Goal: Transaction & Acquisition: Purchase product/service

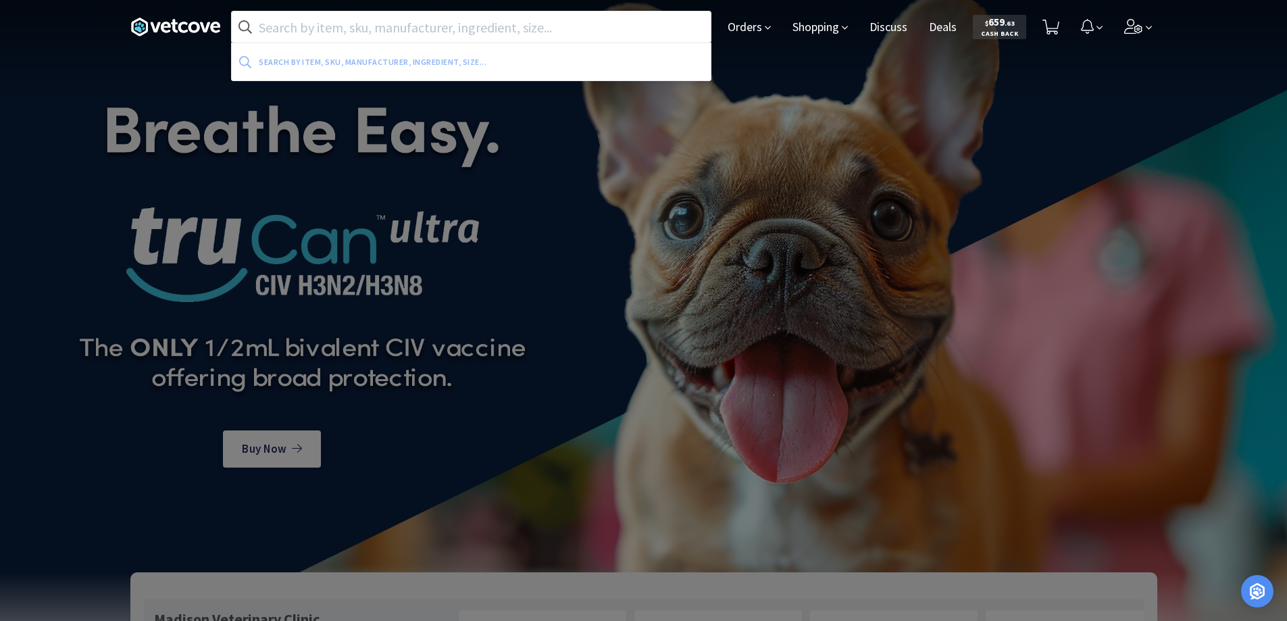
click at [471, 31] on input "text" at bounding box center [471, 26] width 479 height 31
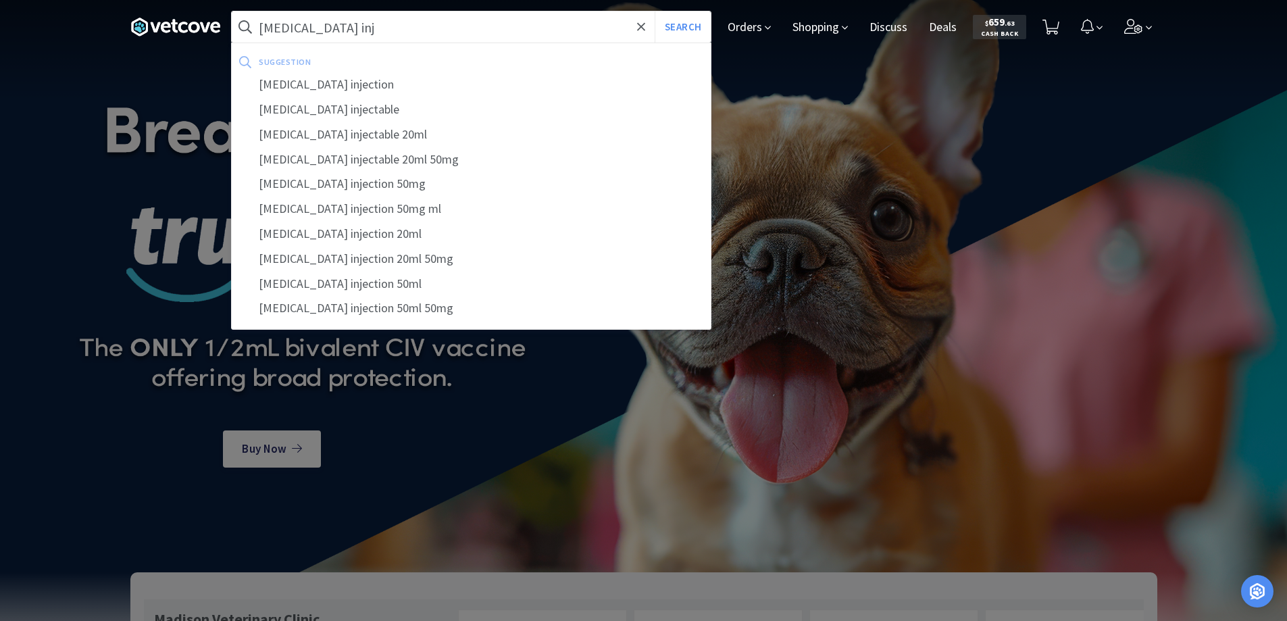
type input "[MEDICAL_DATA] inj"
click at [655, 11] on button "Search" at bounding box center [683, 26] width 56 height 31
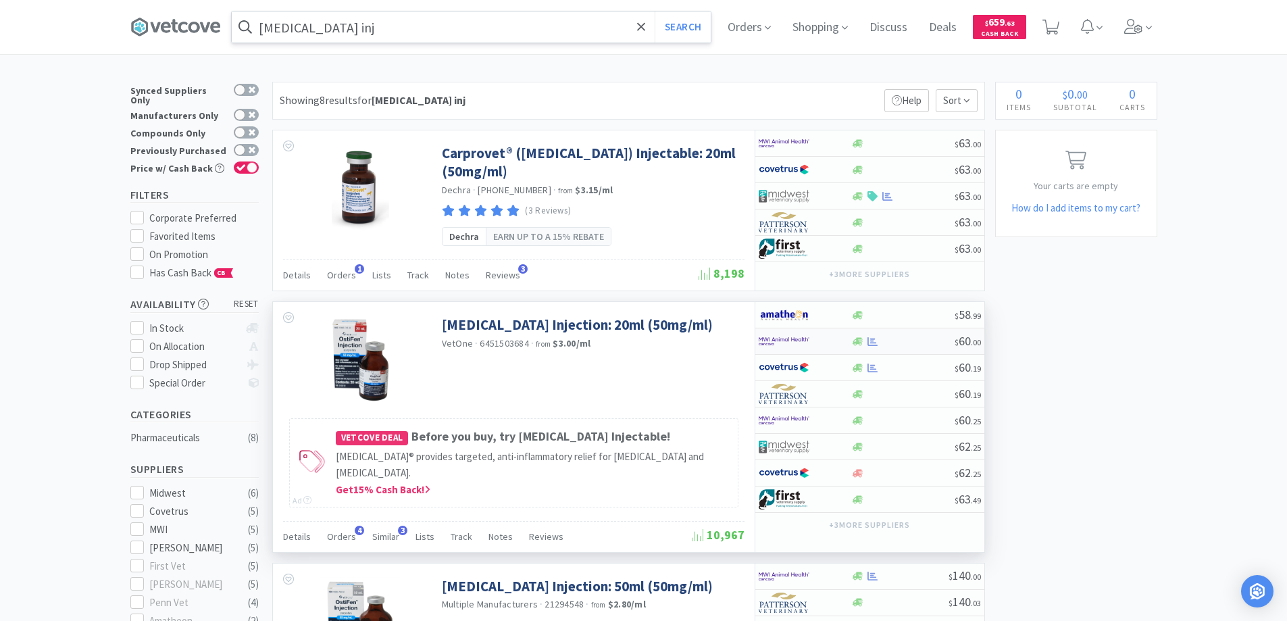
click at [920, 343] on div at bounding box center [902, 341] width 103 height 10
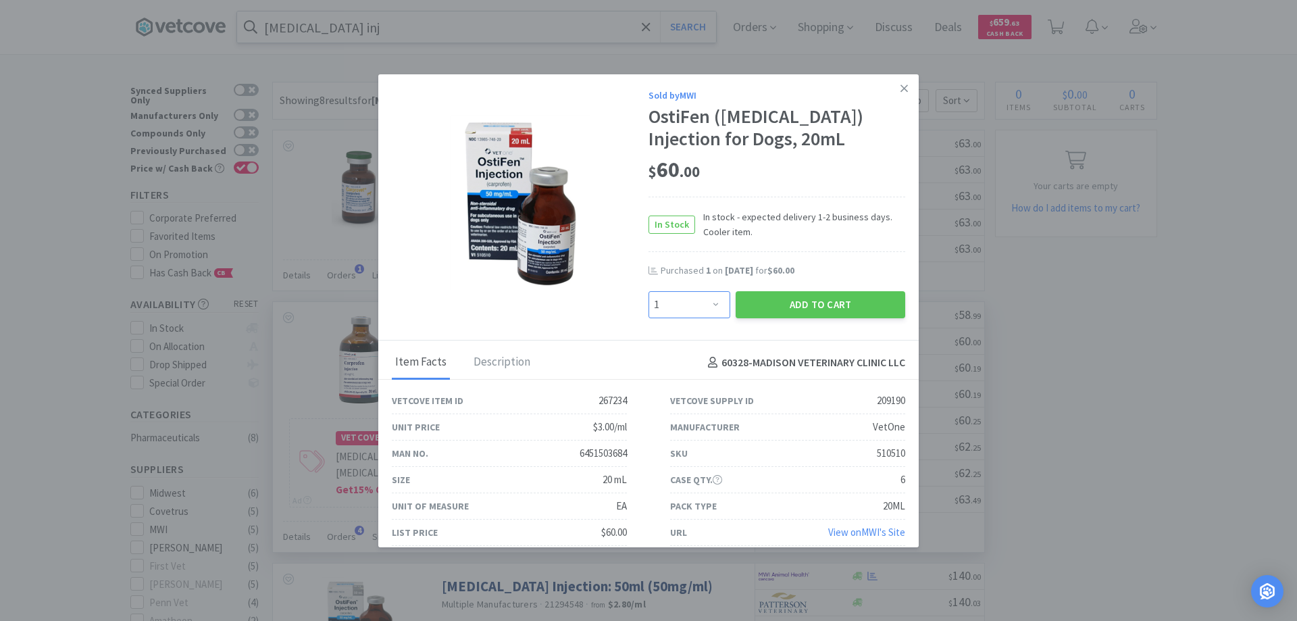
click at [705, 305] on select "Enter Quantity 1 2 3 4 5 6 7 8 9 10 11 12 13 14 15 16 17 18 19 20 Enter Quantity" at bounding box center [689, 304] width 82 height 27
select select "2"
click at [648, 291] on select "Enter Quantity 1 2 3 4 5 6 7 8 9 10 11 12 13 14 15 16 17 18 19 20 Enter Quantity" at bounding box center [689, 304] width 82 height 27
click at [878, 298] on button "Add to Cart" at bounding box center [821, 304] width 170 height 27
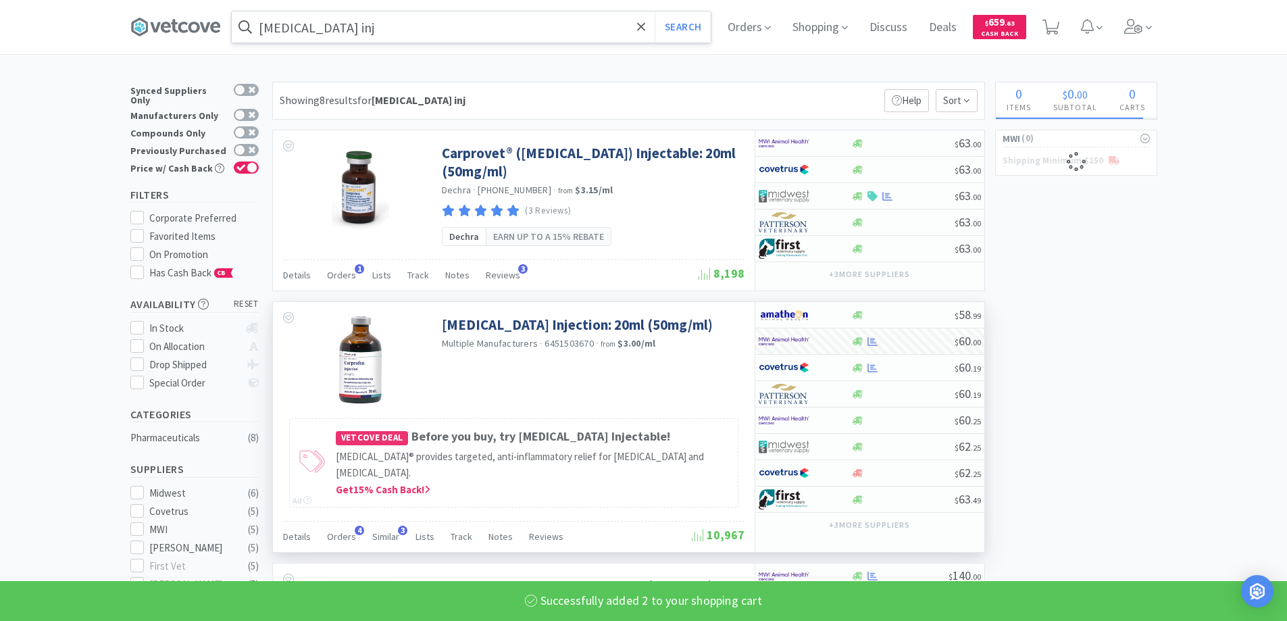
select select "2"
click at [431, 24] on input "[MEDICAL_DATA] inj" at bounding box center [471, 26] width 479 height 31
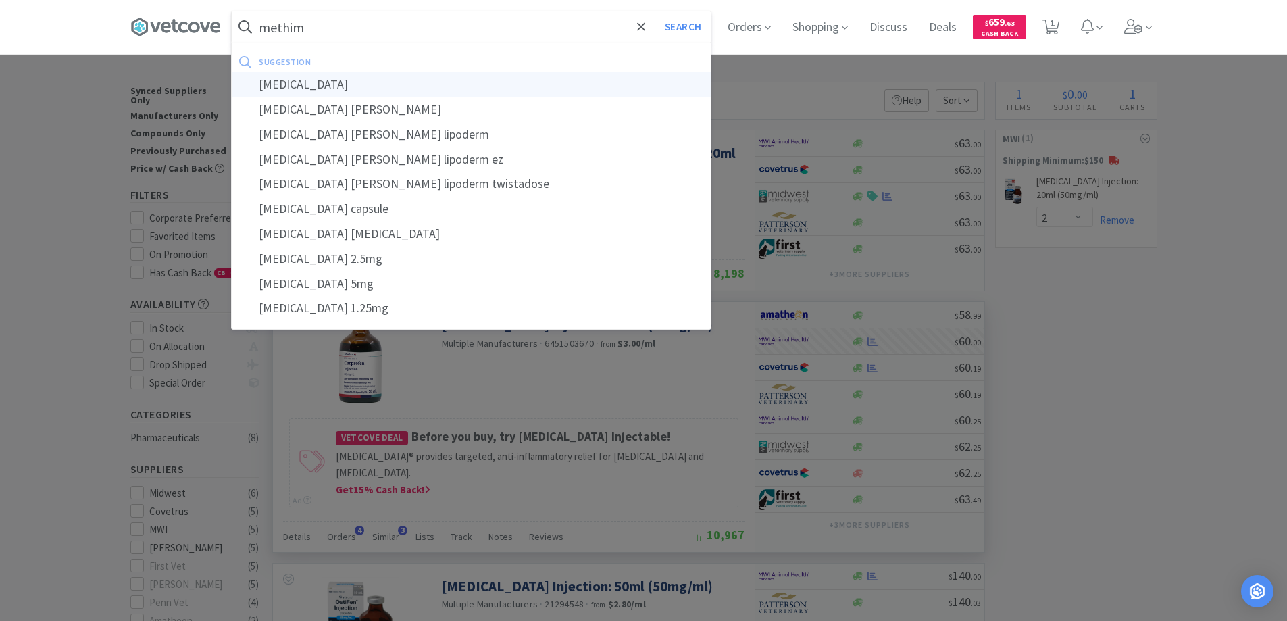
click at [336, 79] on div "[MEDICAL_DATA]" at bounding box center [471, 84] width 479 height 25
type input "[MEDICAL_DATA]"
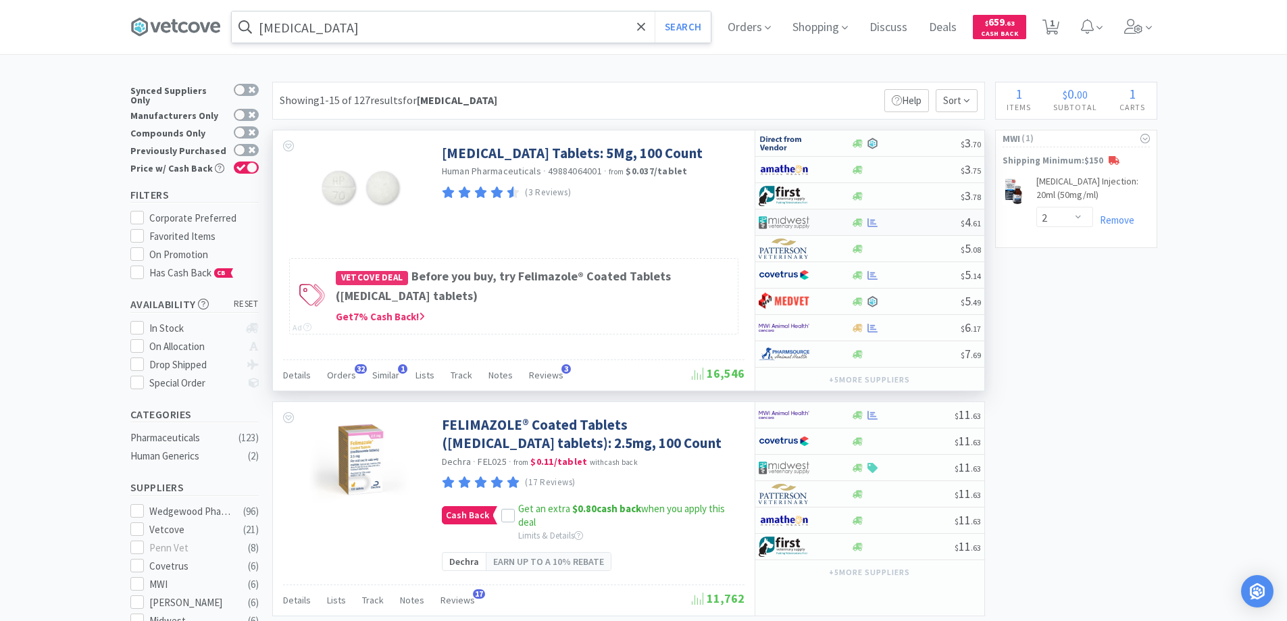
click at [902, 221] on div at bounding box center [905, 223] width 109 height 10
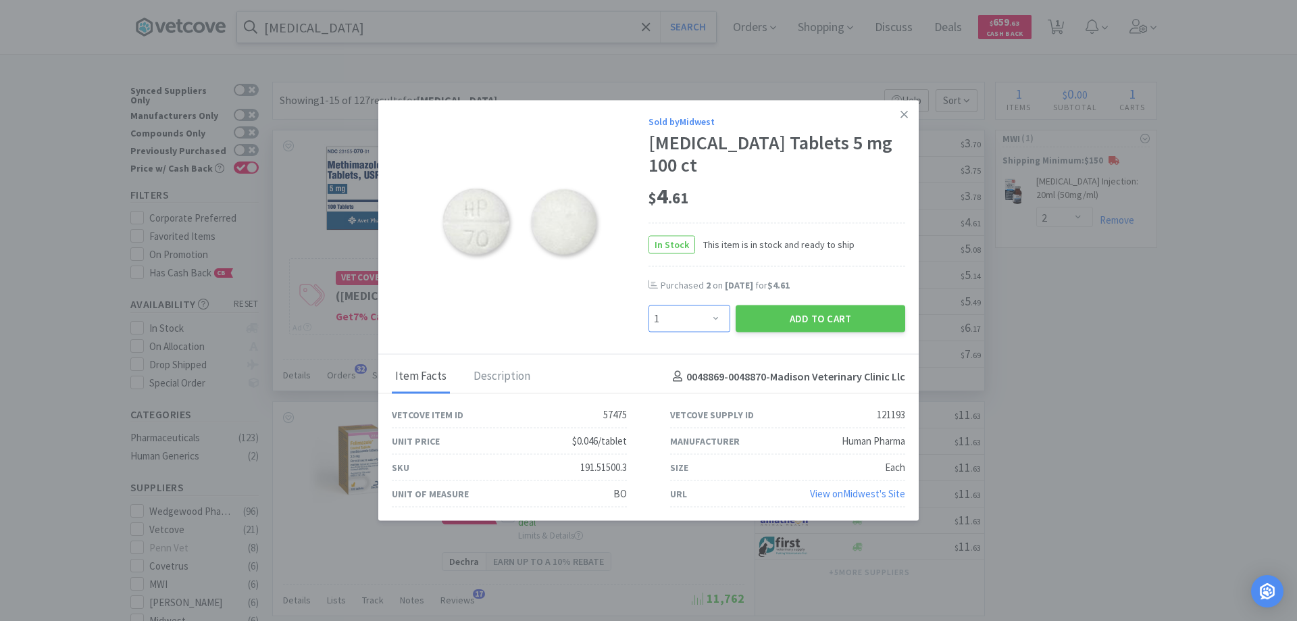
click at [713, 315] on select "Enter Quantity 1 2 3 4 5 6 7 8 9 10 11 12 13 14 15 16 17 18 19 20 Enter Quantity" at bounding box center [689, 318] width 82 height 27
select select "2"
click at [648, 305] on select "Enter Quantity 1 2 3 4 5 6 7 8 9 10 11 12 13 14 15 16 17 18 19 20 Enter Quantity" at bounding box center [689, 318] width 82 height 27
click at [839, 320] on button "Add to Cart" at bounding box center [821, 318] width 170 height 27
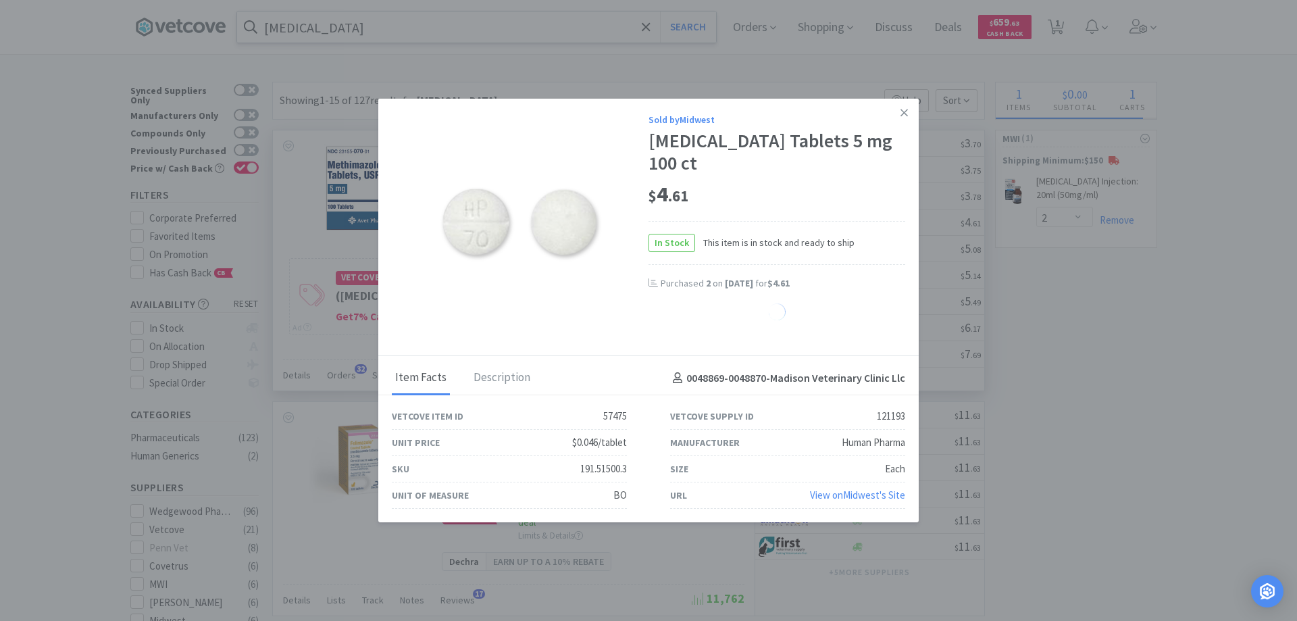
select select "2"
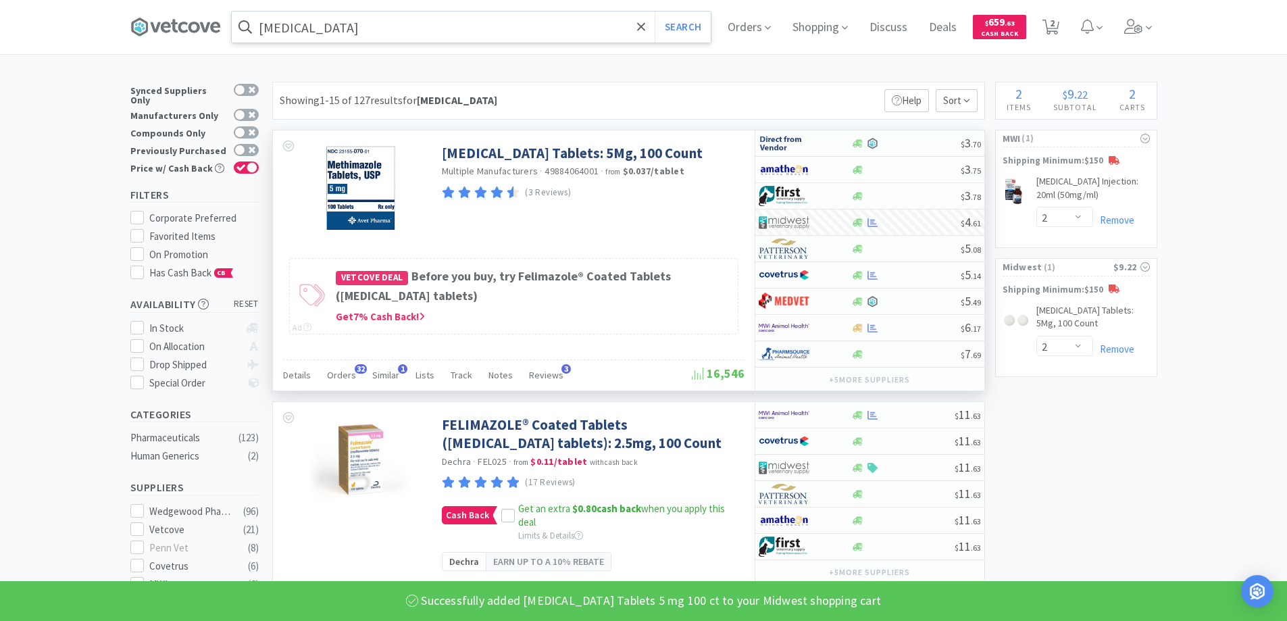
click at [403, 40] on input "[MEDICAL_DATA]" at bounding box center [471, 26] width 479 height 31
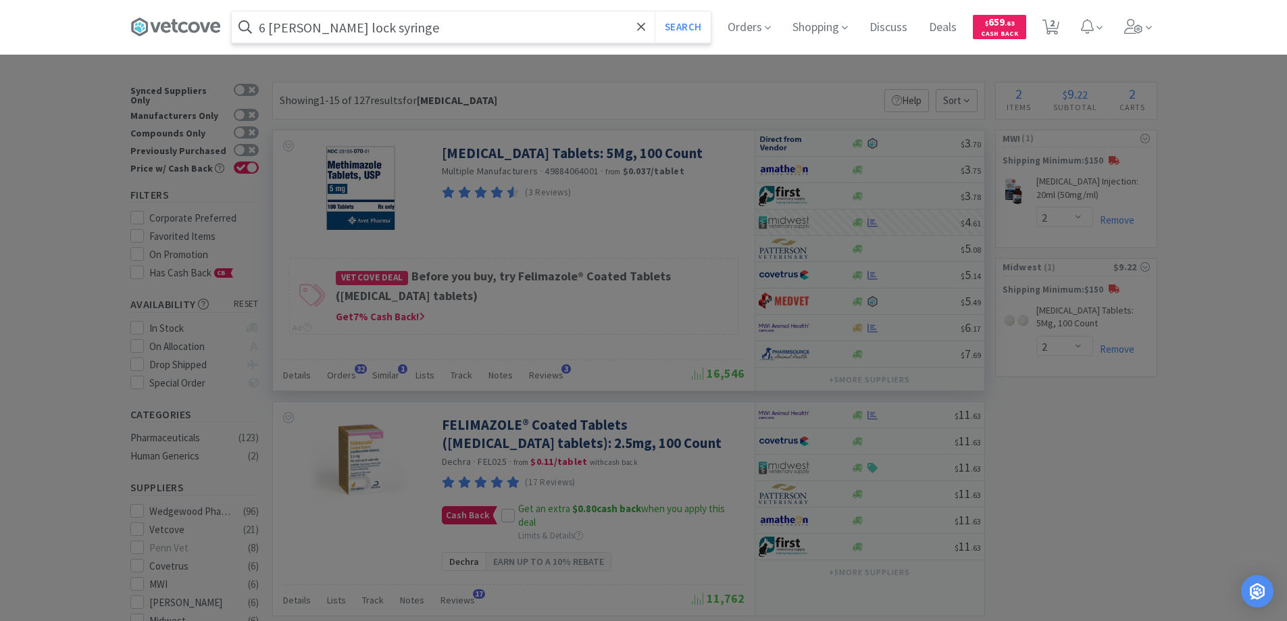
type input "6 [PERSON_NAME] lock syringe"
click at [655, 11] on button "Search" at bounding box center [683, 26] width 56 height 31
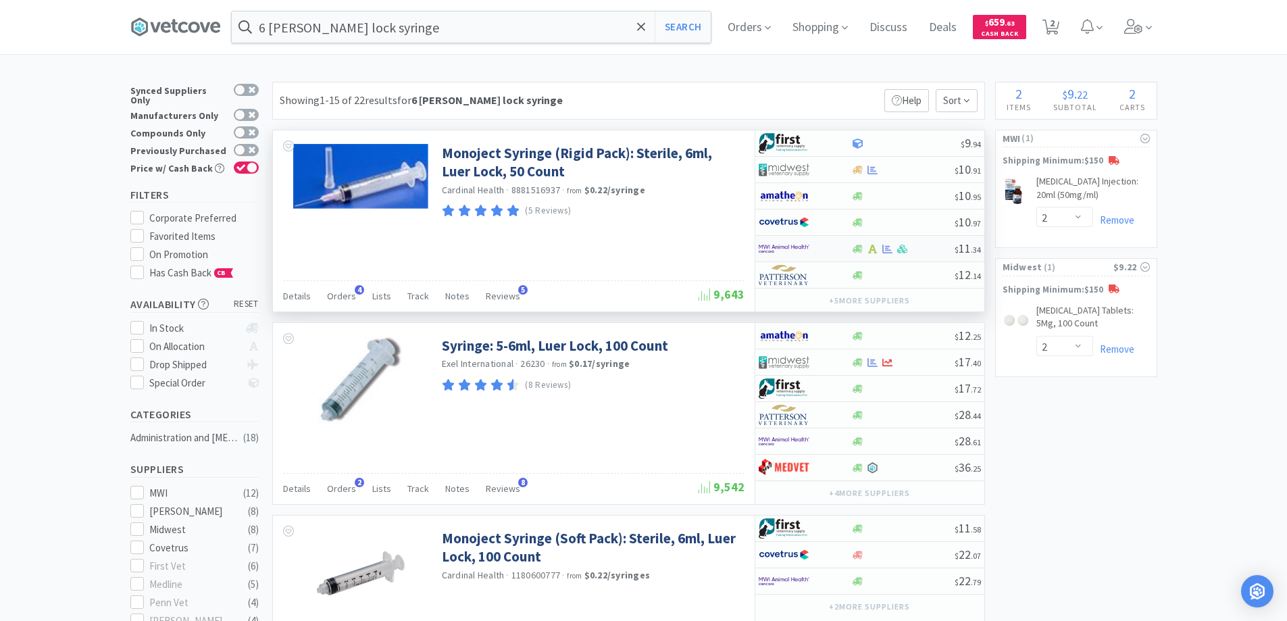
click at [930, 247] on div at bounding box center [902, 249] width 103 height 10
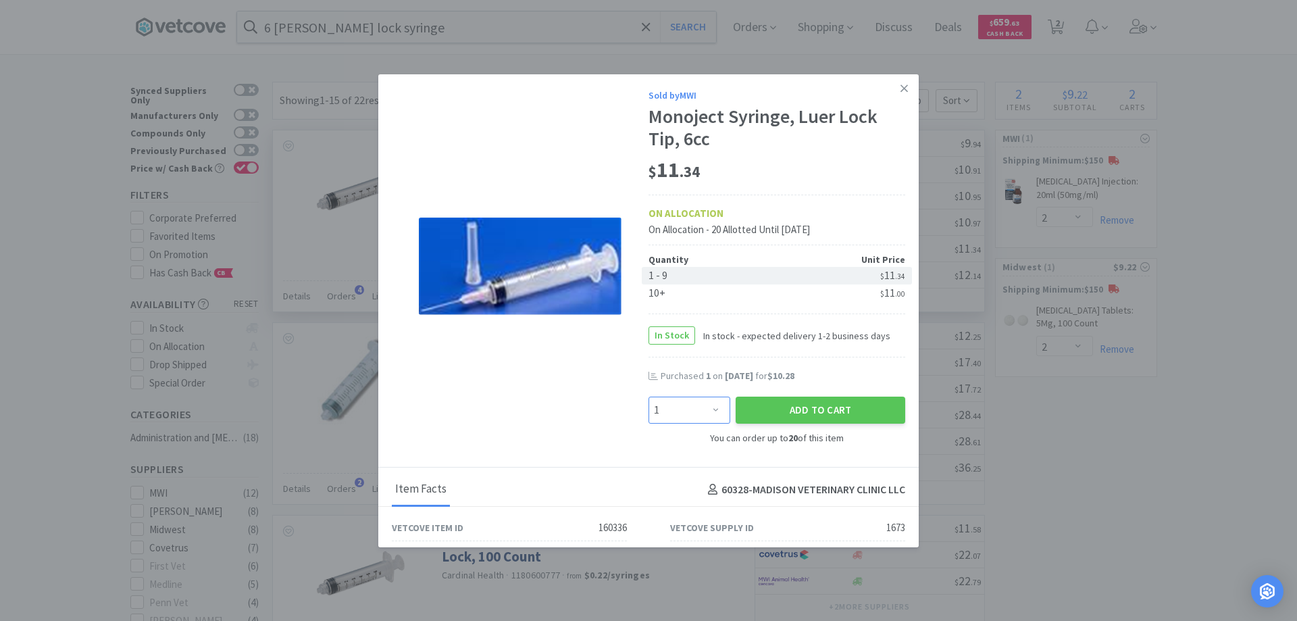
click at [712, 409] on select "Enter Quantity 1 2 3 4 5 6 7 8 9 10 11 12 13 14 15 16 17 18 19 20 Enter Quantity" at bounding box center [689, 410] width 82 height 27
select select "2"
click at [648, 397] on select "Enter Quantity 1 2 3 4 5 6 7 8 9 10 11 12 13 14 15 16 17 18 19 20 Enter Quantity" at bounding box center [689, 410] width 82 height 27
click at [769, 407] on button "Add to Cart" at bounding box center [821, 410] width 170 height 27
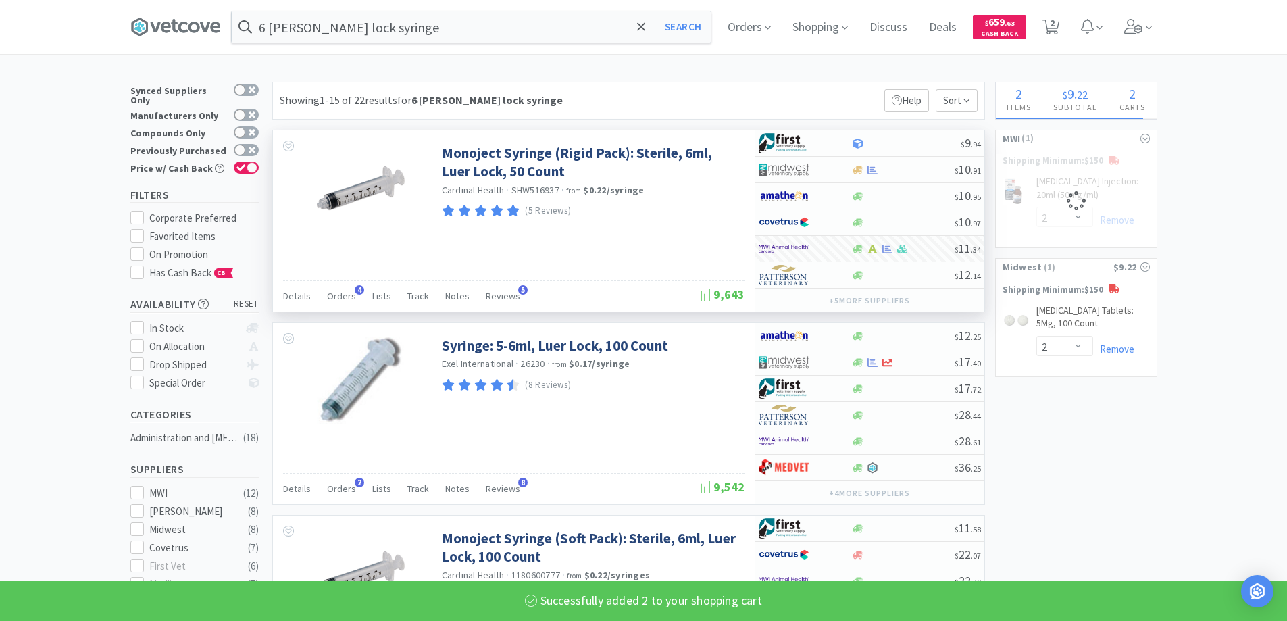
select select "2"
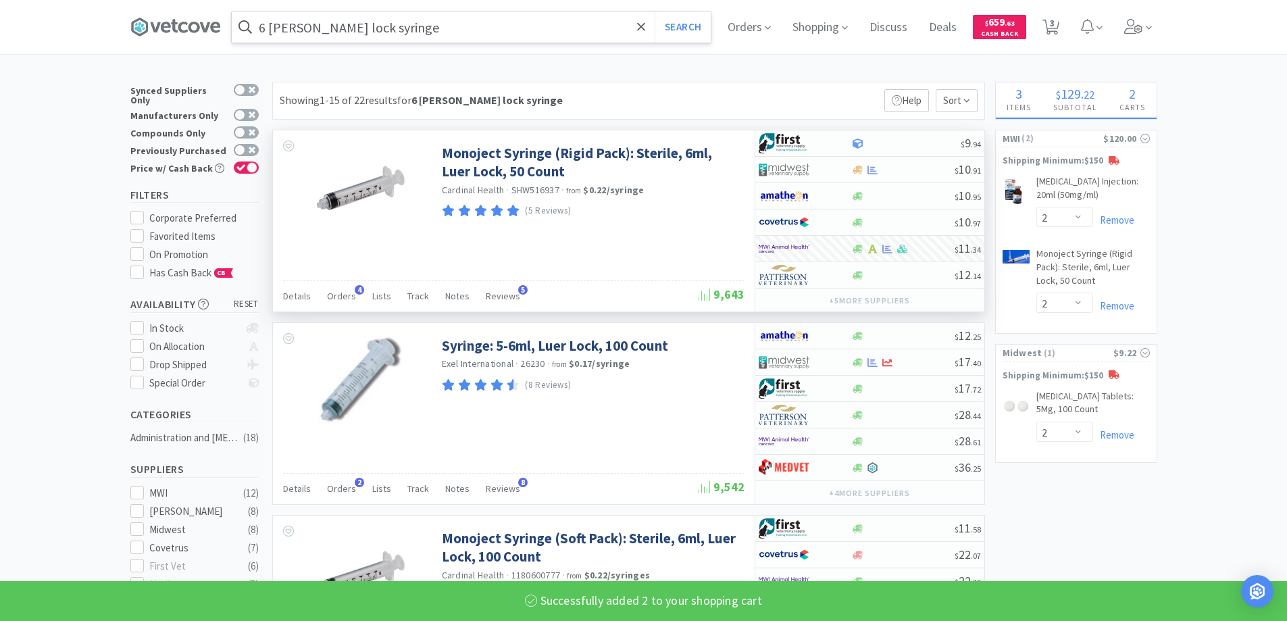
click at [513, 26] on input "6 [PERSON_NAME] lock syringe" at bounding box center [471, 26] width 479 height 31
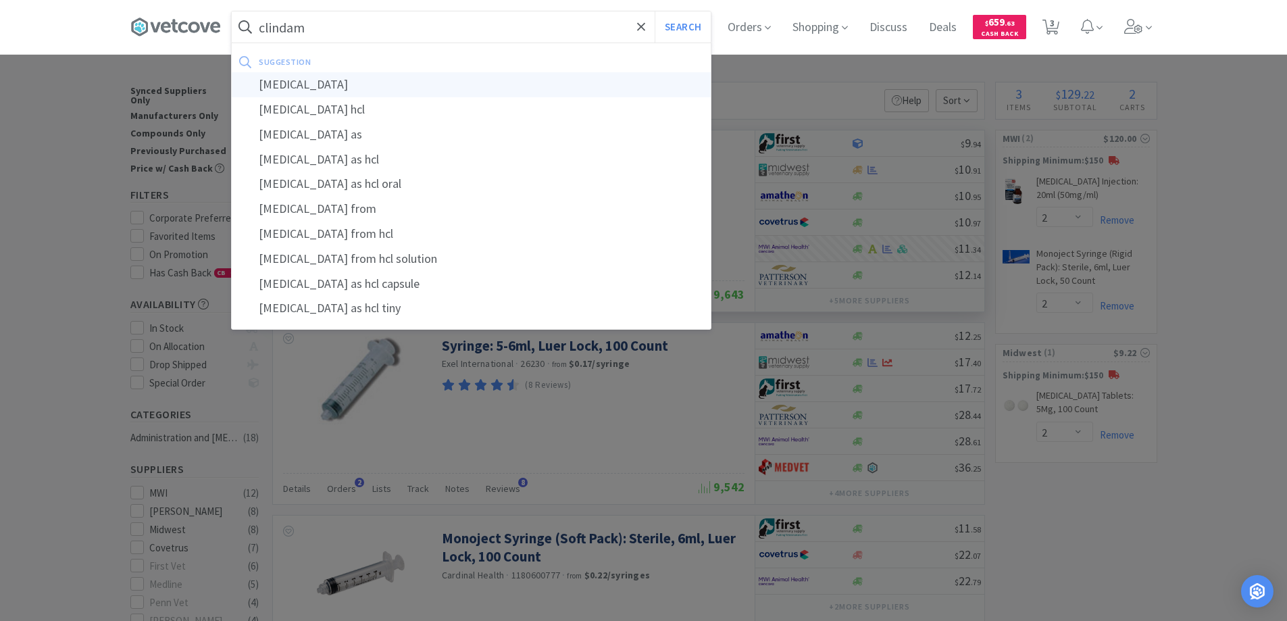
click at [357, 82] on div "[MEDICAL_DATA]" at bounding box center [471, 84] width 479 height 25
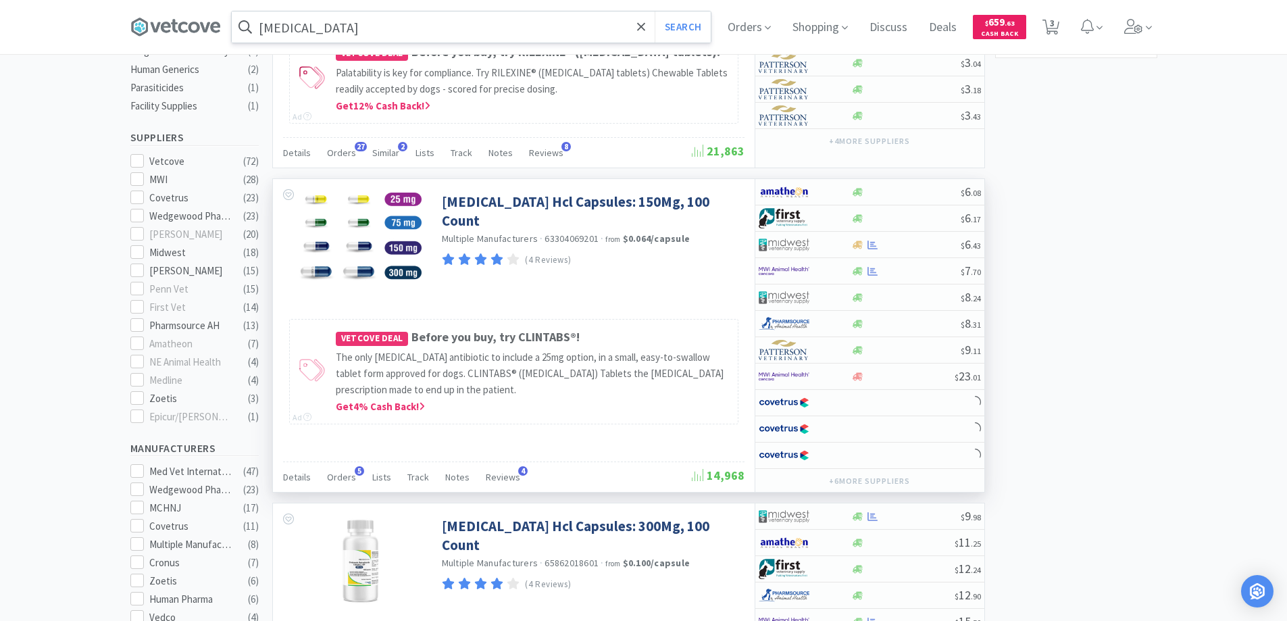
scroll to position [405, 0]
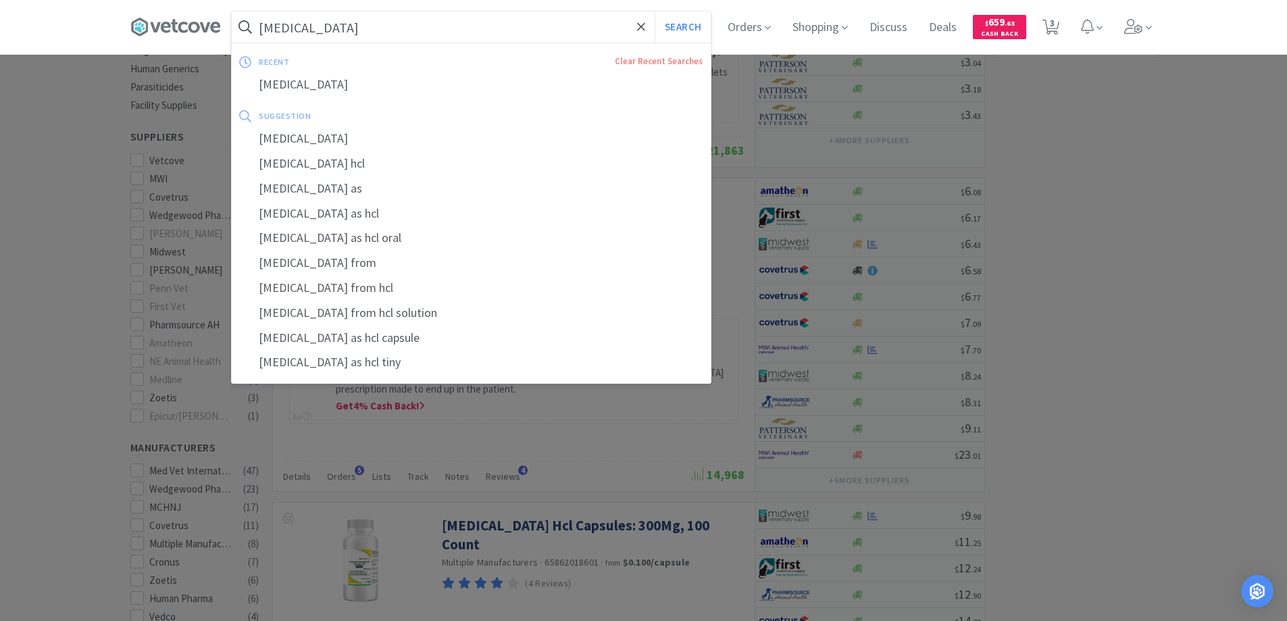
click at [361, 21] on input "[MEDICAL_DATA]" at bounding box center [471, 26] width 479 height 31
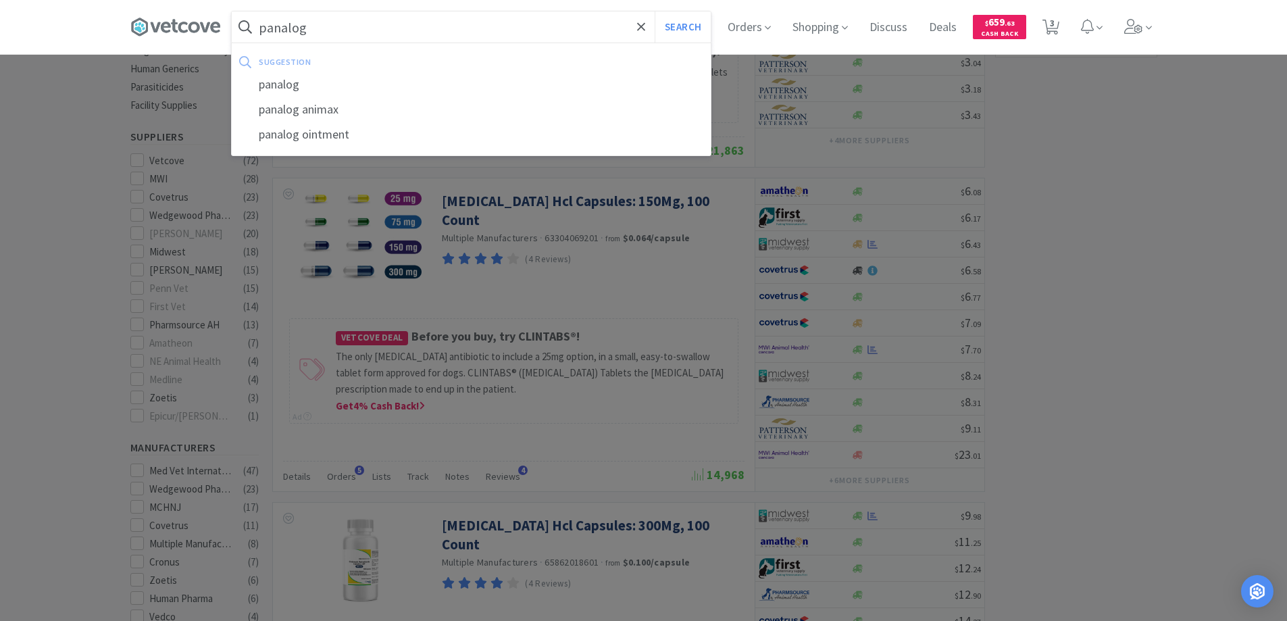
type input "panalog"
click at [655, 11] on button "Search" at bounding box center [683, 26] width 56 height 31
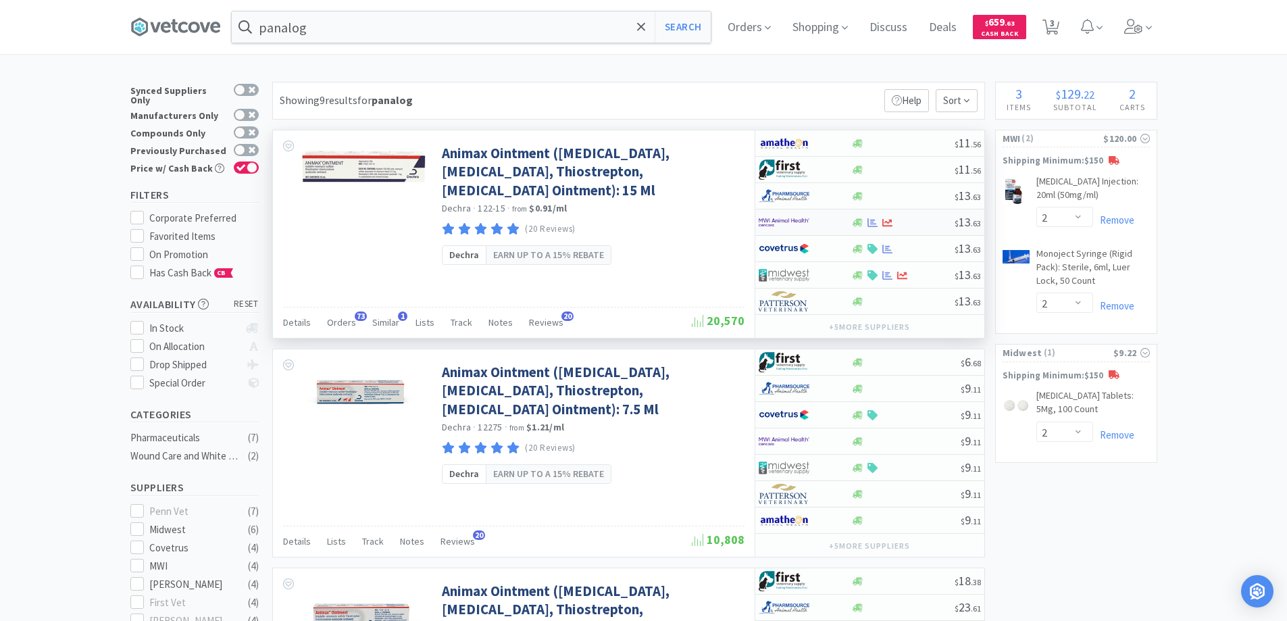
click at [923, 221] on div at bounding box center [902, 223] width 103 height 10
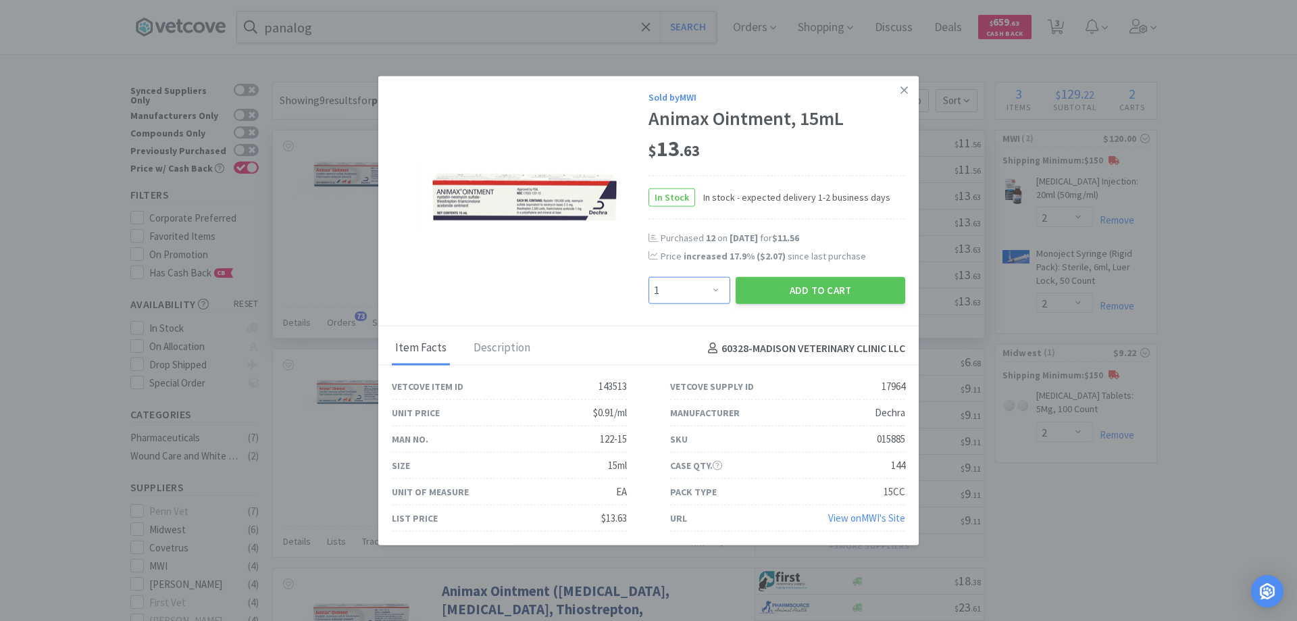
click at [720, 289] on select "Enter Quantity 1 2 3 4 5 6 7 8 9 10 11 12 13 14 15 16 17 18 19 20 Enter Quantity" at bounding box center [689, 290] width 82 height 27
select select "12"
click at [648, 277] on select "Enter Quantity 1 2 3 4 5 6 7 8 9 10 11 12 13 14 15 16 17 18 19 20 Enter Quantity" at bounding box center [689, 290] width 82 height 27
click at [819, 295] on button "Add to Cart" at bounding box center [821, 290] width 170 height 27
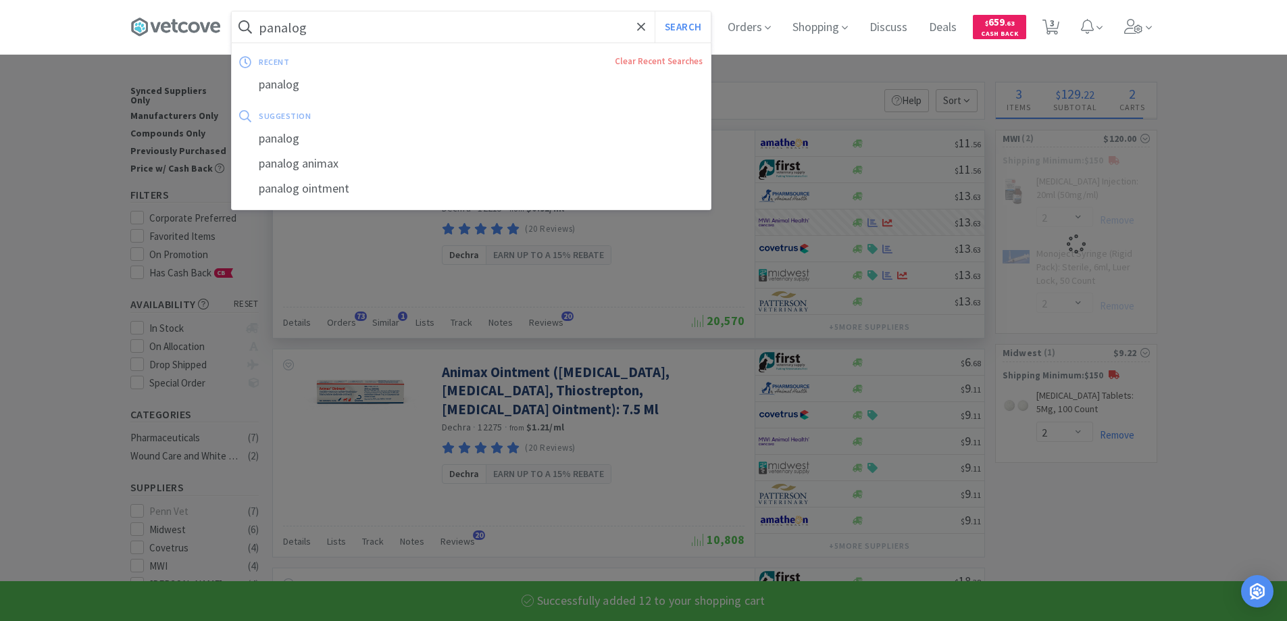
click at [397, 24] on input "panalog" at bounding box center [471, 26] width 479 height 31
select select "12"
select select "2"
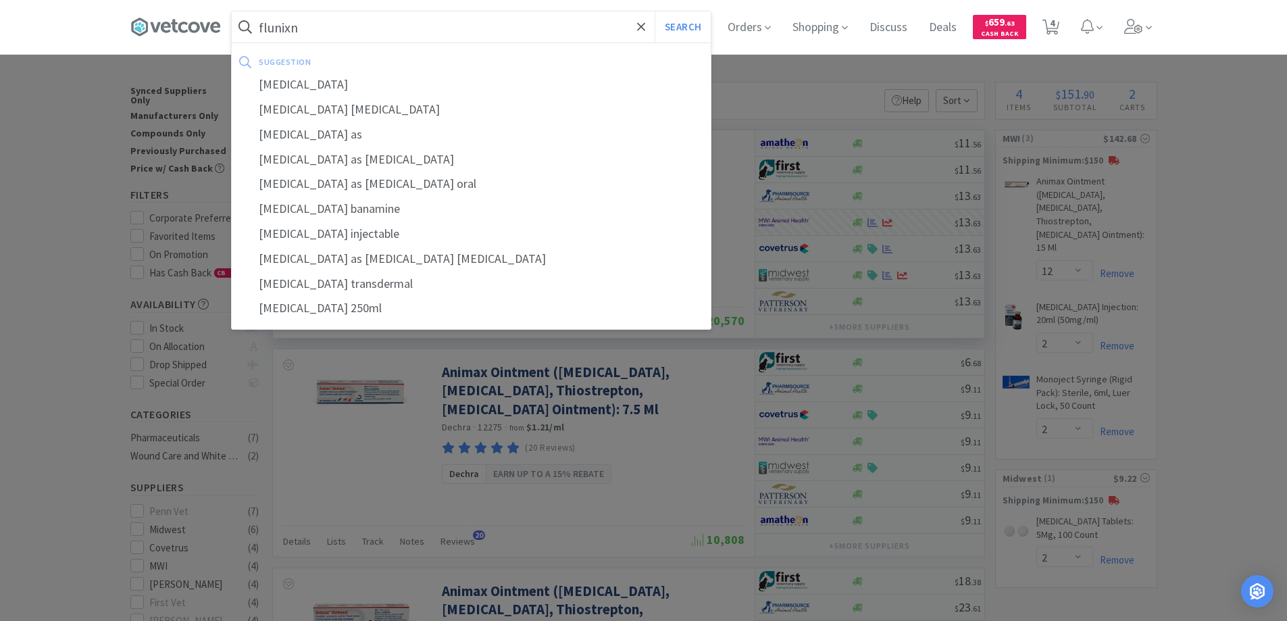
type input "flunixn"
click at [655, 11] on button "Search" at bounding box center [683, 26] width 56 height 31
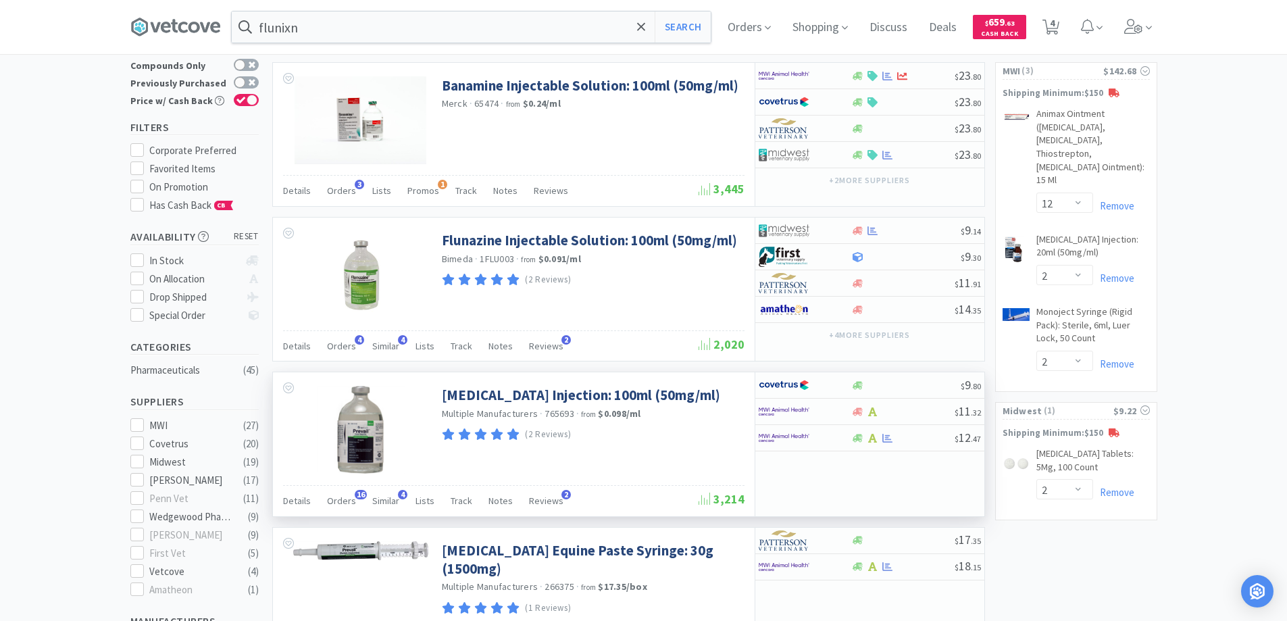
scroll to position [135, 0]
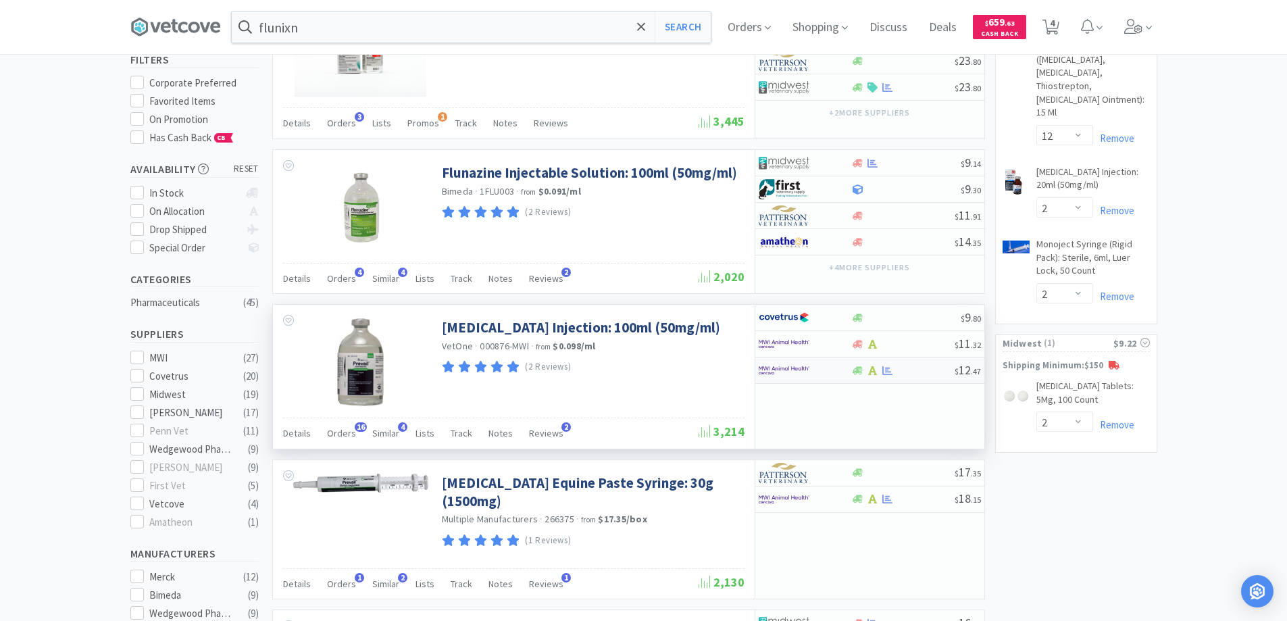
click at [914, 374] on div at bounding box center [902, 370] width 103 height 10
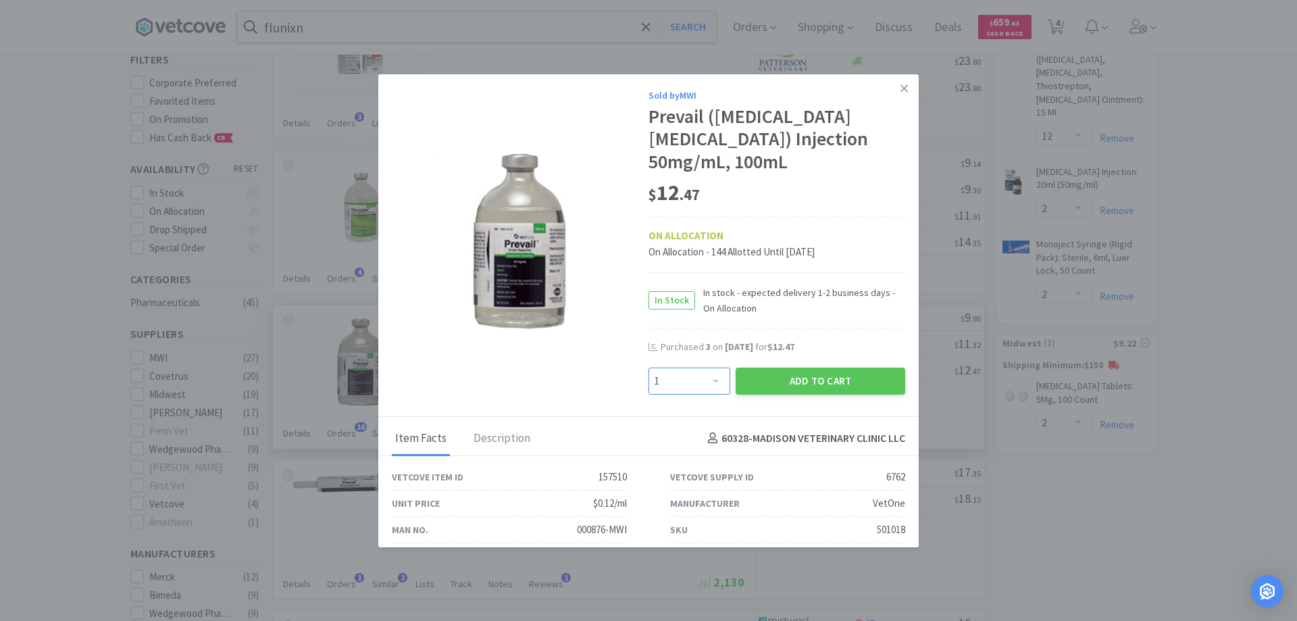
click at [711, 367] on select "Enter Quantity 1 2 3 4 5 6 7 8 9 10 11 12 13 14 15 16 17 18 19 20 Enter Quantity" at bounding box center [689, 380] width 82 height 27
select select "3"
click at [648, 367] on select "Enter Quantity 1 2 3 4 5 6 7 8 9 10 11 12 13 14 15 16 17 18 19 20 Enter Quantity" at bounding box center [689, 380] width 82 height 27
click at [820, 367] on button "Add to Cart" at bounding box center [821, 380] width 170 height 27
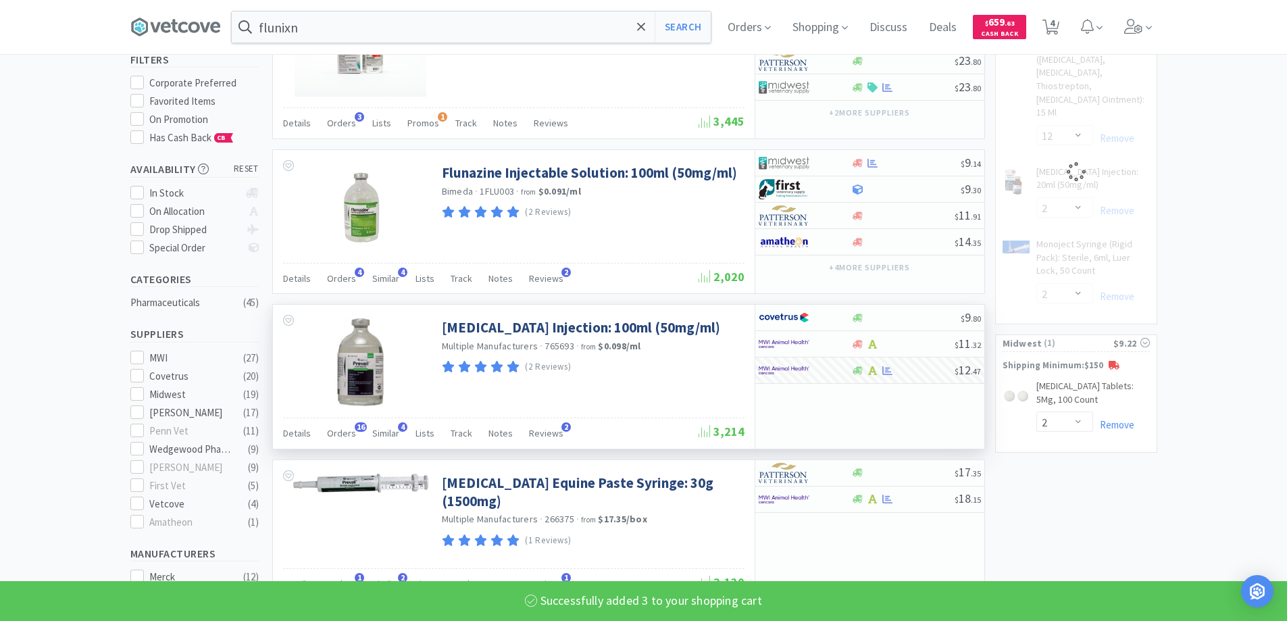
select select "3"
select select "2"
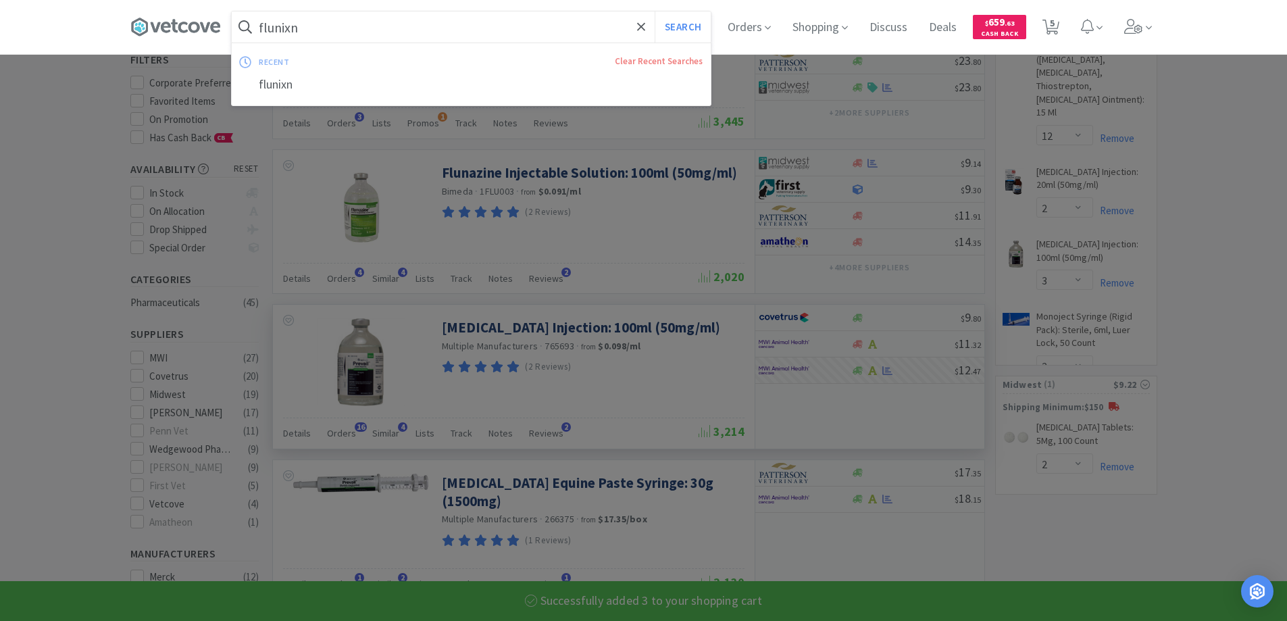
click at [407, 38] on input "flunixn" at bounding box center [471, 26] width 479 height 31
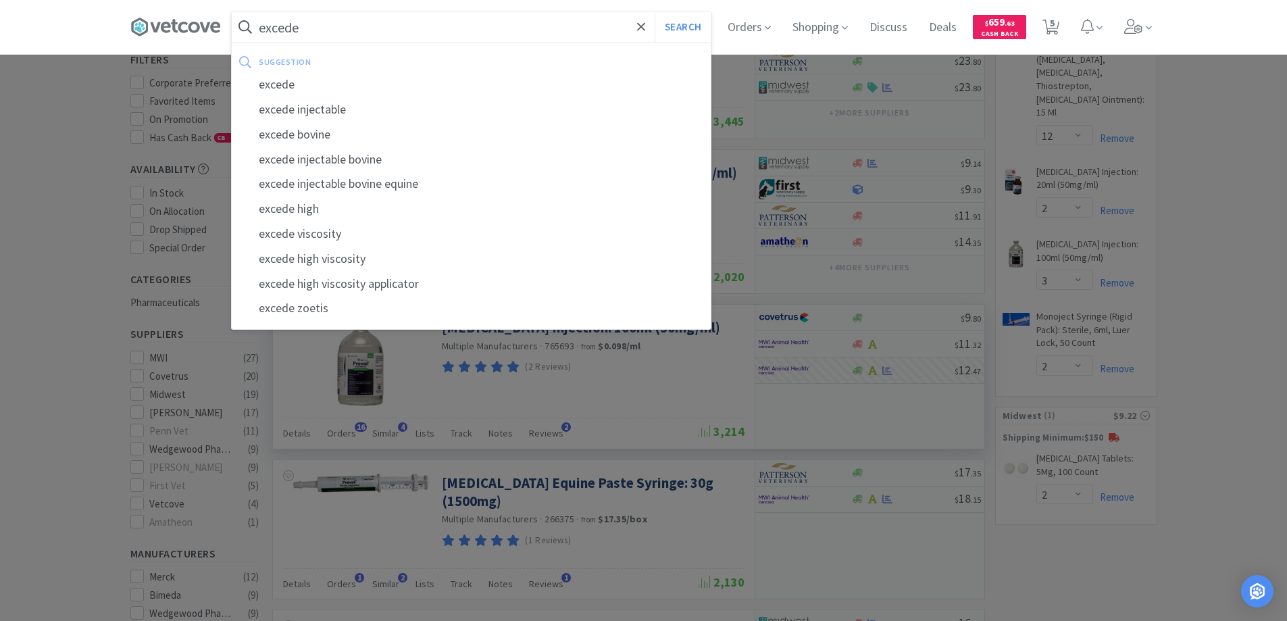
type input "excede"
click at [655, 11] on button "Search" at bounding box center [683, 26] width 56 height 31
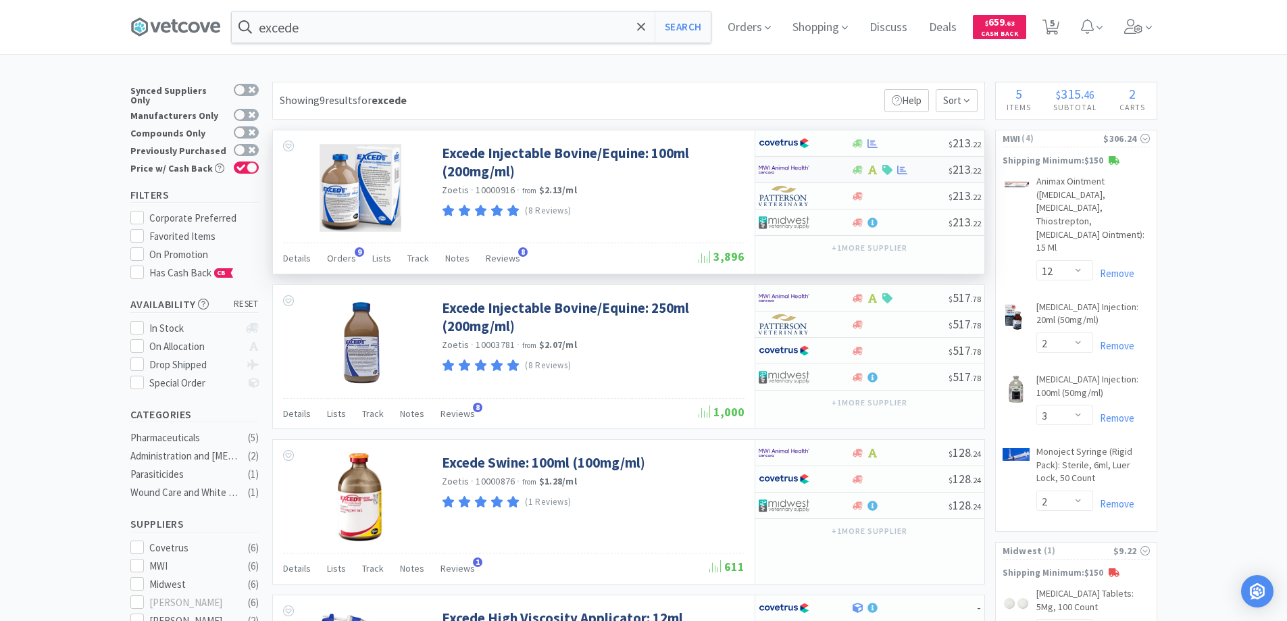
click at [926, 166] on div at bounding box center [899, 170] width 97 height 10
select select "1"
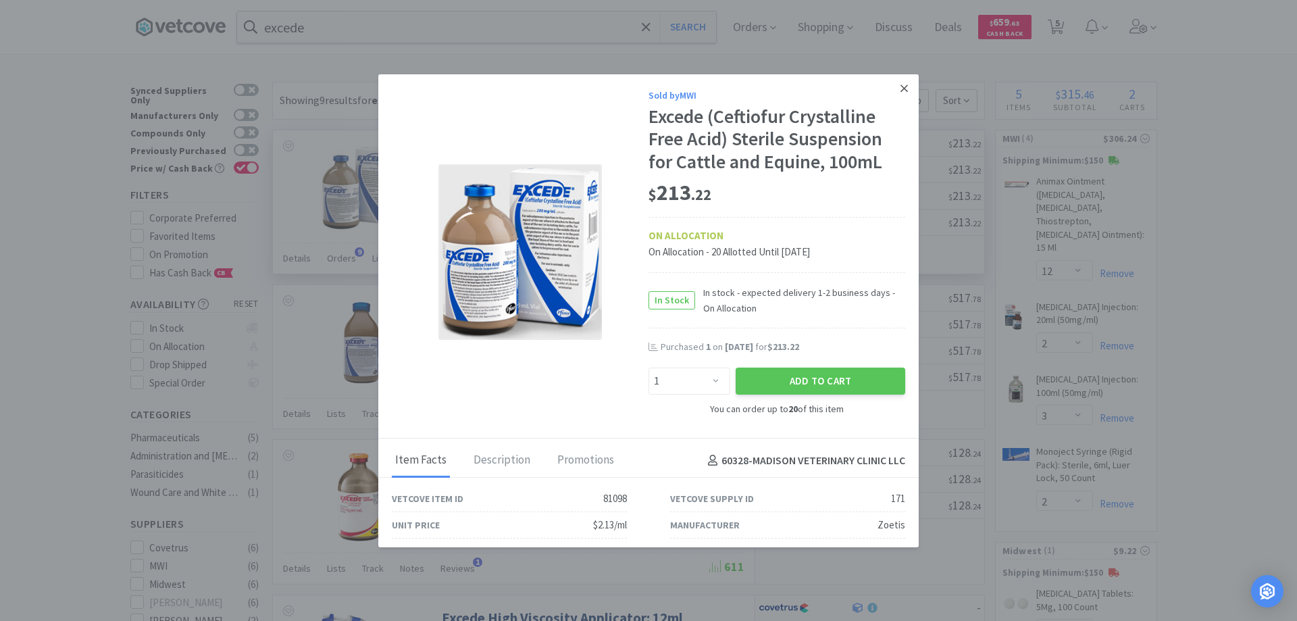
click at [900, 86] on icon at bounding box center [903, 87] width 7 height 7
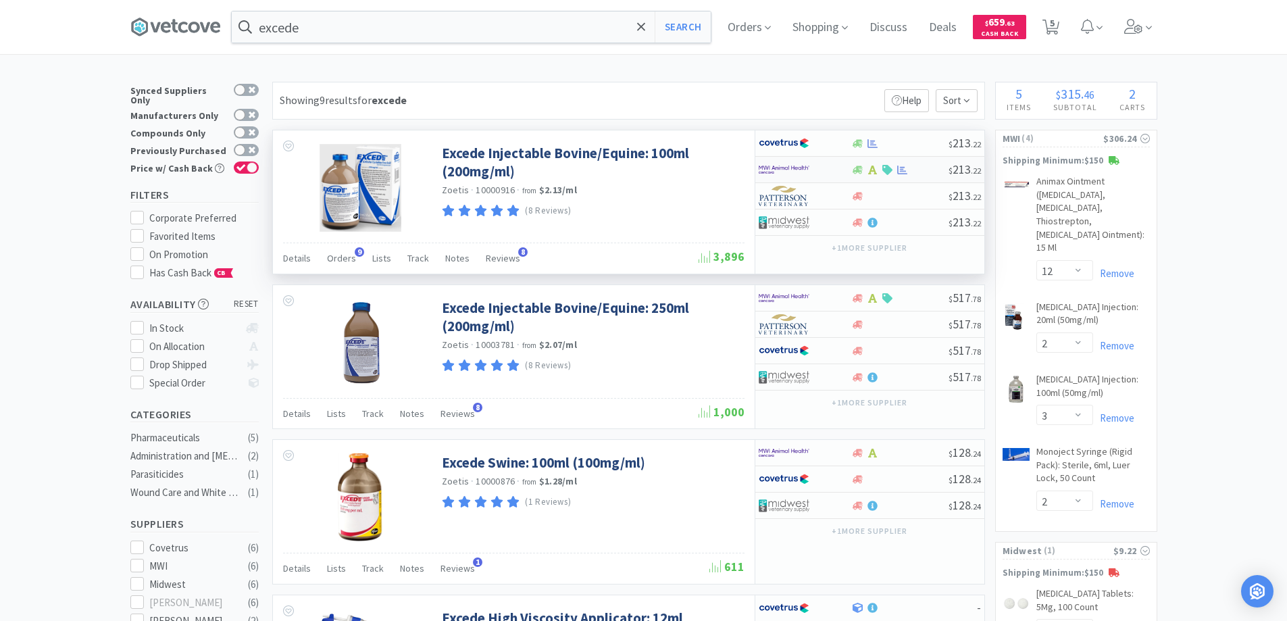
click at [932, 172] on div at bounding box center [899, 170] width 97 height 10
select select "1"
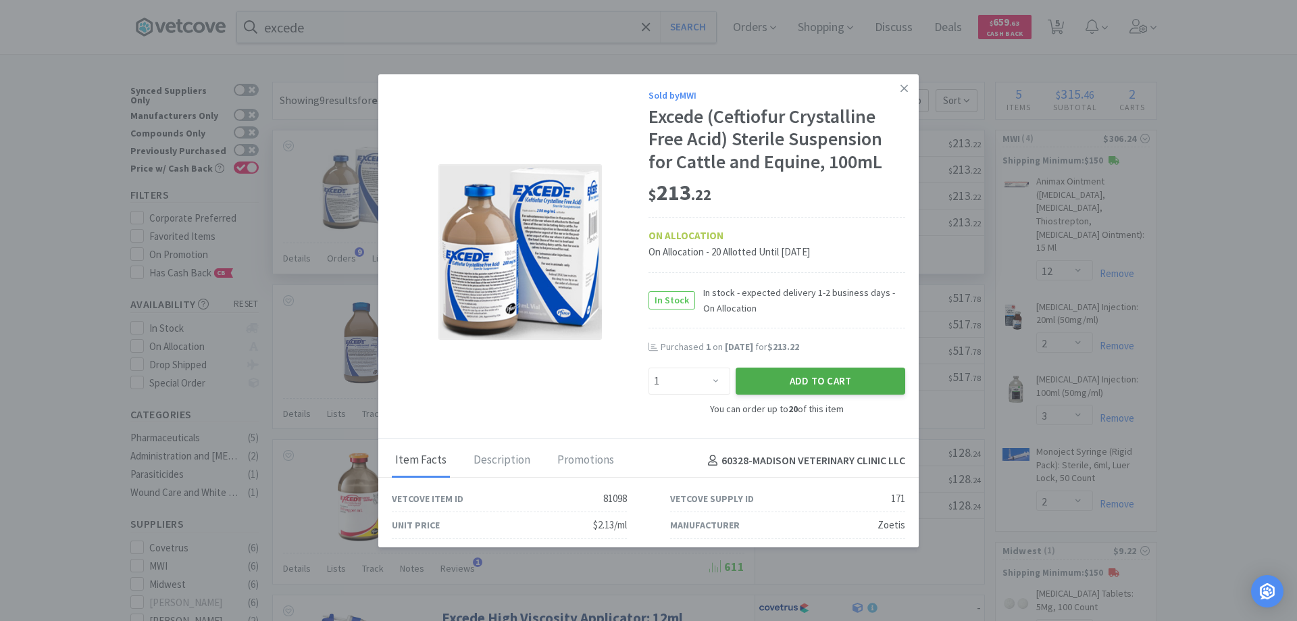
click at [821, 377] on button "Add to Cart" at bounding box center [821, 380] width 170 height 27
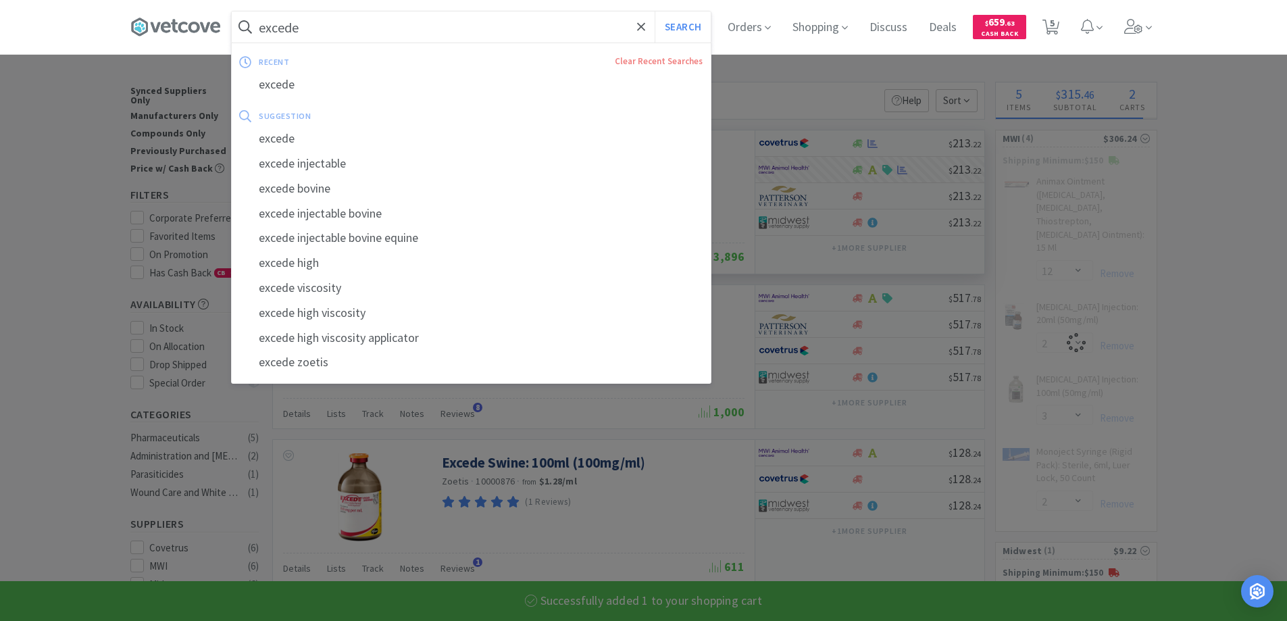
click at [384, 29] on input "excede" at bounding box center [471, 26] width 479 height 31
select select "1"
select select "3"
select select "2"
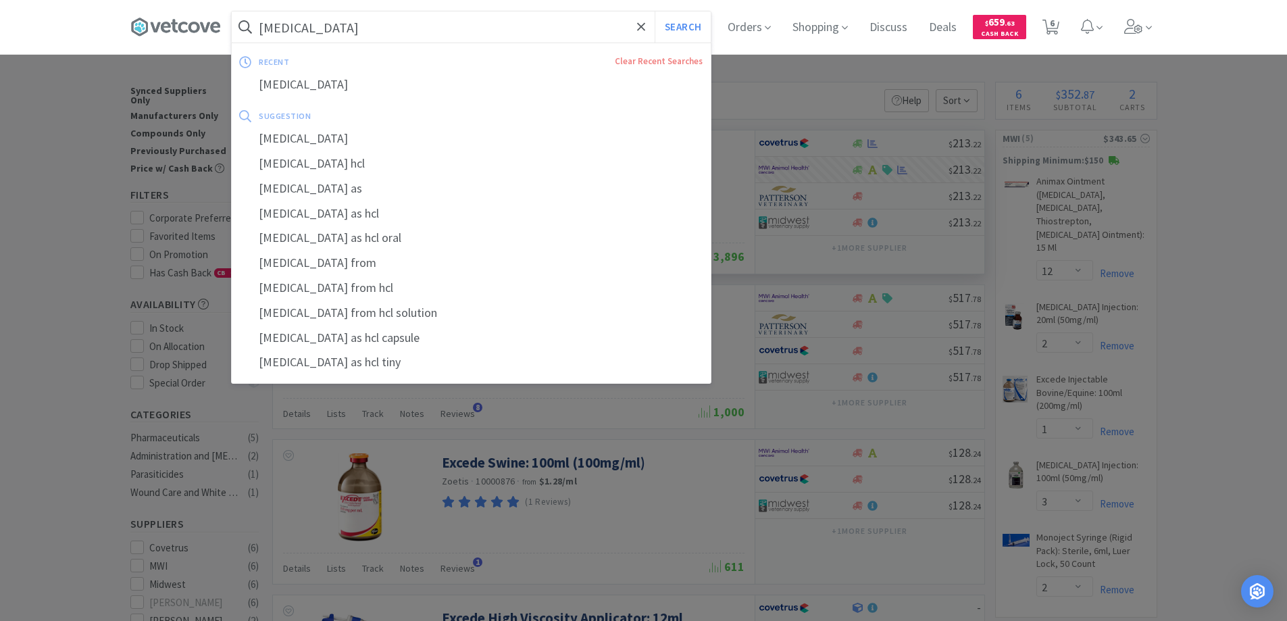
type input "[MEDICAL_DATA]"
click at [655, 11] on button "Search" at bounding box center [683, 26] width 56 height 31
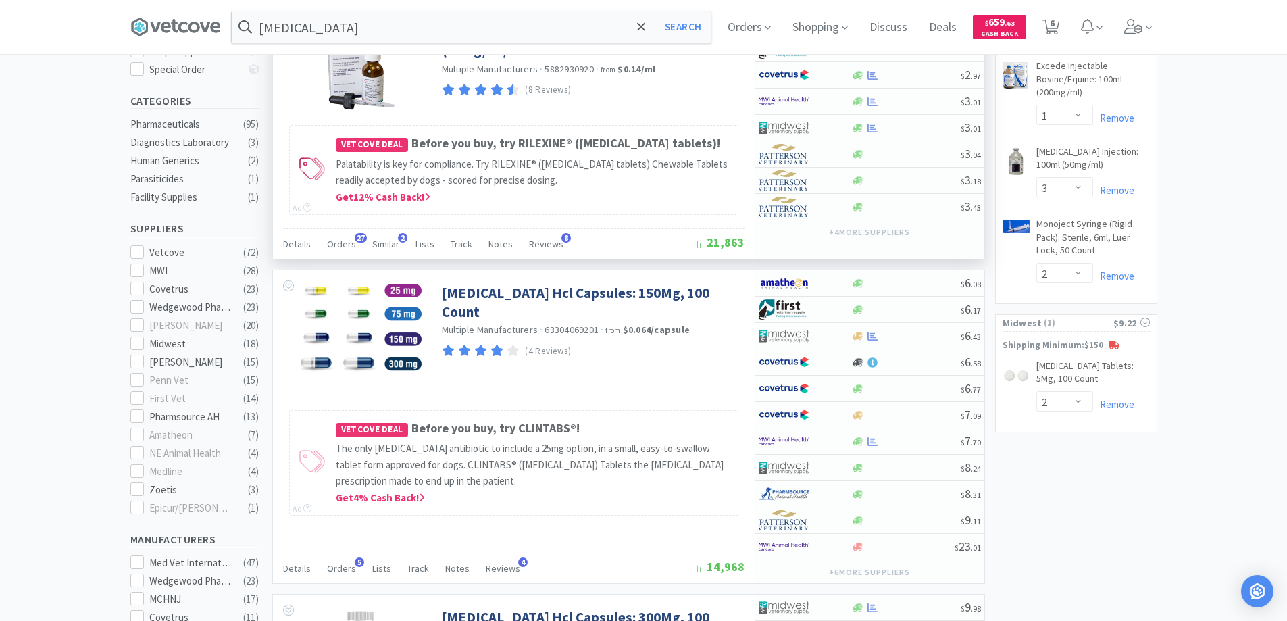
scroll to position [338, 0]
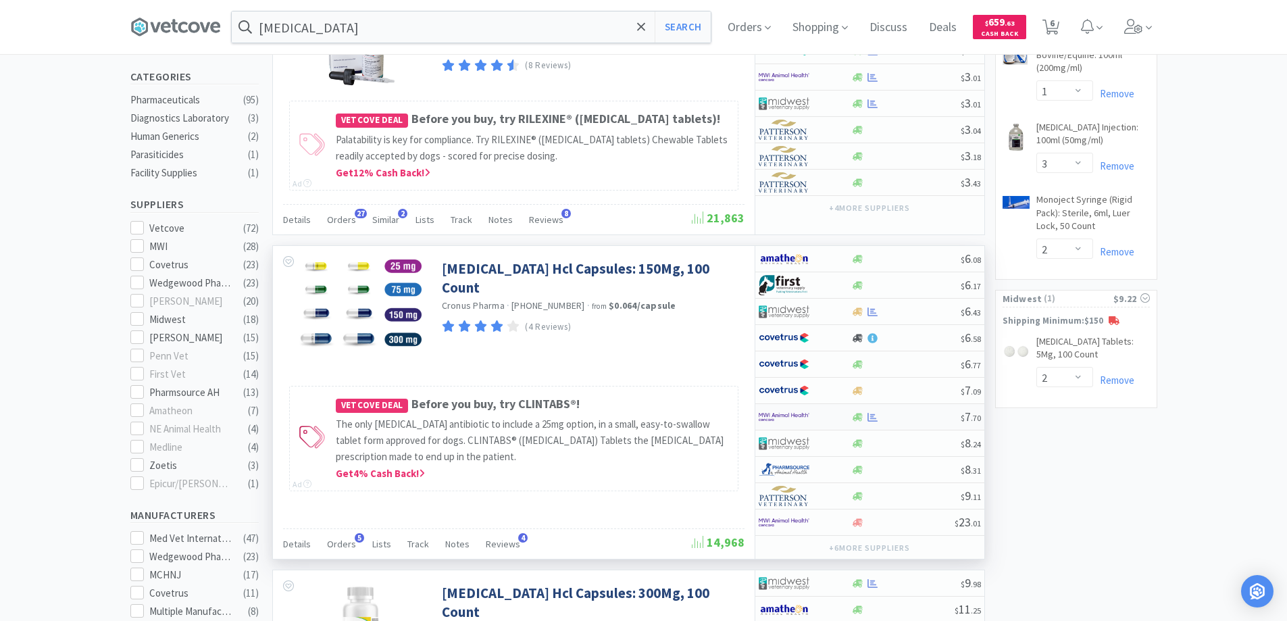
click at [914, 418] on div at bounding box center [905, 417] width 109 height 10
select select "1"
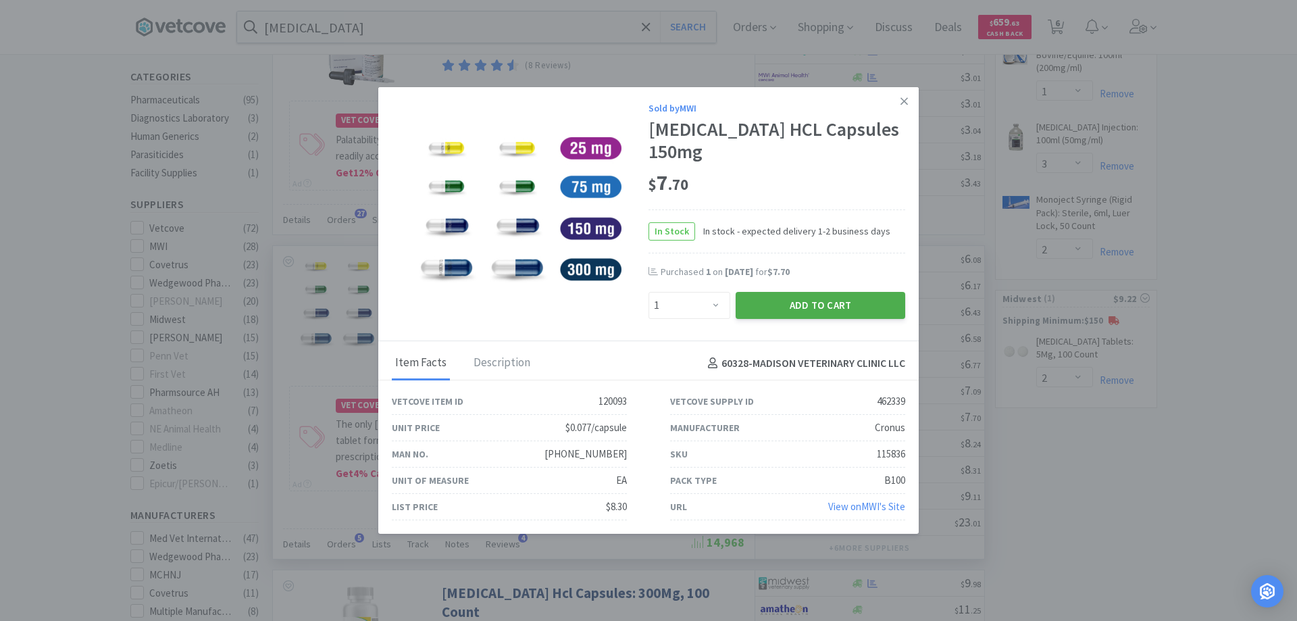
click at [784, 305] on button "Add to Cart" at bounding box center [821, 305] width 170 height 27
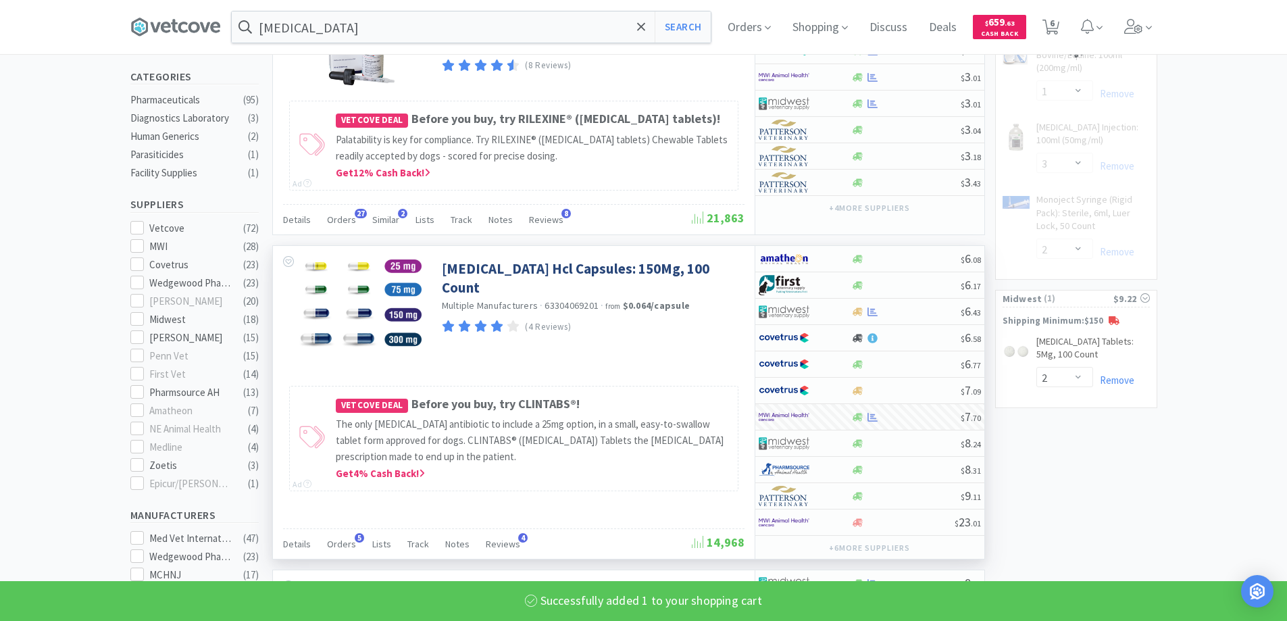
select select "1"
select select "3"
select select "2"
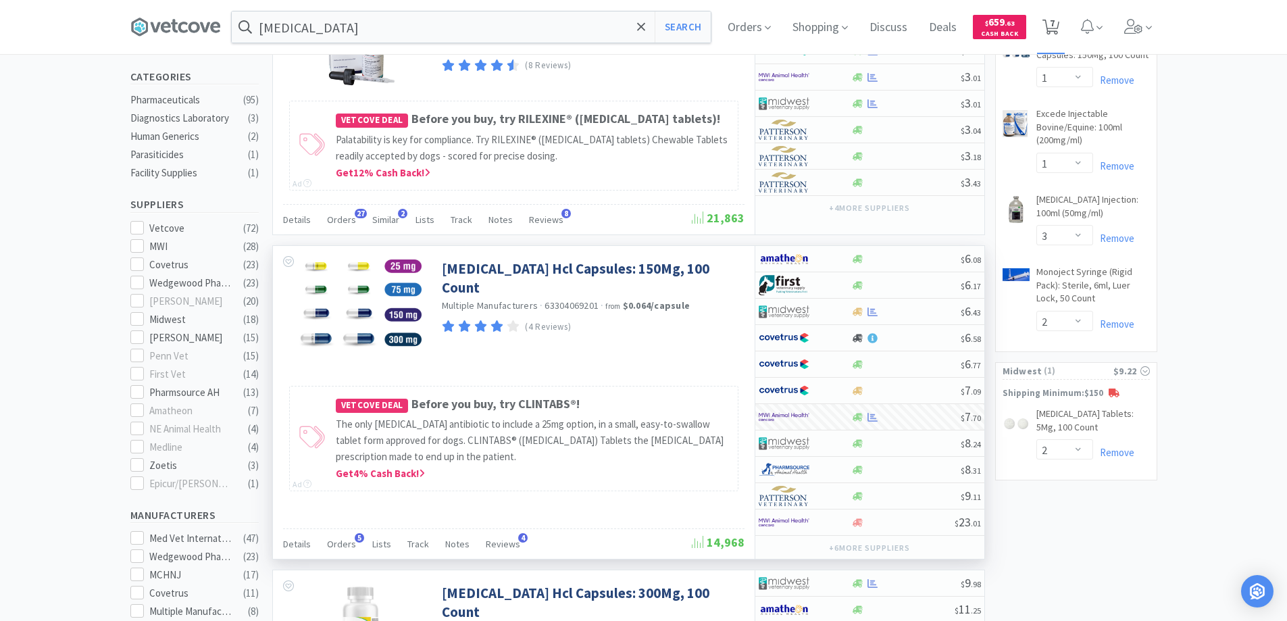
click at [1054, 36] on span "7" at bounding box center [1052, 23] width 5 height 54
select select "12"
select select "2"
select select "1"
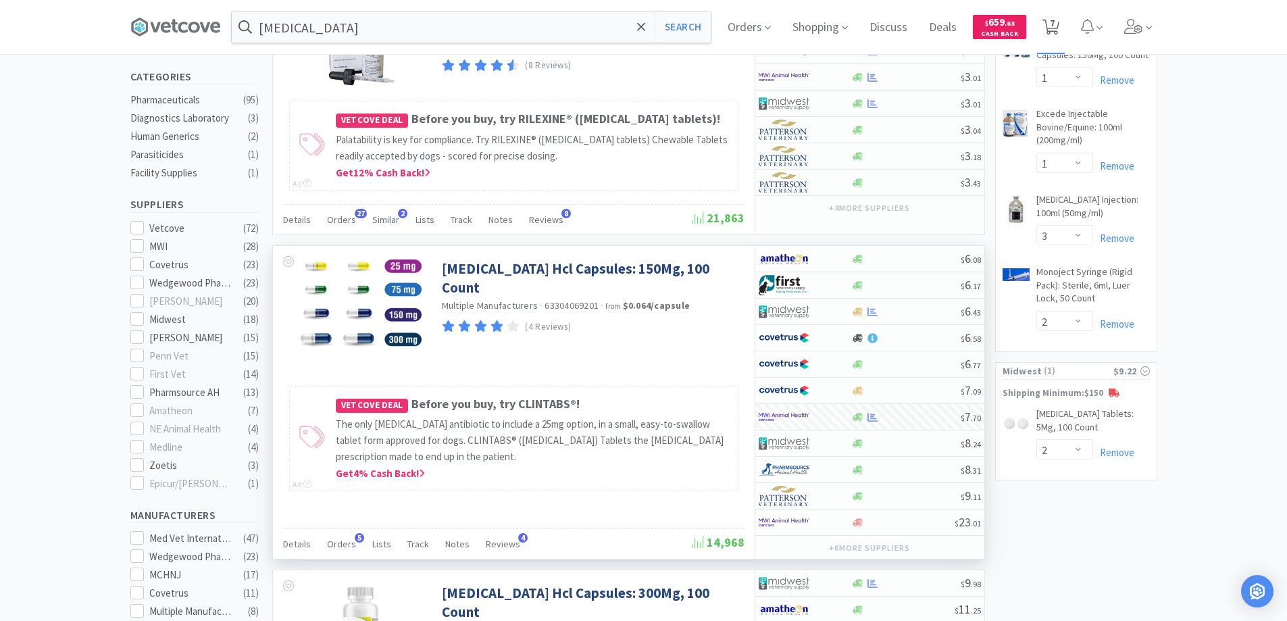
select select "3"
select select "2"
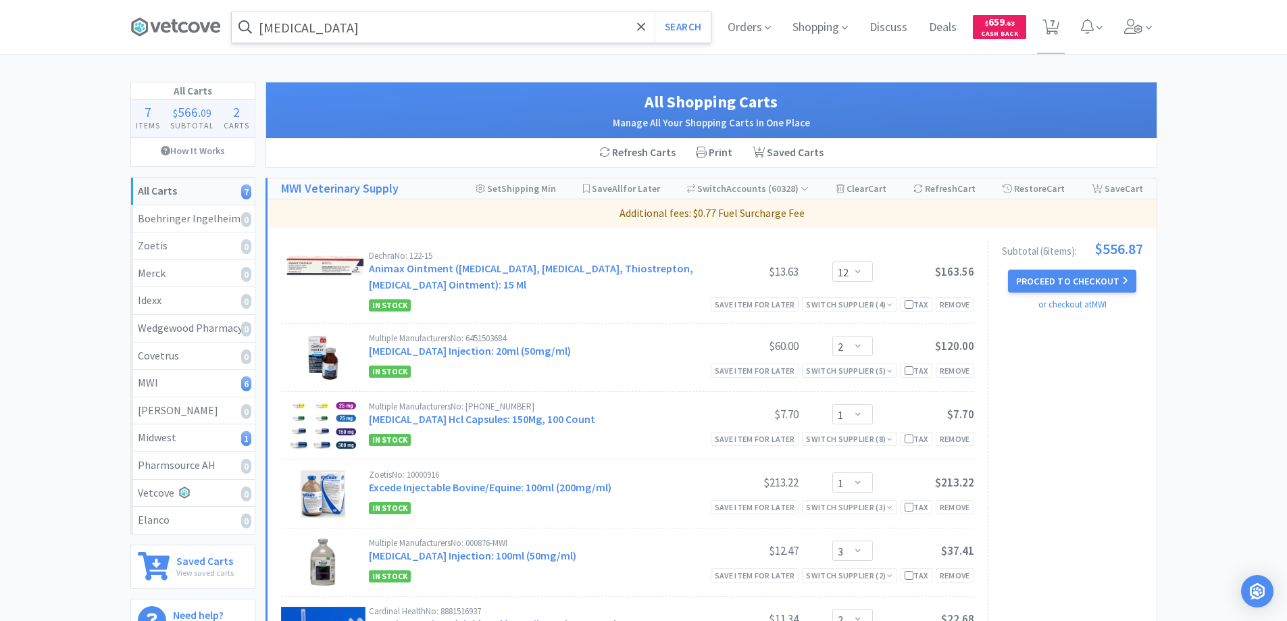
click at [376, 32] on input "[MEDICAL_DATA]" at bounding box center [471, 26] width 479 height 31
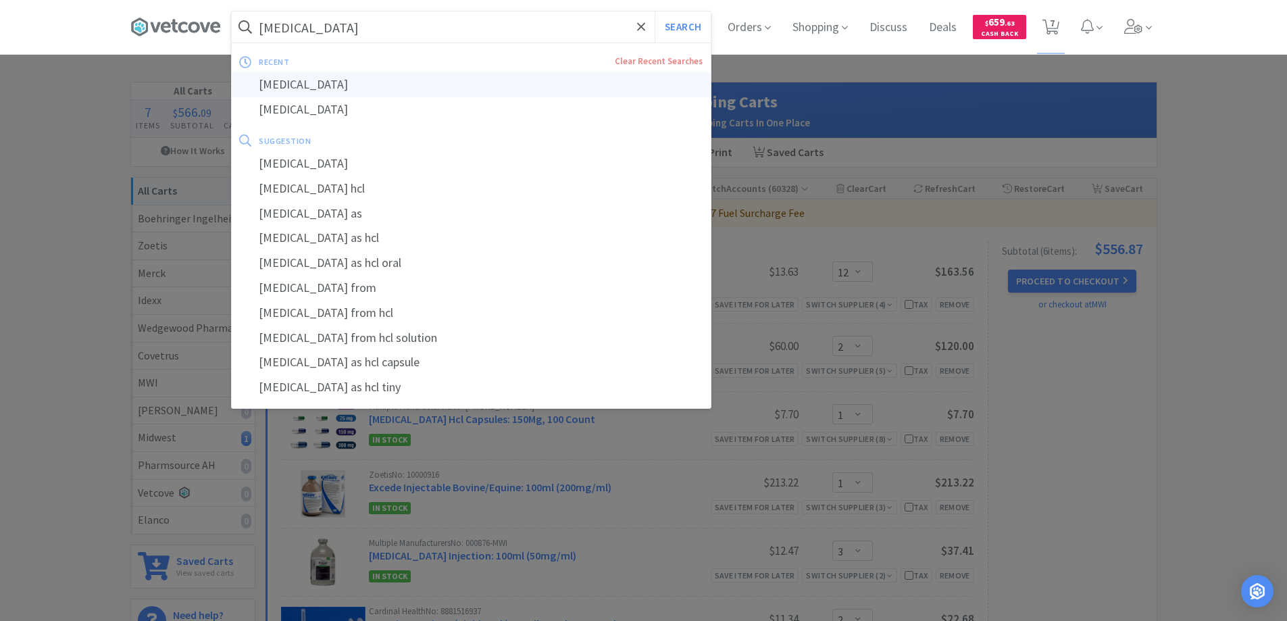
click at [311, 86] on div "[MEDICAL_DATA]" at bounding box center [471, 84] width 479 height 25
select select "12"
select select "2"
select select "1"
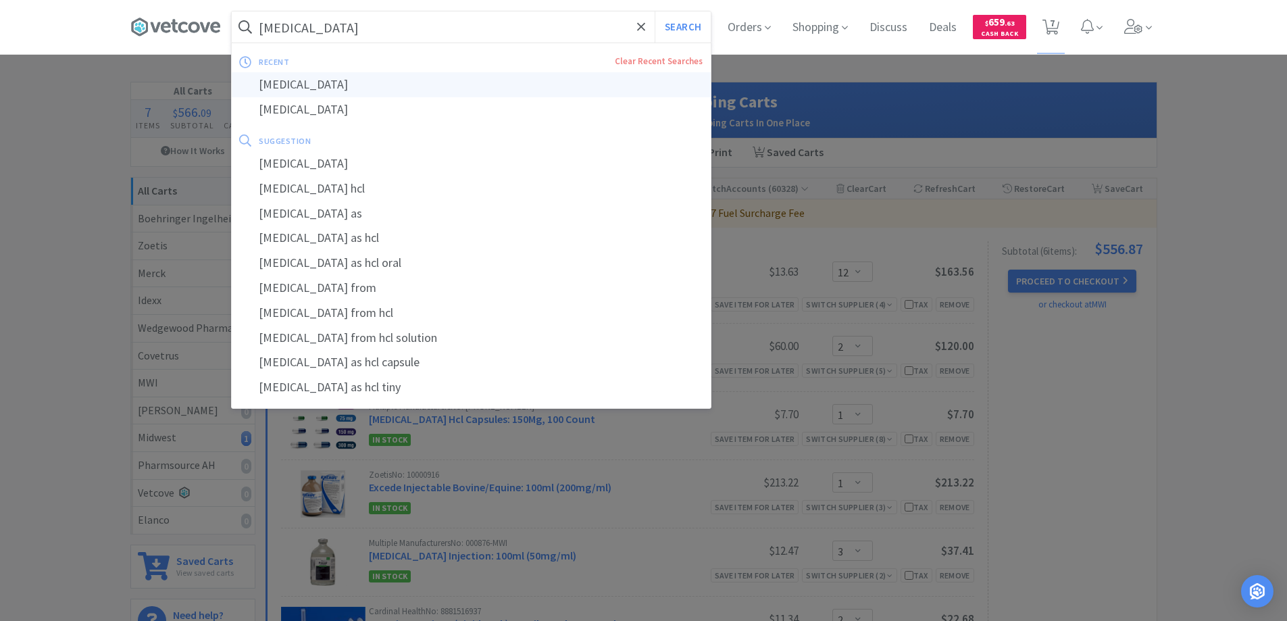
select select "3"
select select "2"
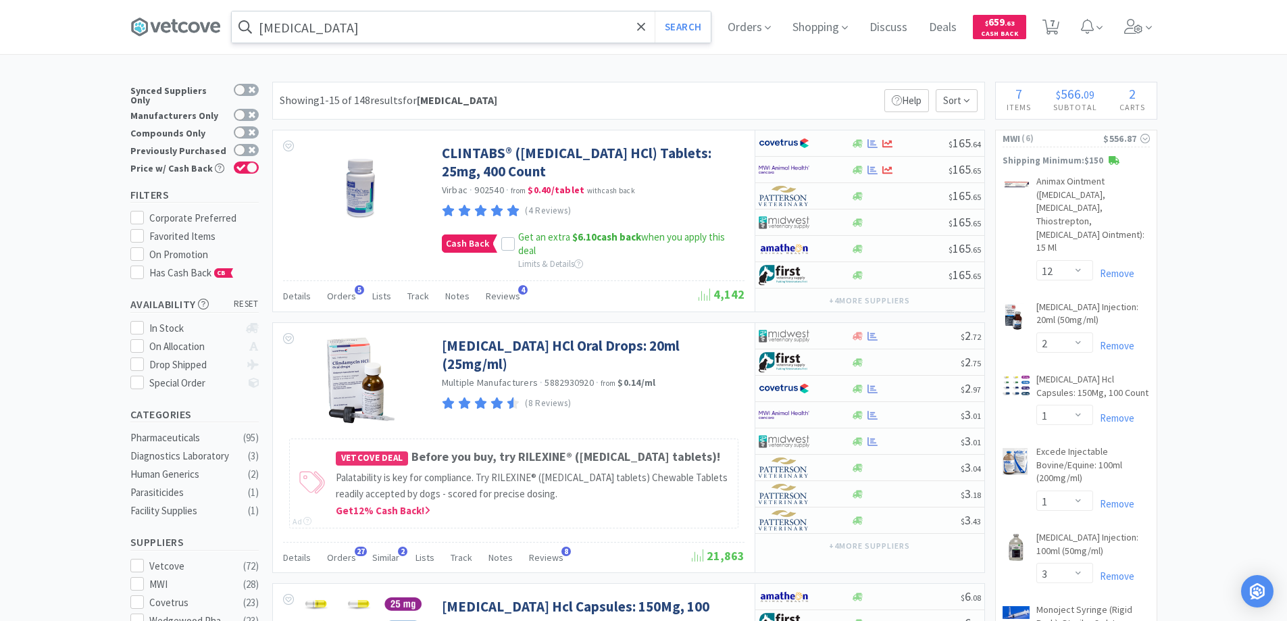
click at [422, 28] on input "[MEDICAL_DATA]" at bounding box center [471, 26] width 479 height 31
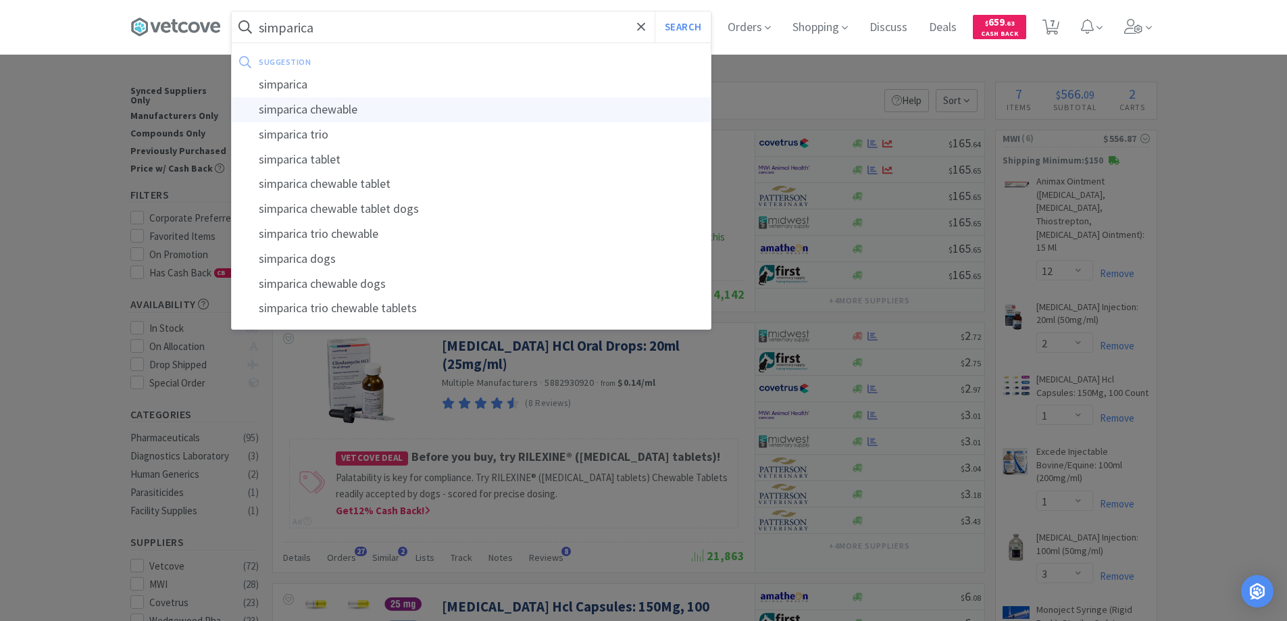
click at [359, 108] on div "simparica chewable" at bounding box center [471, 109] width 479 height 25
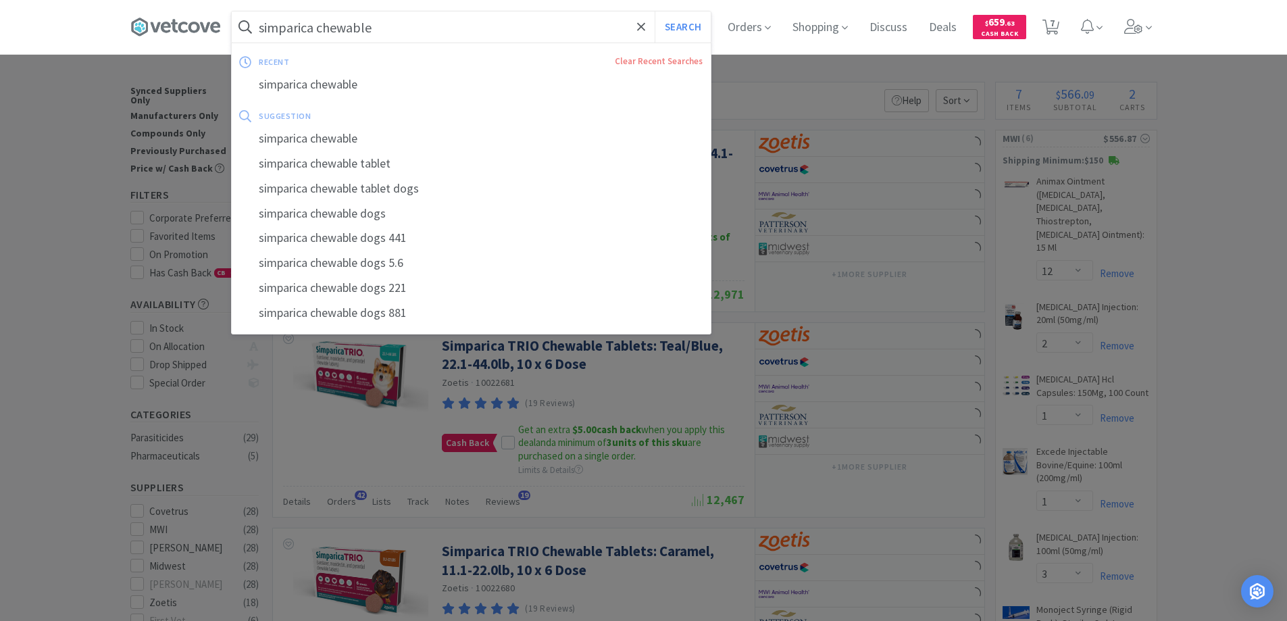
click at [319, 18] on input "simparica chewable" at bounding box center [471, 26] width 479 height 31
click at [323, 23] on input "simparica chewable" at bounding box center [471, 26] width 479 height 31
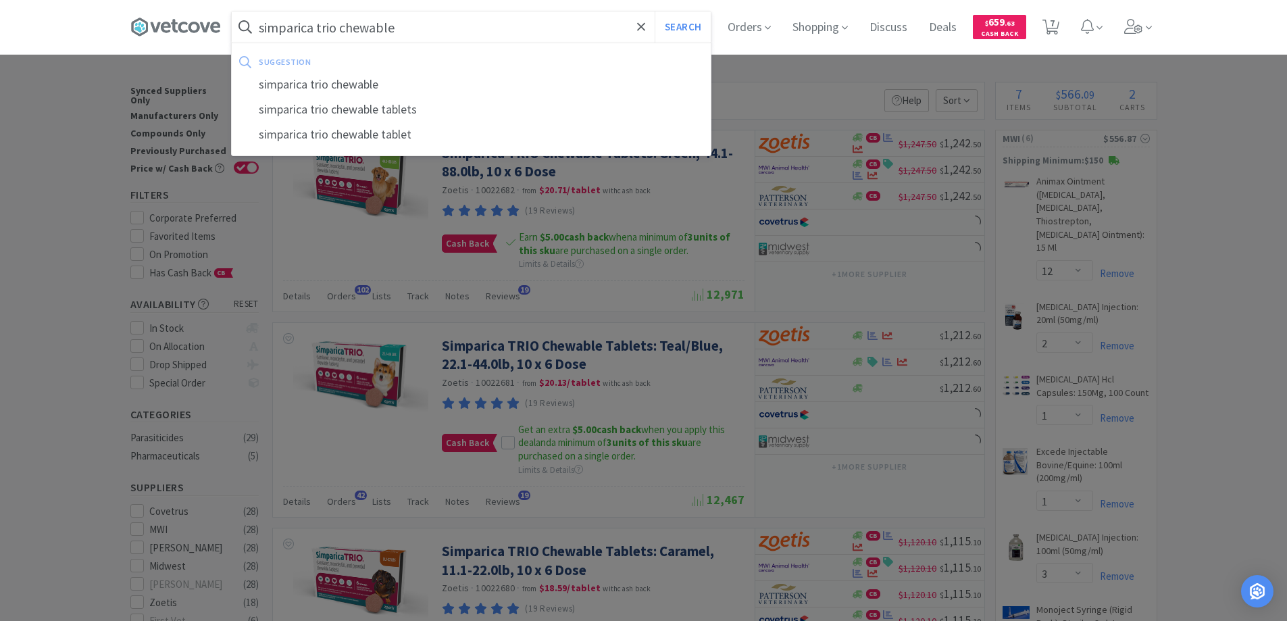
click at [655, 11] on button "Search" at bounding box center [683, 26] width 56 height 31
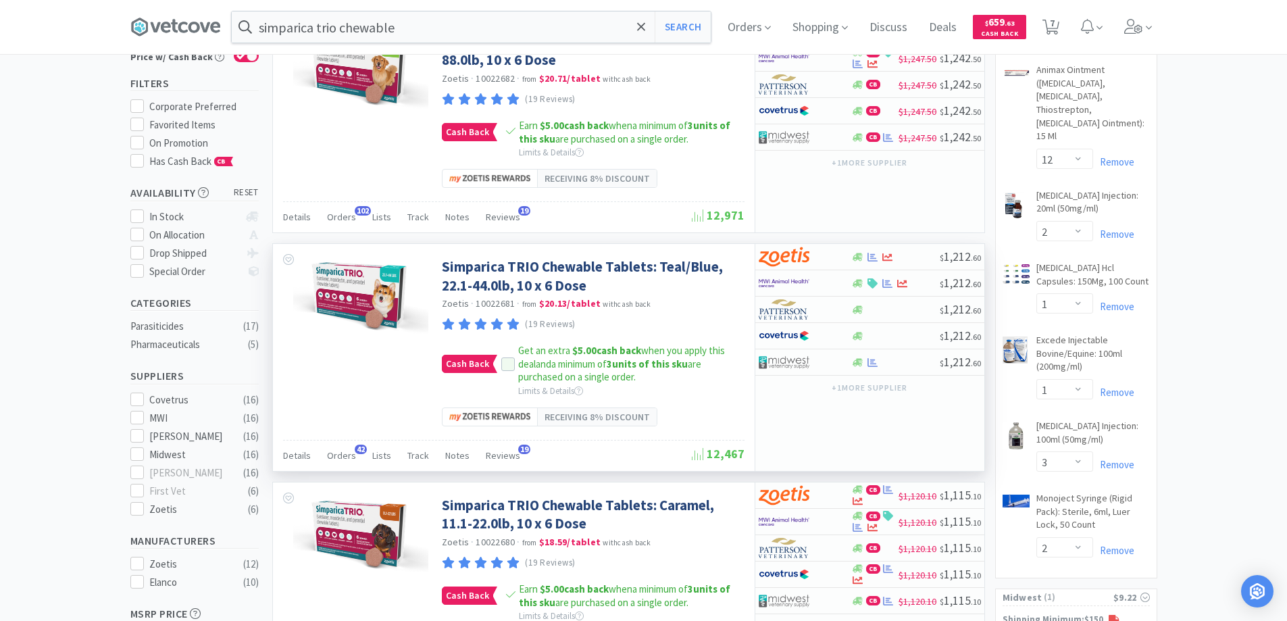
scroll to position [135, 0]
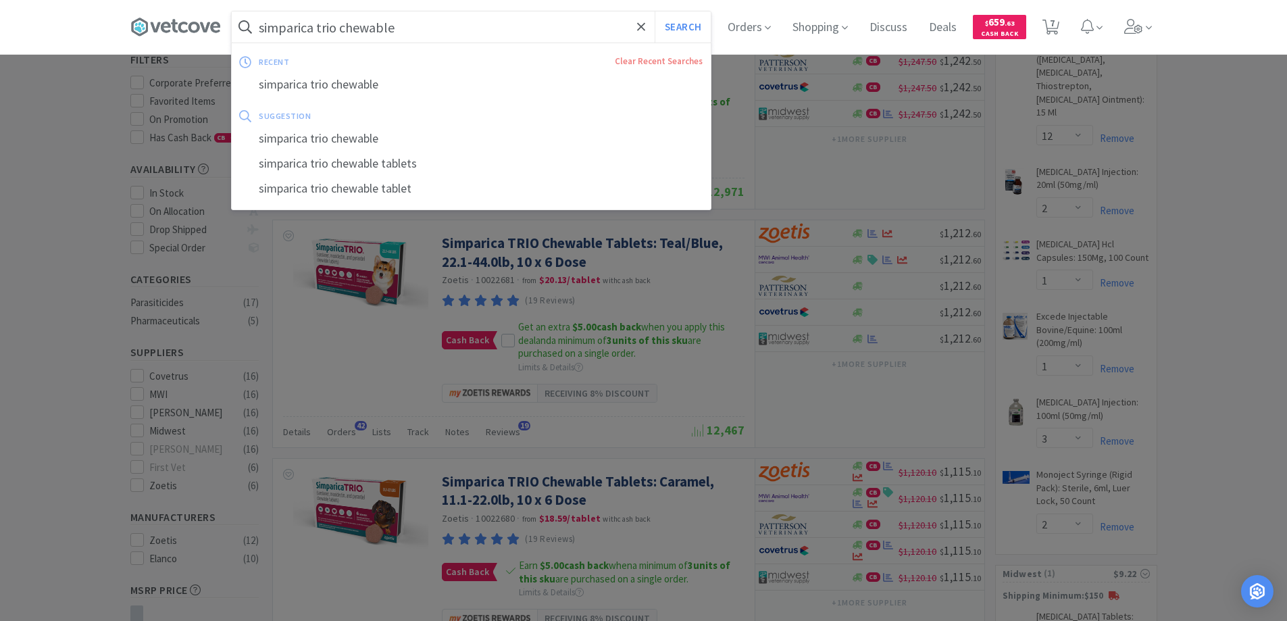
click at [519, 27] on input "simparica trio chewable" at bounding box center [471, 26] width 479 height 31
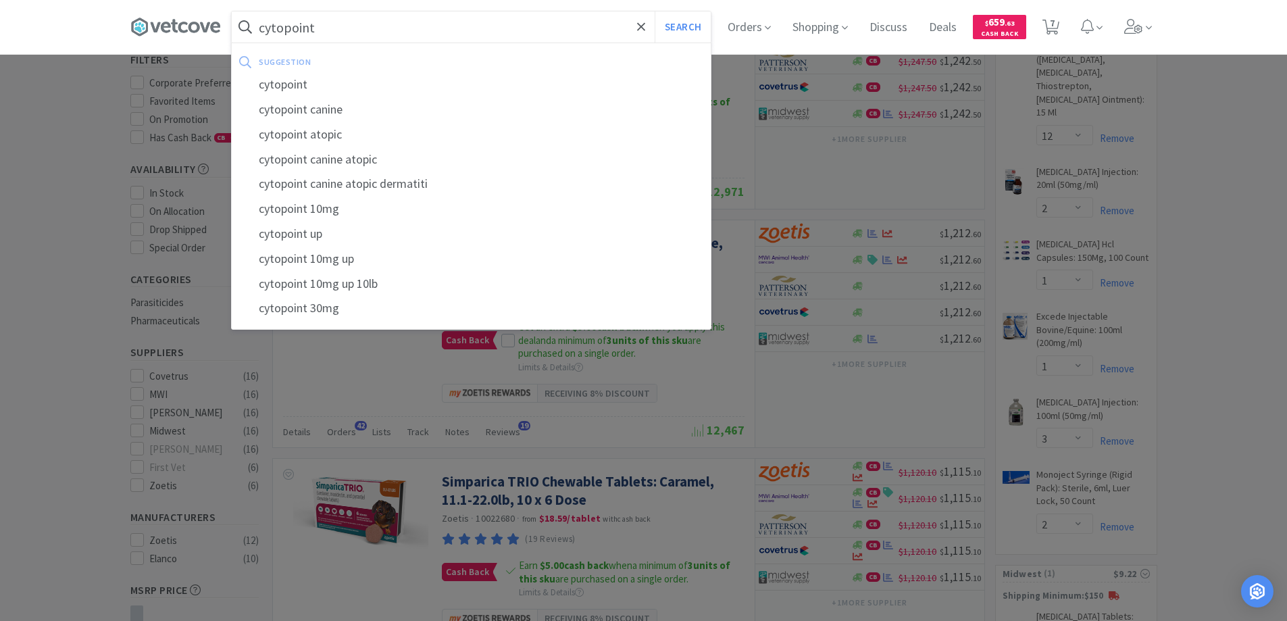
type input "cytopoint"
click at [655, 11] on button "Search" at bounding box center [683, 26] width 56 height 31
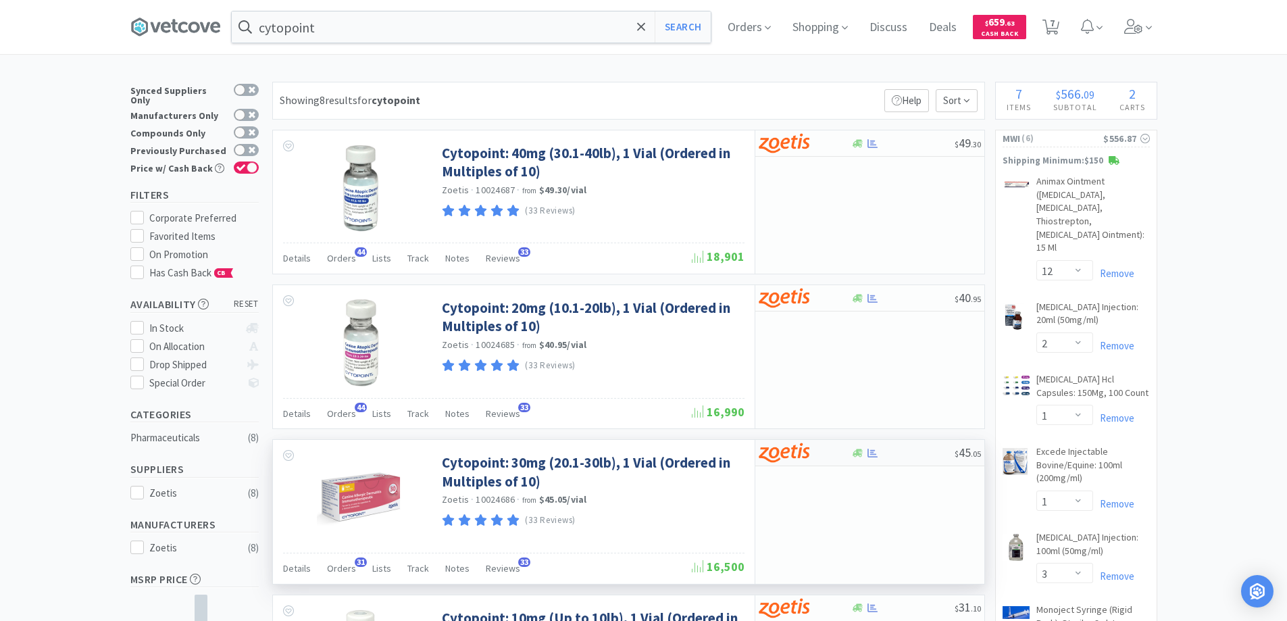
click at [903, 456] on div at bounding box center [902, 453] width 103 height 10
select select "10"
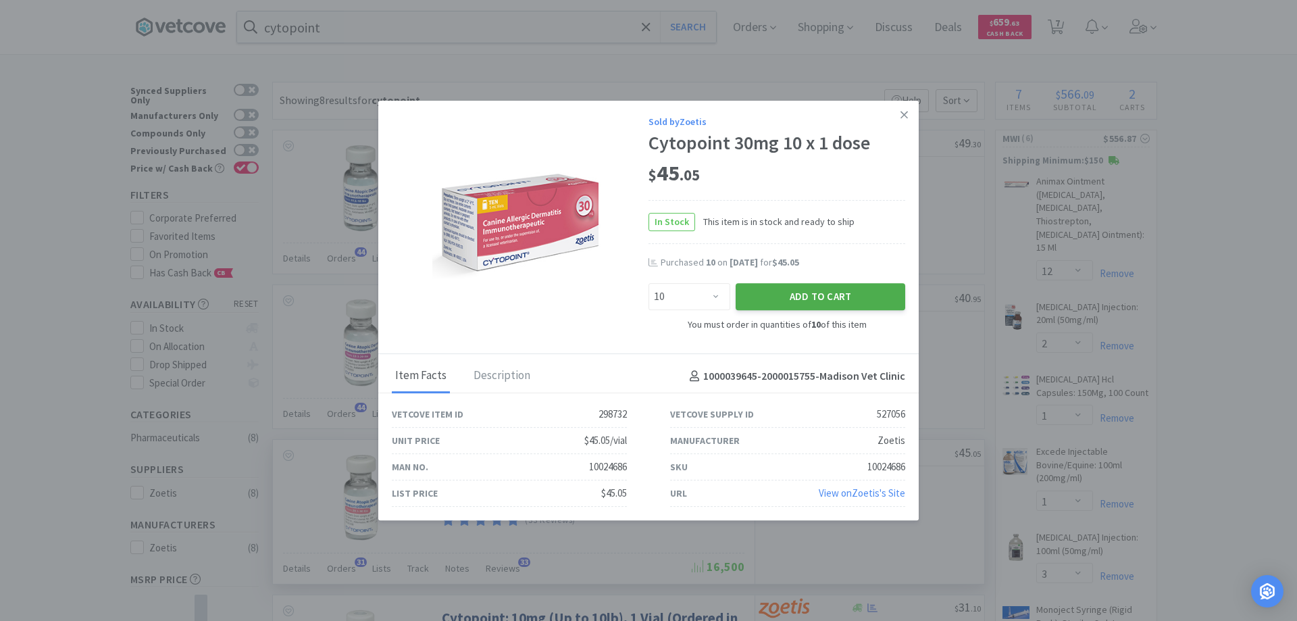
click at [836, 295] on button "Add to Cart" at bounding box center [821, 296] width 170 height 27
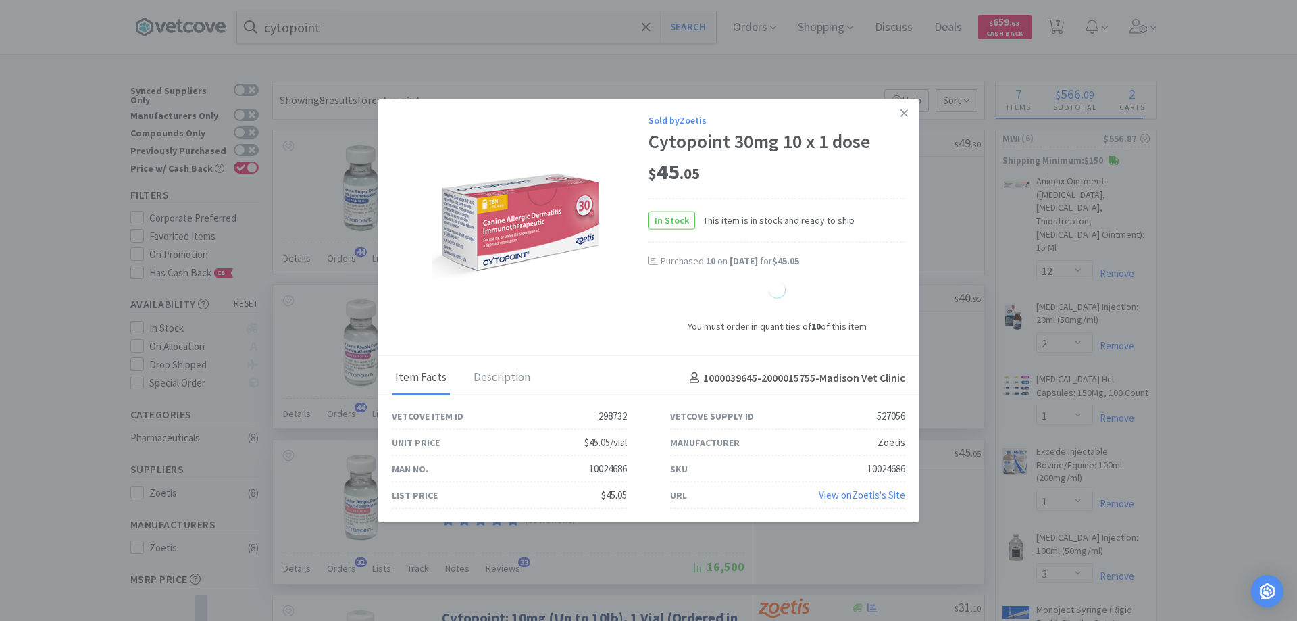
select select "10"
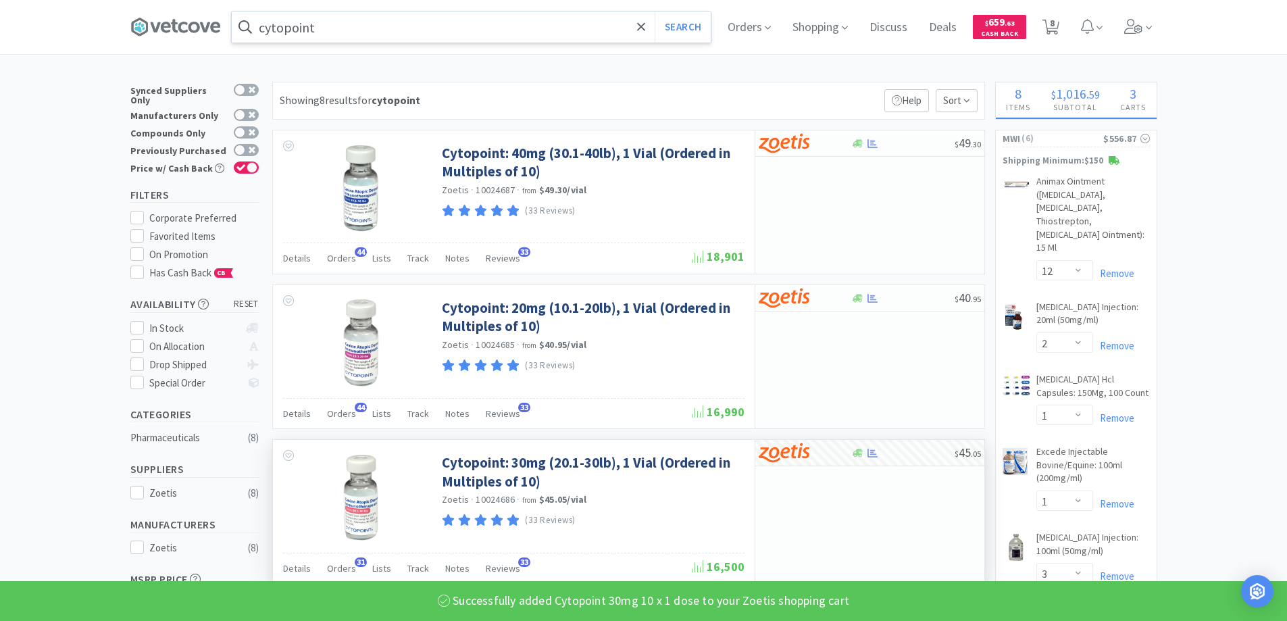
click at [434, 34] on input "cytopoint" at bounding box center [471, 26] width 479 height 31
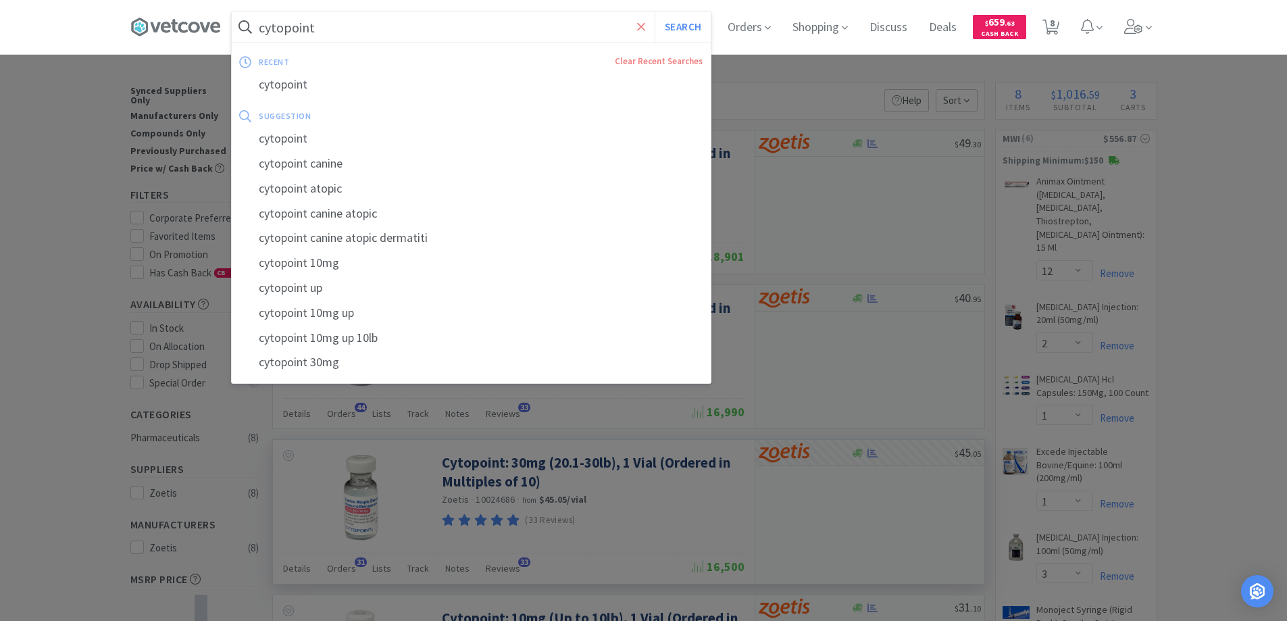
click at [645, 27] on icon at bounding box center [641, 26] width 8 height 8
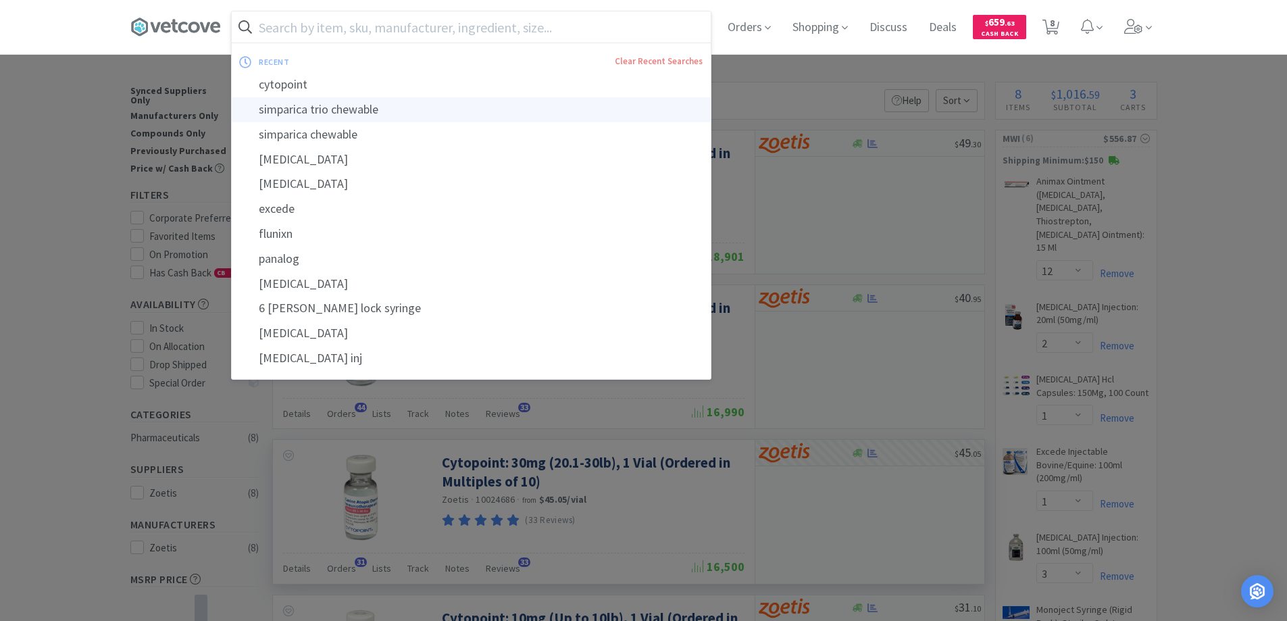
click at [349, 114] on div "simparica trio chewable" at bounding box center [471, 109] width 479 height 25
type input "simparica trio chewable"
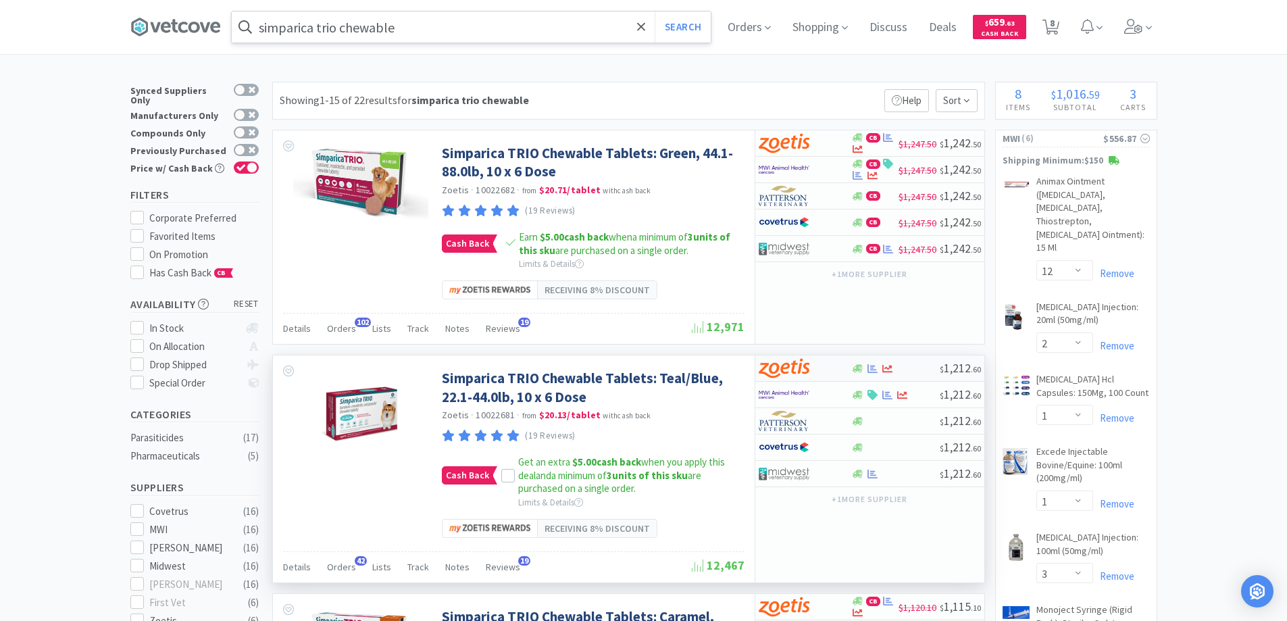
click at [921, 372] on div at bounding box center [895, 368] width 88 height 10
select select "10"
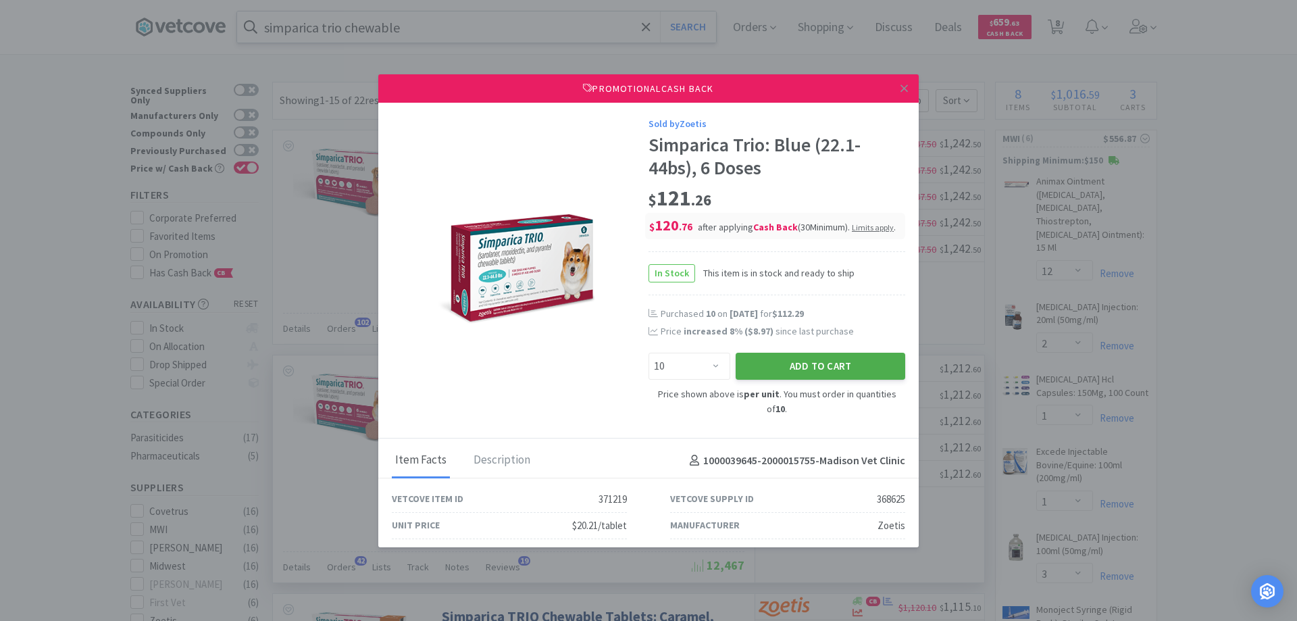
click at [822, 380] on button "Add to Cart" at bounding box center [821, 366] width 170 height 27
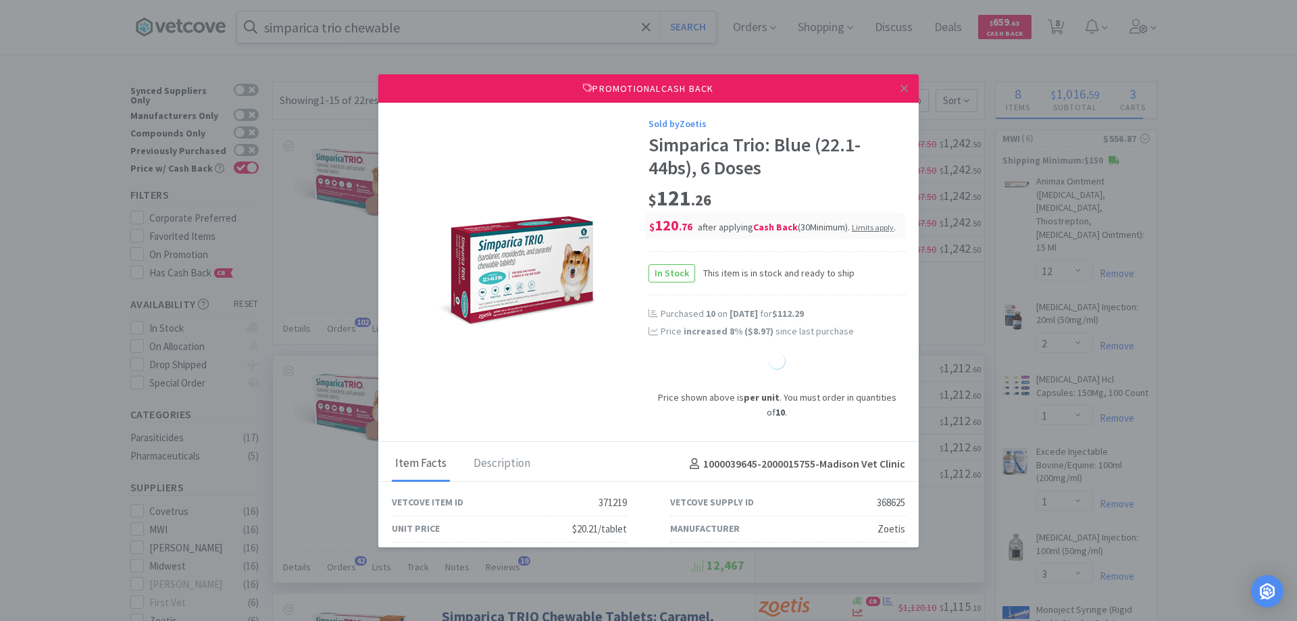
select select "10"
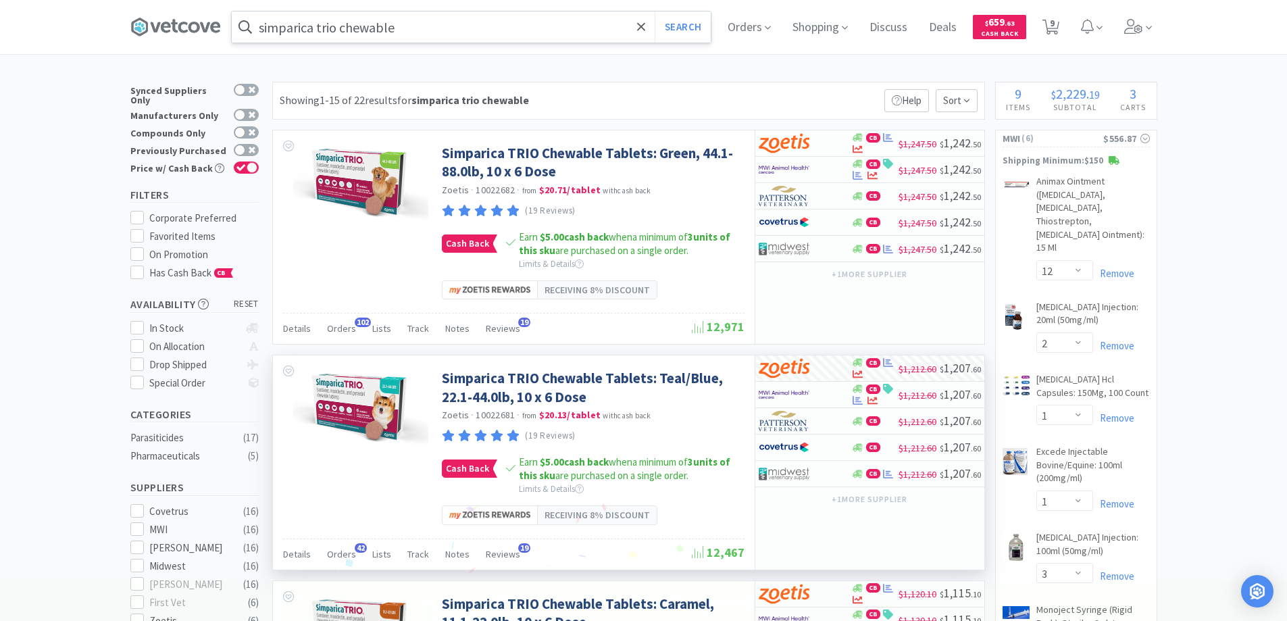
click at [414, 42] on input "simparica trio chewable" at bounding box center [471, 26] width 479 height 31
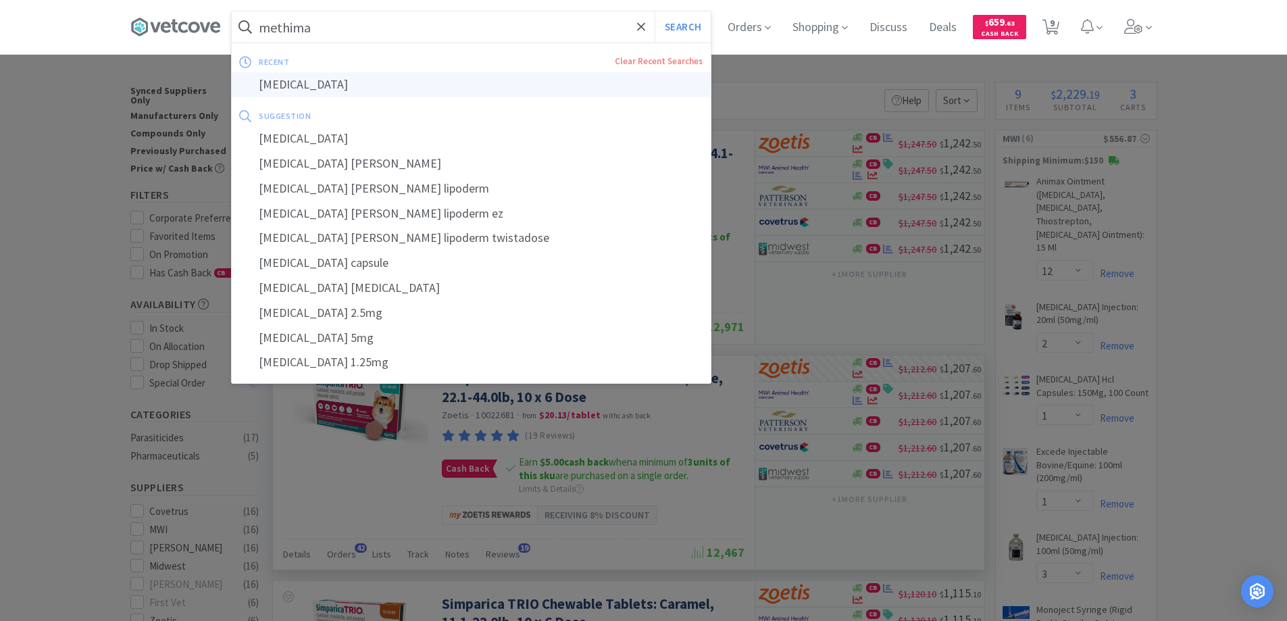
click at [297, 84] on div "[MEDICAL_DATA]" at bounding box center [471, 84] width 479 height 25
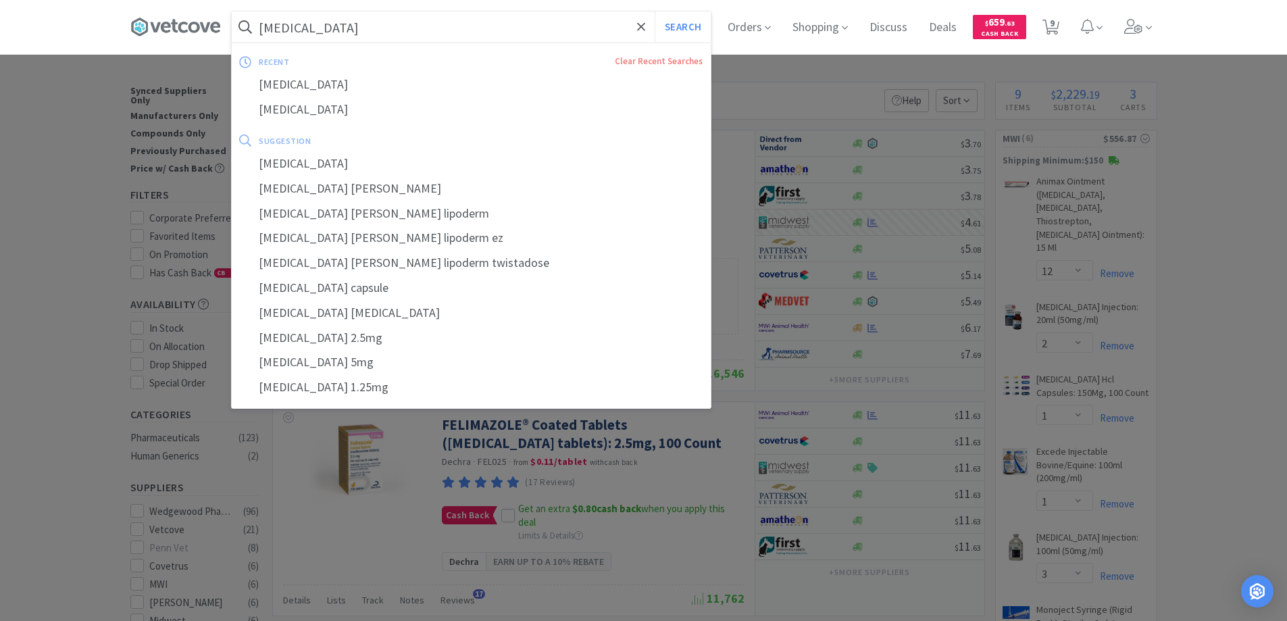
click at [394, 35] on input "[MEDICAL_DATA]" at bounding box center [471, 26] width 479 height 31
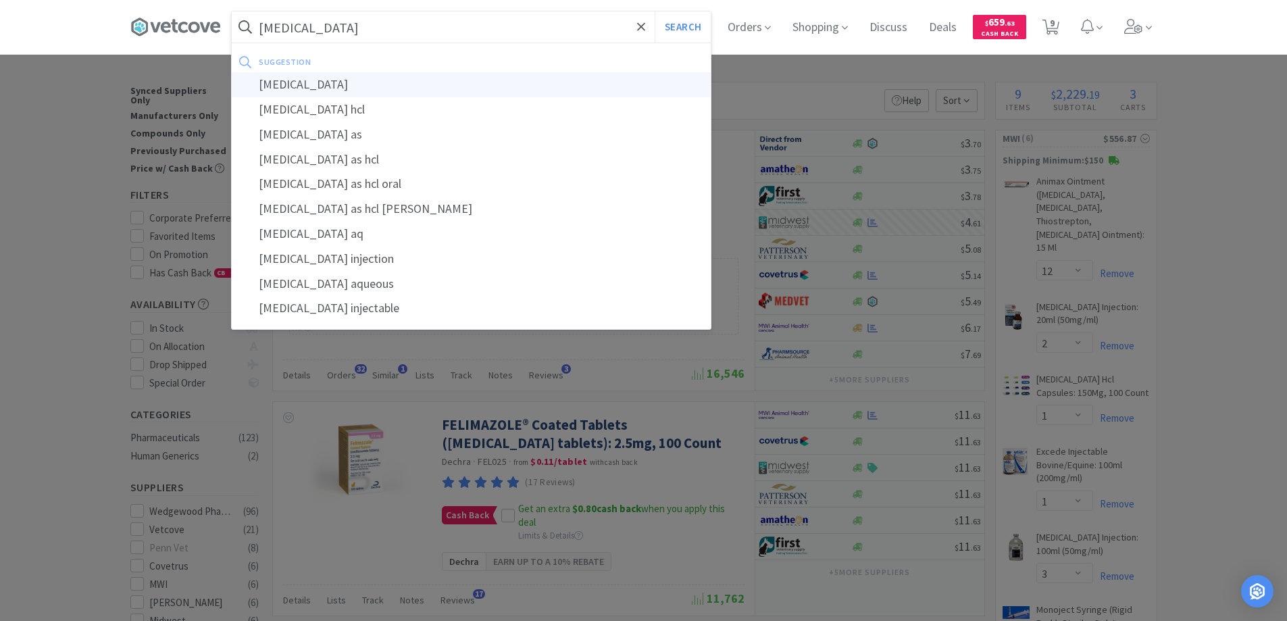
click at [324, 86] on div "[MEDICAL_DATA]" at bounding box center [471, 84] width 479 height 25
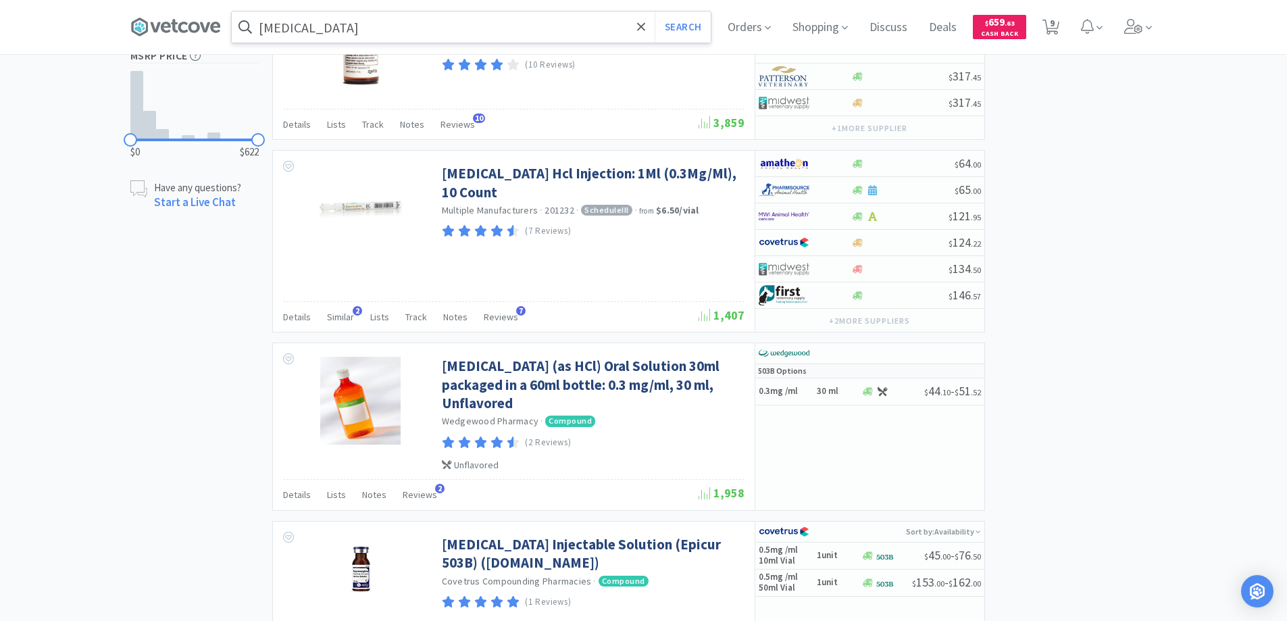
scroll to position [1013, 0]
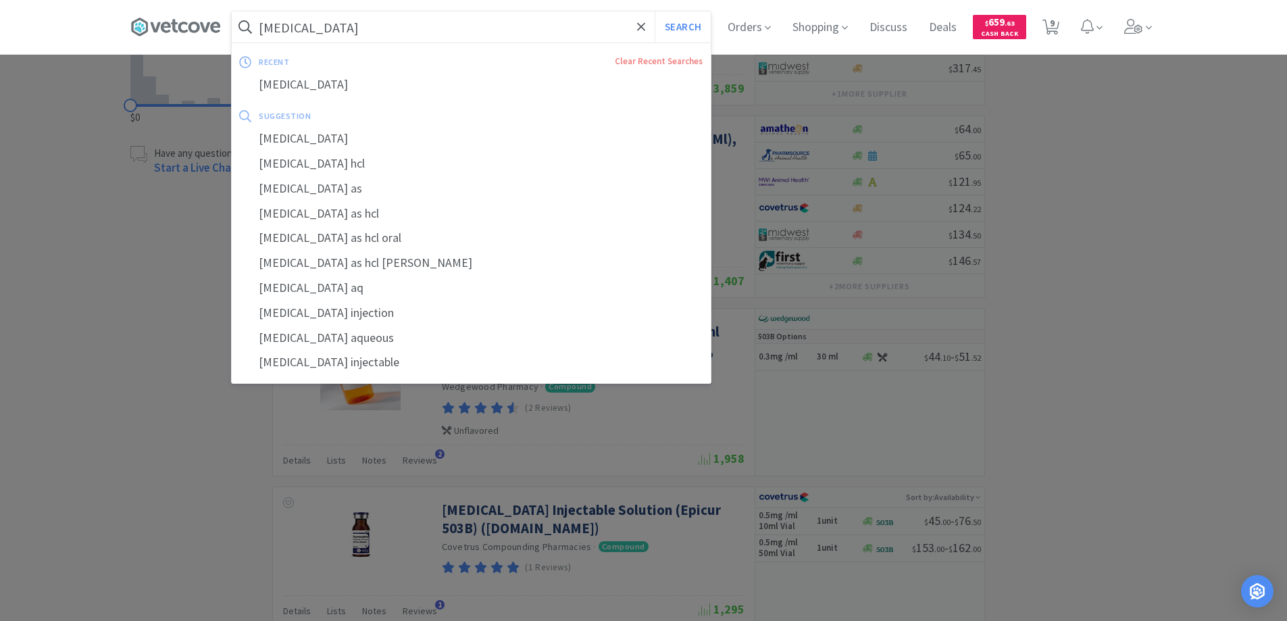
click at [455, 32] on input "[MEDICAL_DATA]" at bounding box center [471, 26] width 479 height 31
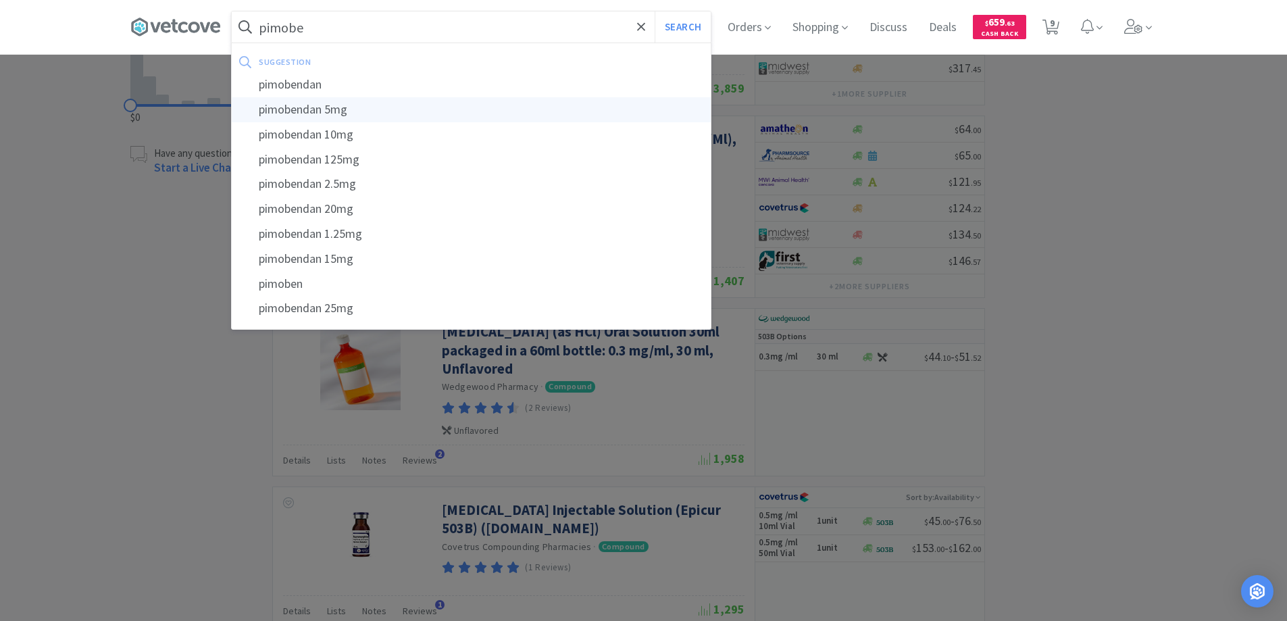
click at [331, 104] on div "pimobendan 5mg" at bounding box center [471, 109] width 479 height 25
type input "pimobendan 5mg"
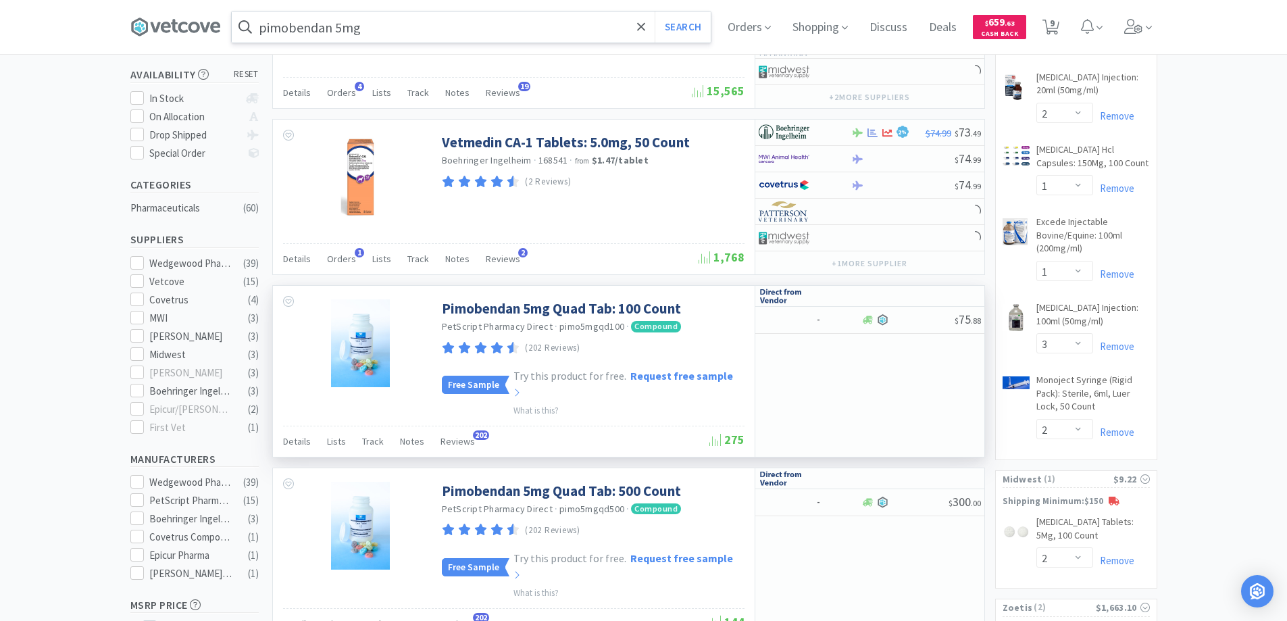
scroll to position [270, 0]
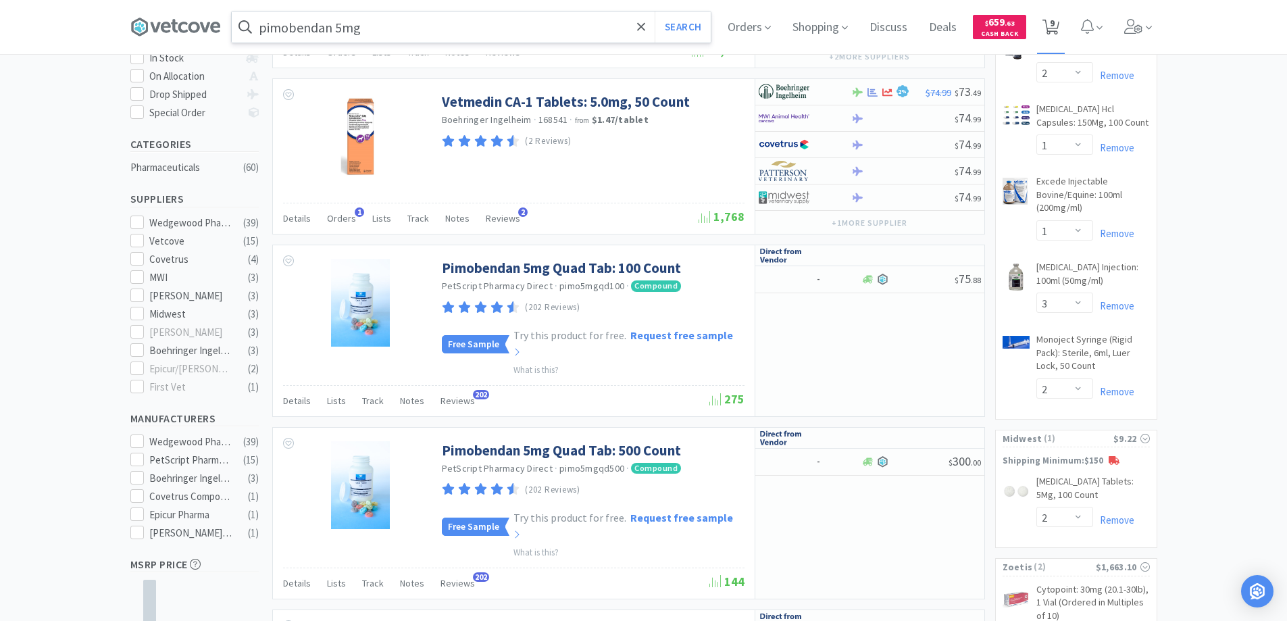
click at [1054, 28] on span "9" at bounding box center [1052, 23] width 5 height 54
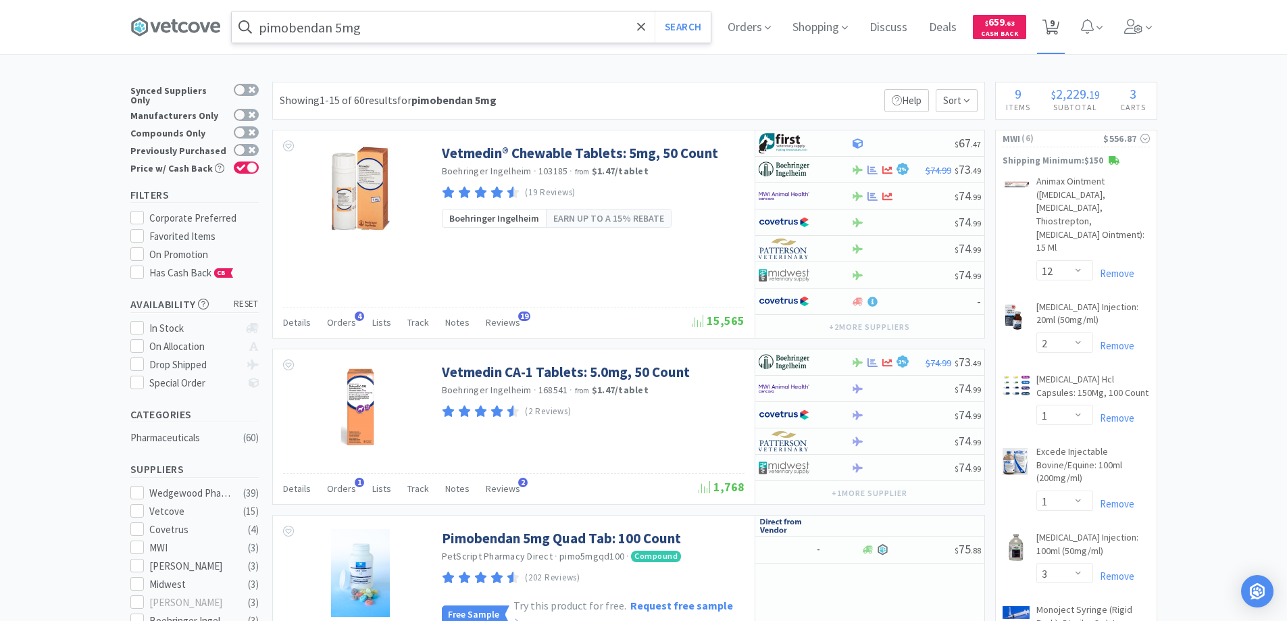
select select "10"
select select "12"
select select "2"
select select "1"
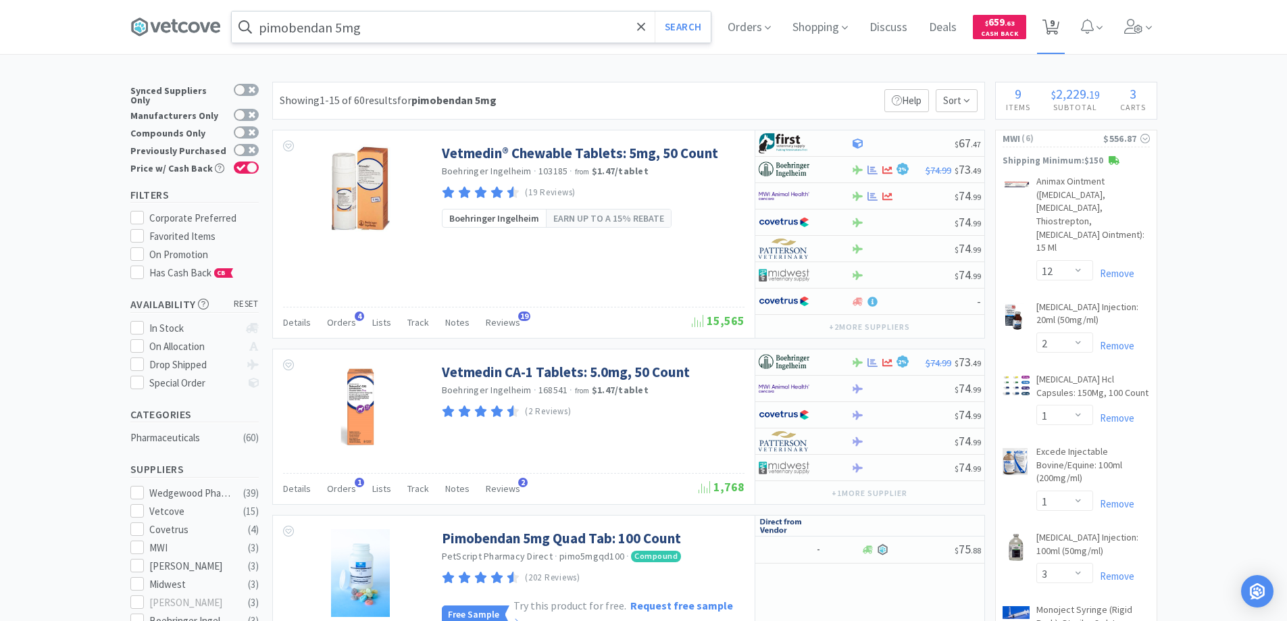
select select "1"
select select "3"
select select "2"
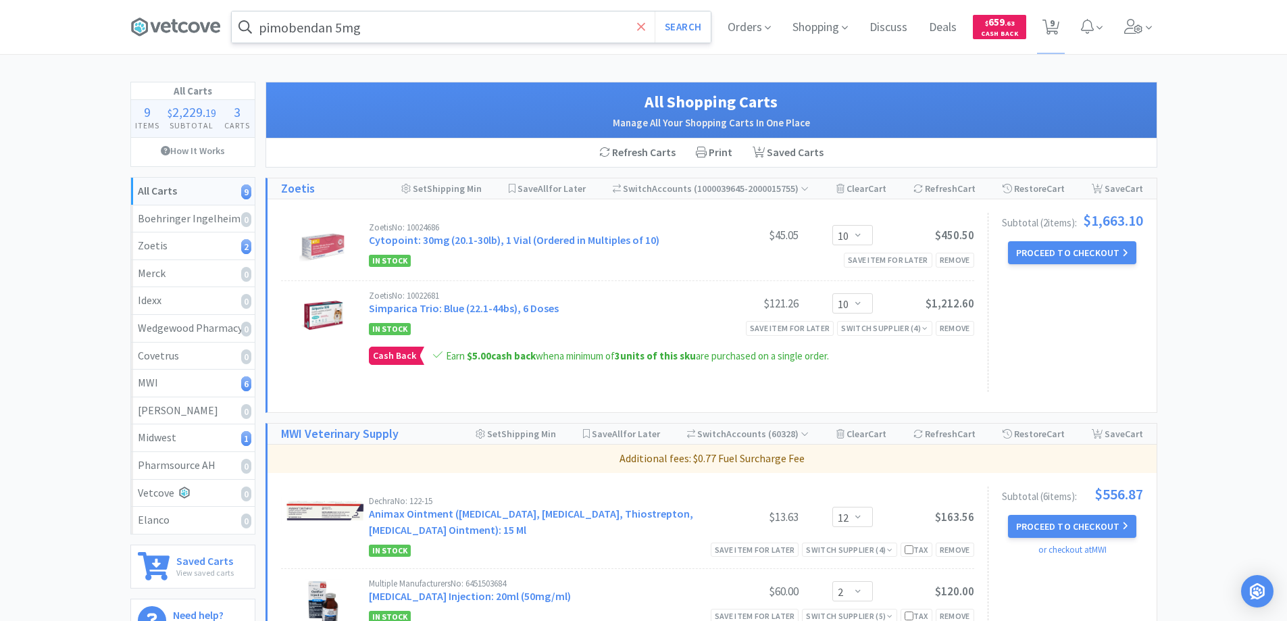
click at [640, 27] on icon at bounding box center [641, 26] width 8 height 8
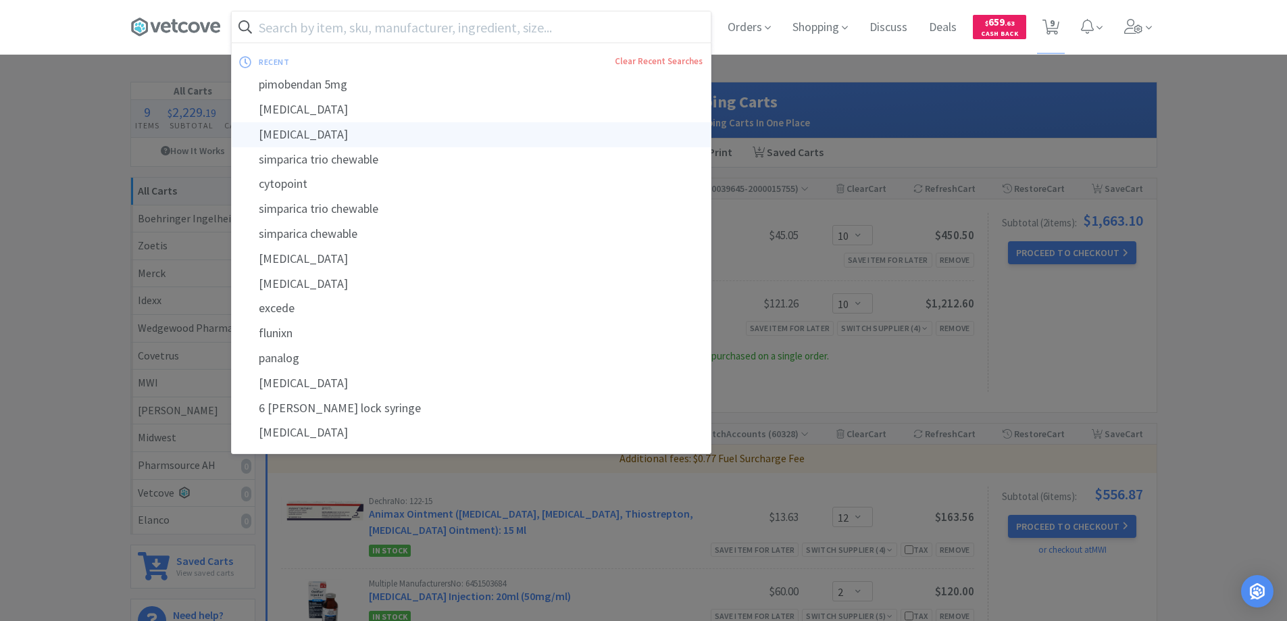
click at [305, 137] on div "[MEDICAL_DATA]" at bounding box center [471, 134] width 479 height 25
type input "[MEDICAL_DATA]"
select select "12"
select select "2"
select select "1"
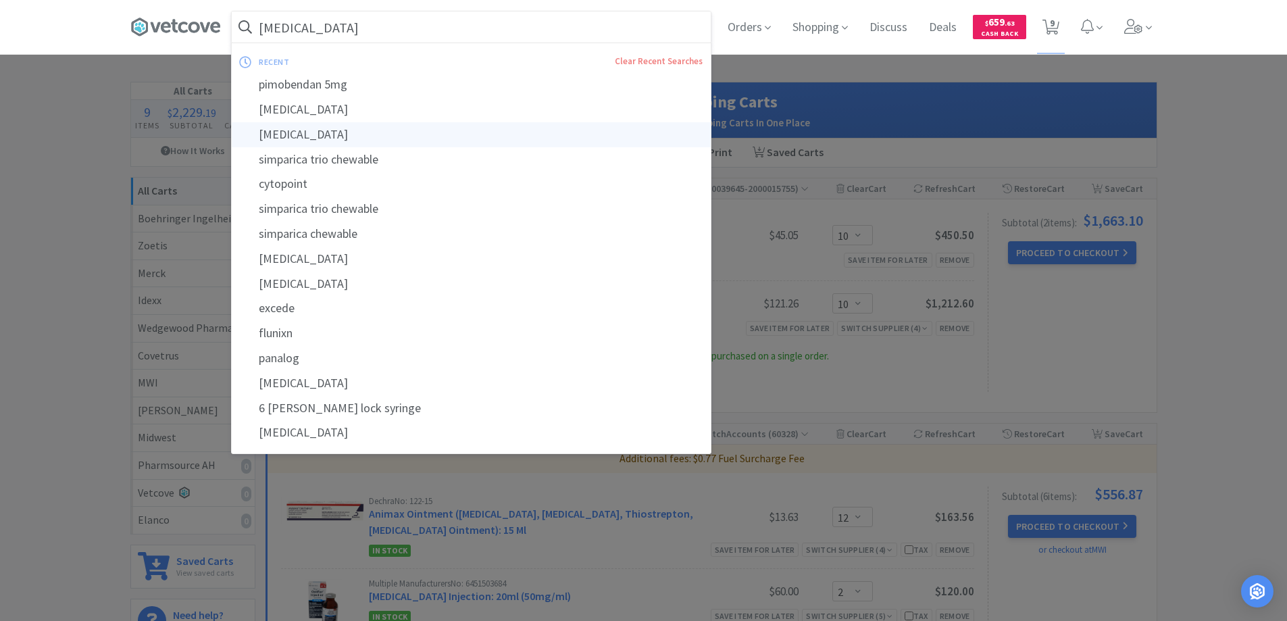
select select "1"
select select "3"
select select "2"
select select "10"
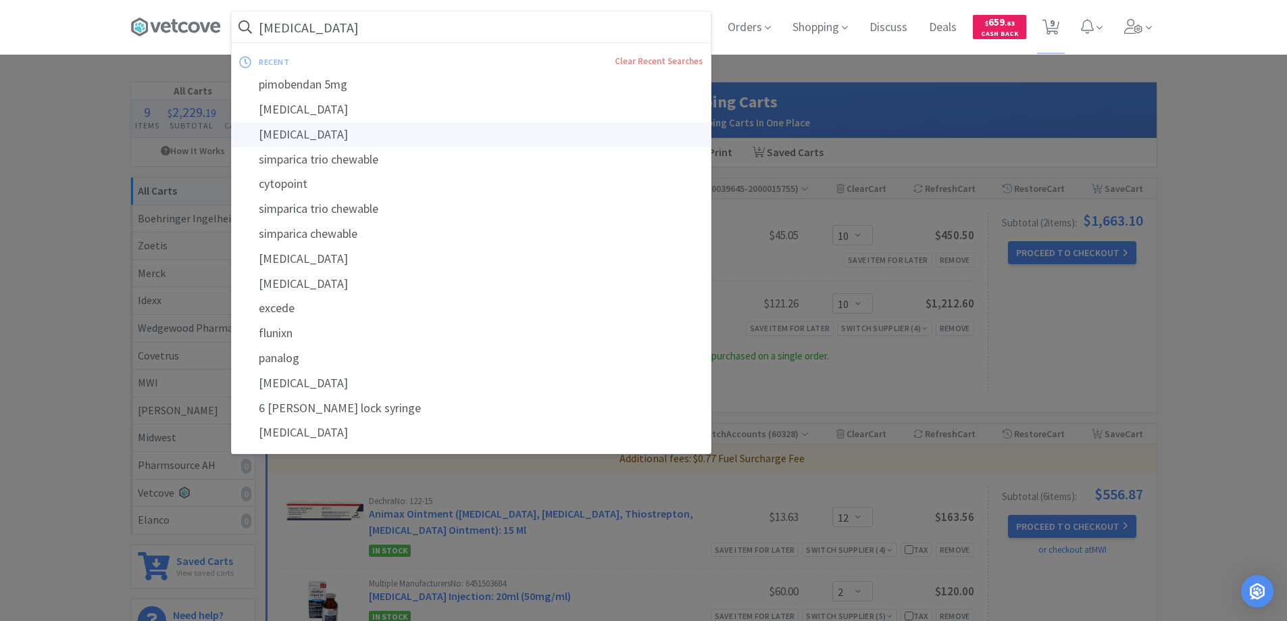
select select "10"
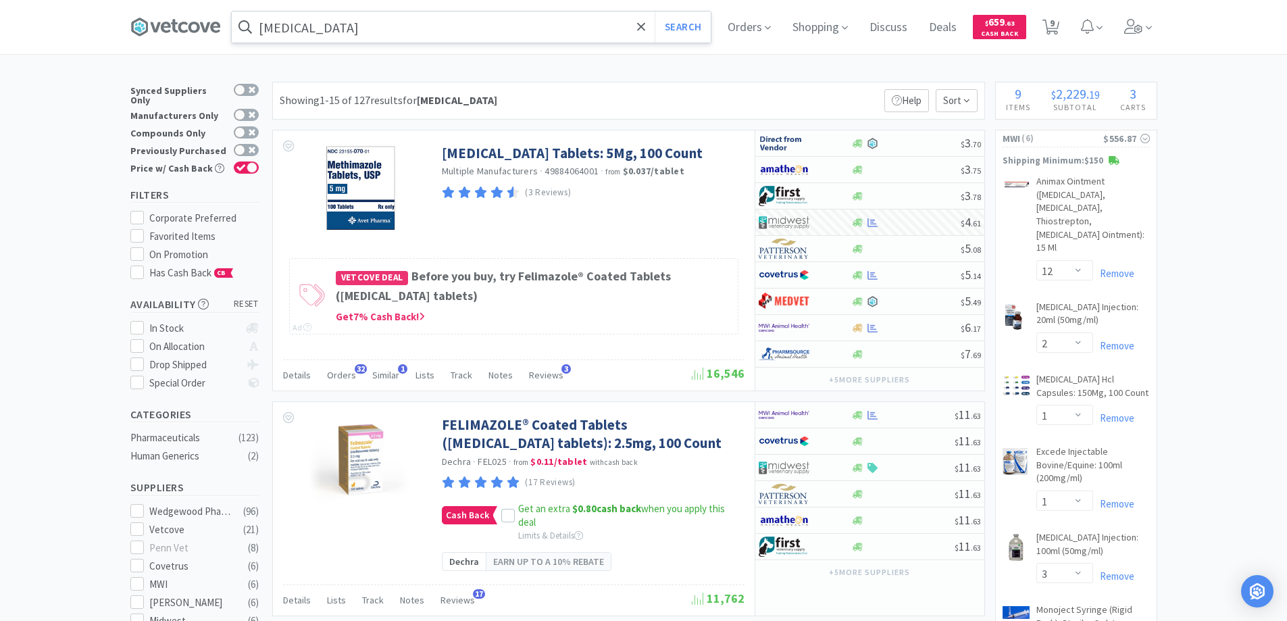
click at [395, 26] on input "[MEDICAL_DATA]" at bounding box center [471, 26] width 479 height 31
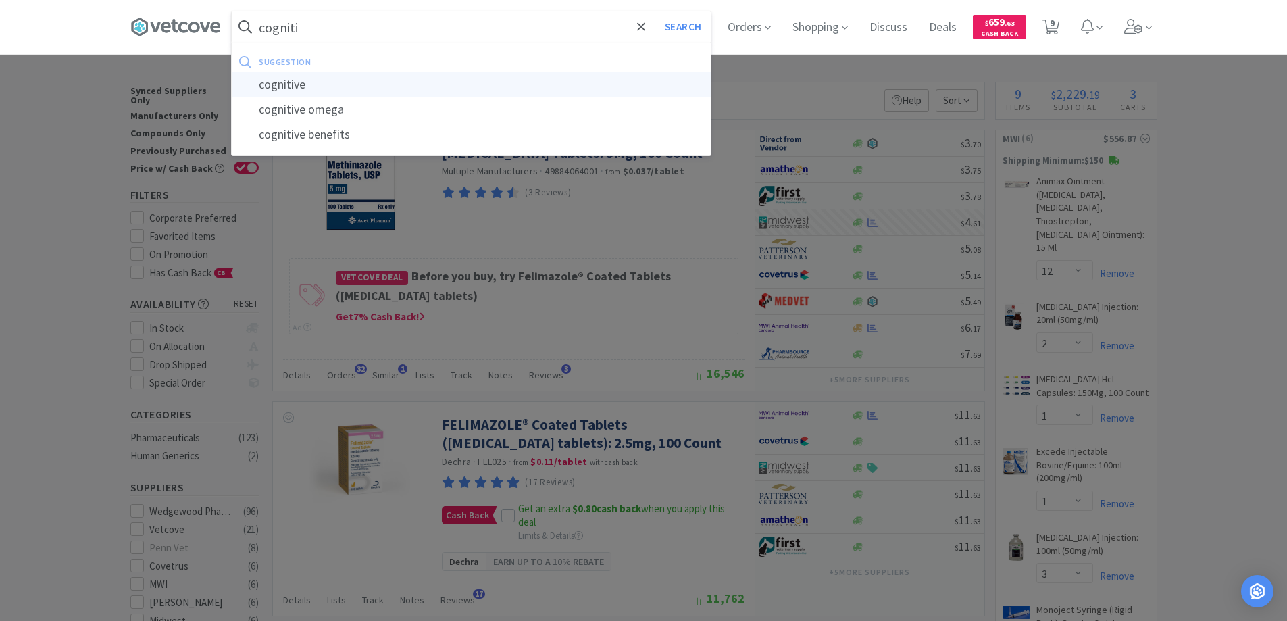
click at [302, 85] on div "cognitive" at bounding box center [471, 84] width 479 height 25
type input "cognitive"
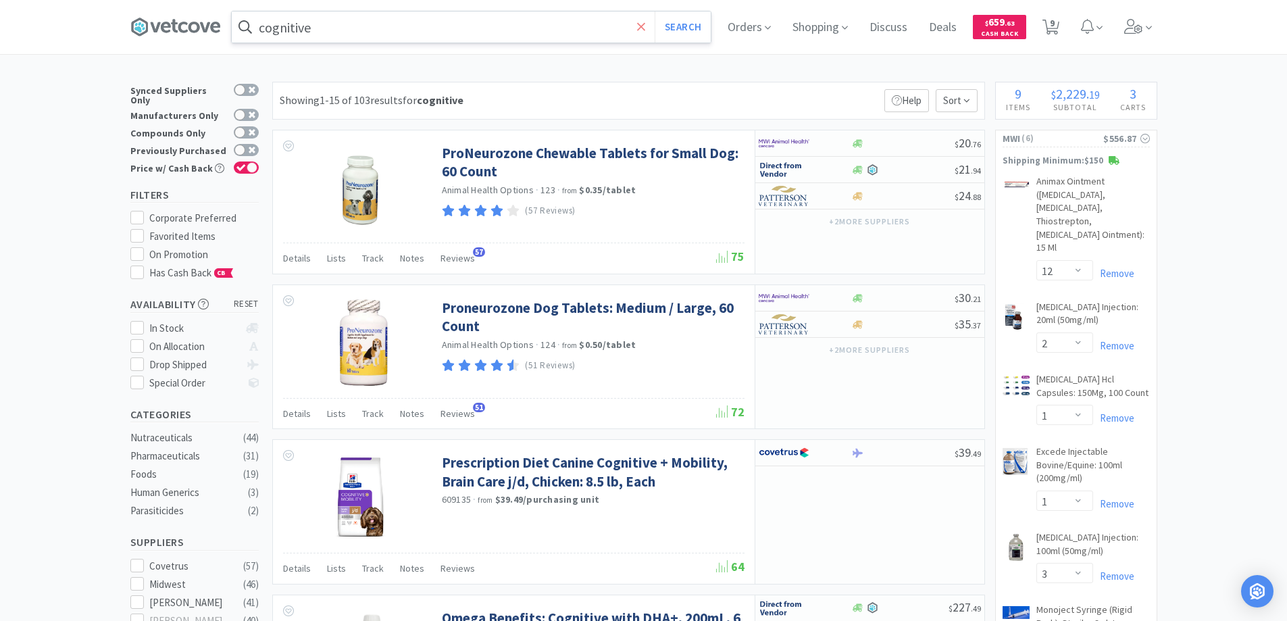
click at [642, 28] on icon at bounding box center [641, 27] width 9 height 14
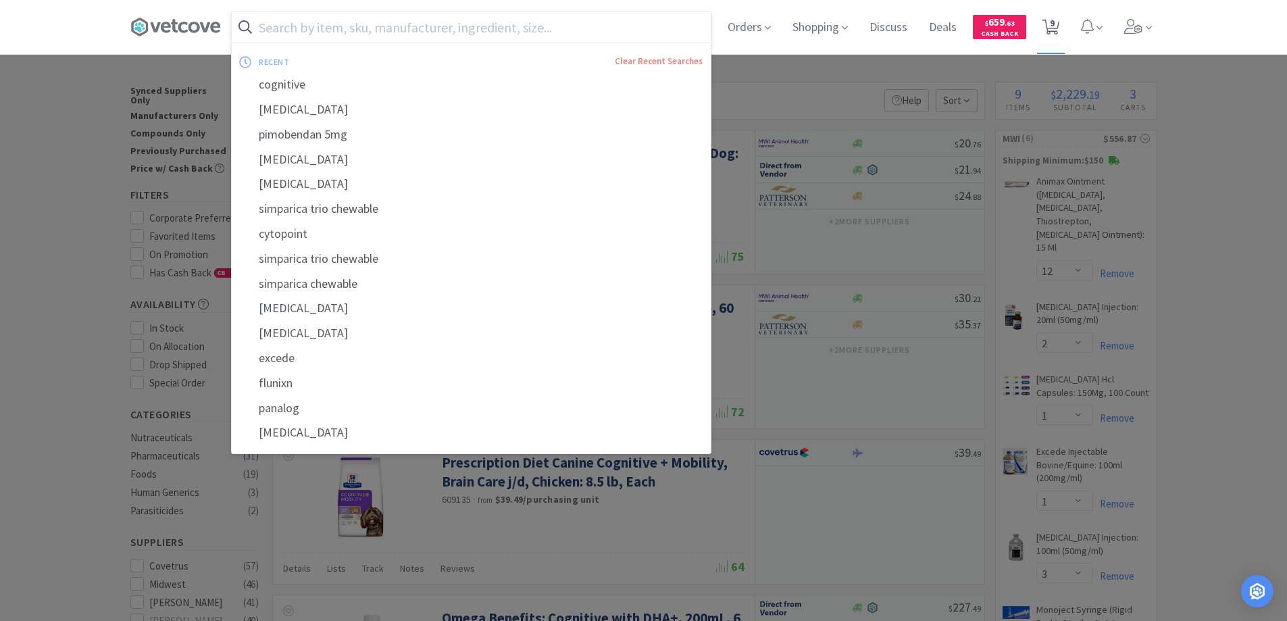
click at [1059, 27] on icon at bounding box center [1050, 27] width 17 height 15
select select "10"
select select "12"
select select "2"
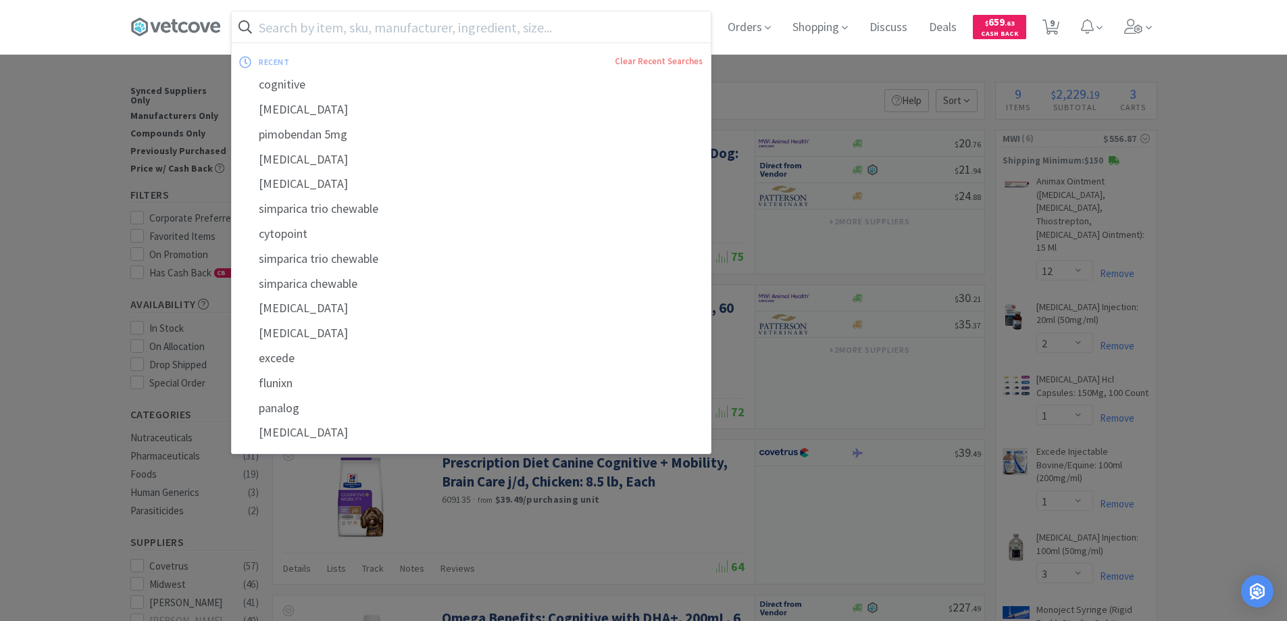
select select "1"
select select "3"
select select "2"
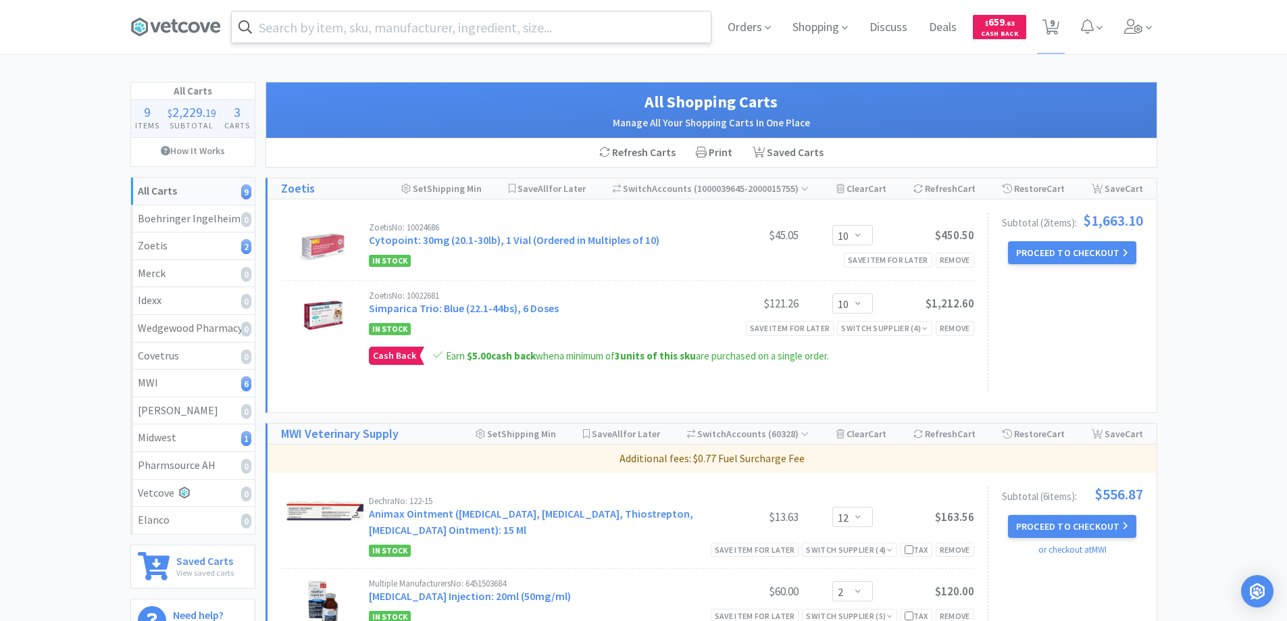
click at [430, 20] on input "text" at bounding box center [471, 26] width 479 height 31
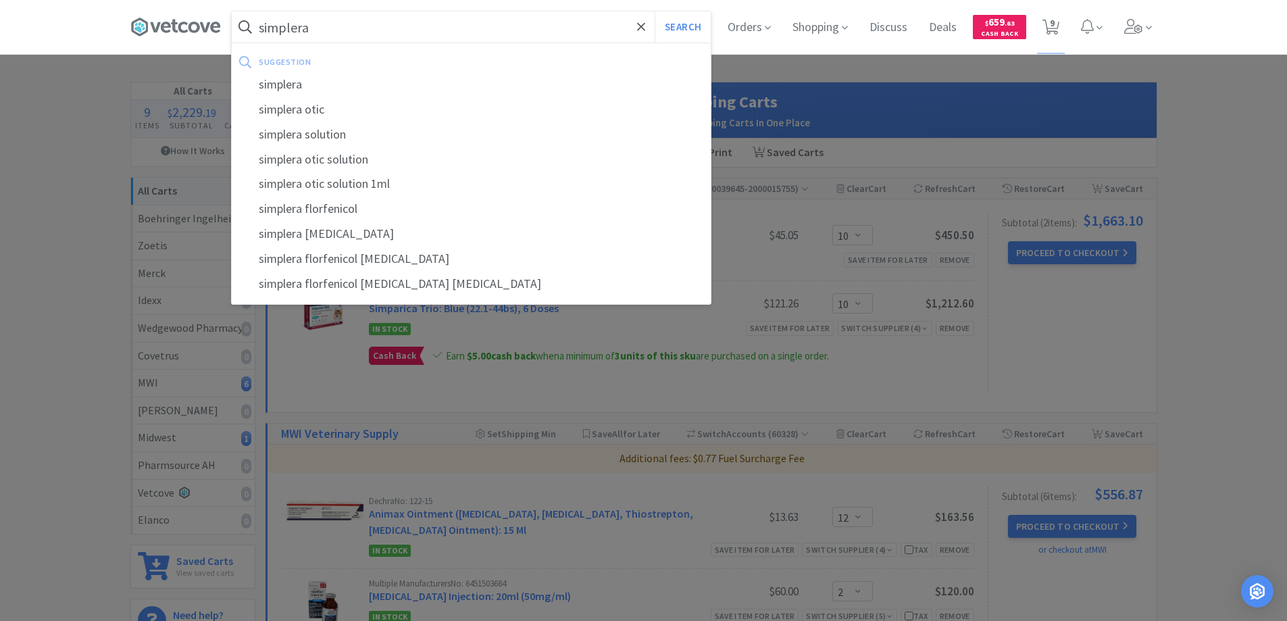
type input "simplera"
click at [655, 11] on button "Search" at bounding box center [683, 26] width 56 height 31
select select "12"
select select "2"
select select "1"
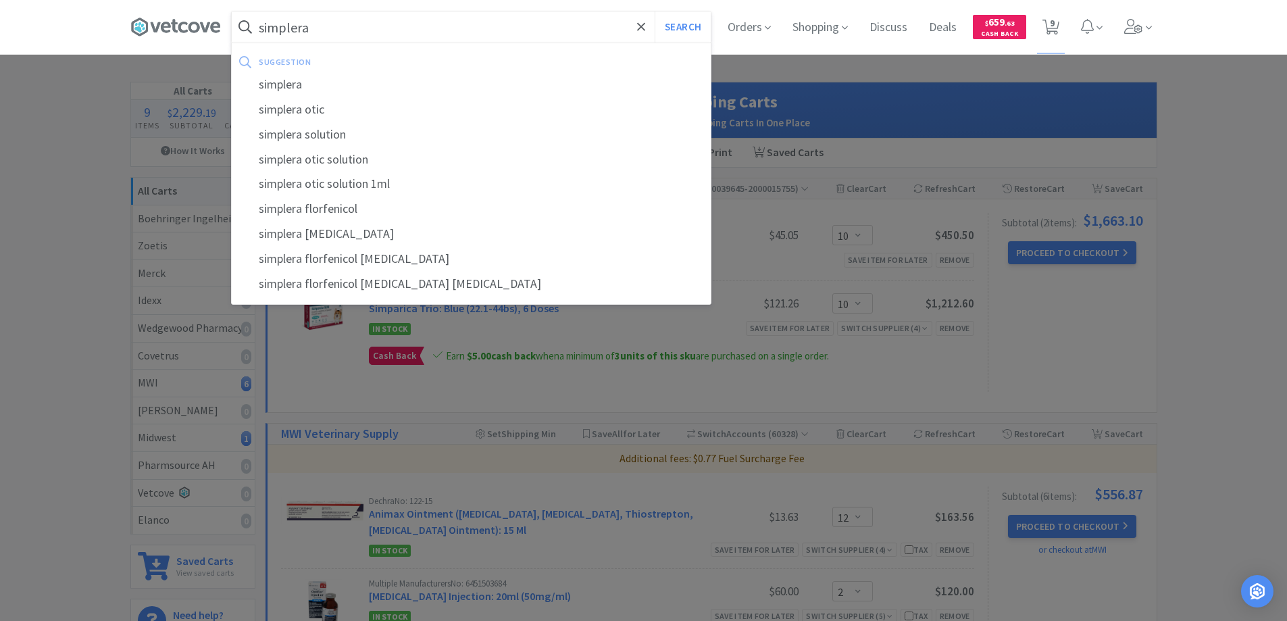
select select "1"
select select "3"
select select "2"
select select "10"
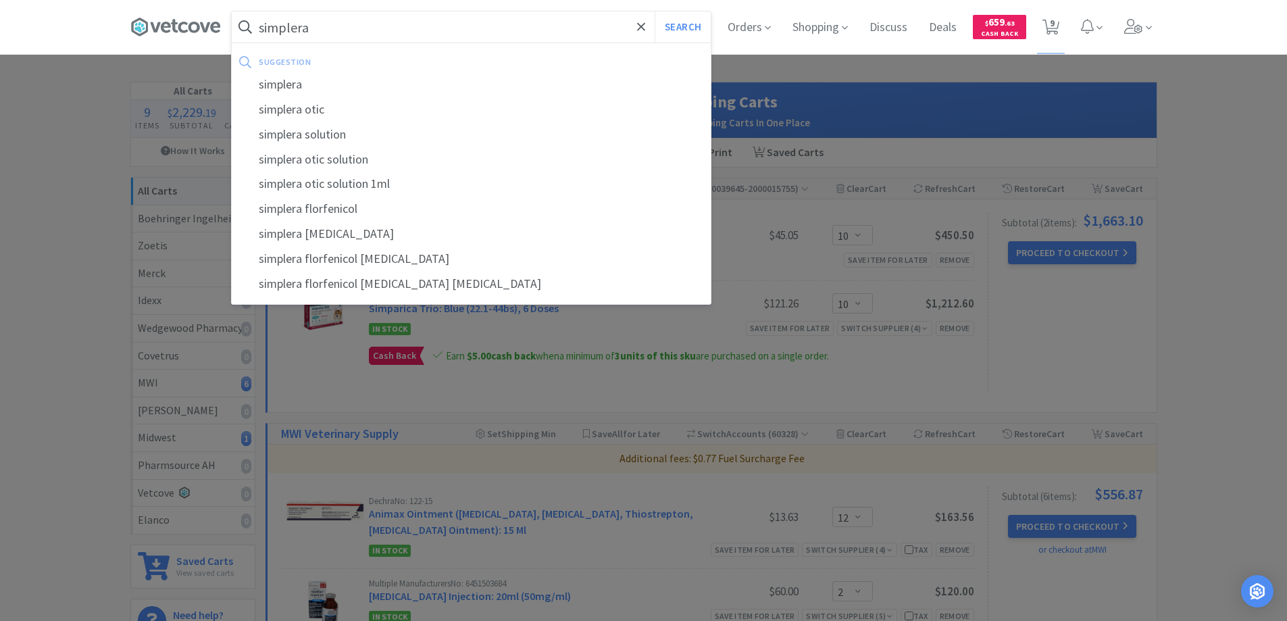
select select "10"
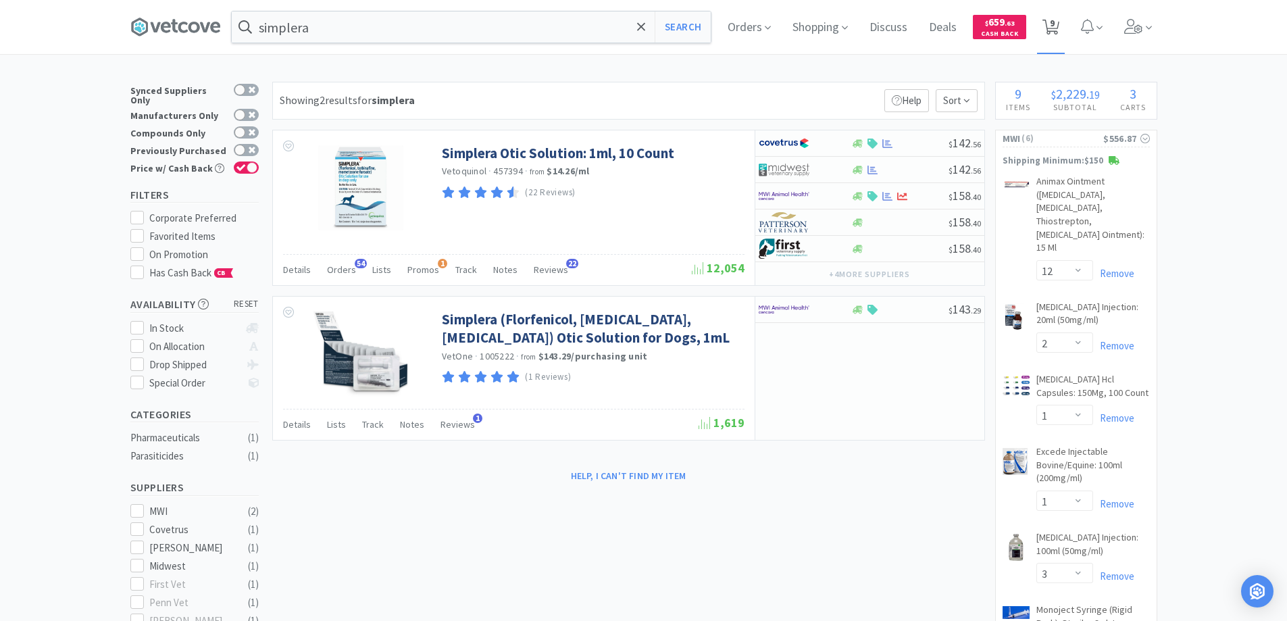
click at [1054, 25] on span "9" at bounding box center [1052, 23] width 5 height 54
select select "10"
select select "12"
select select "2"
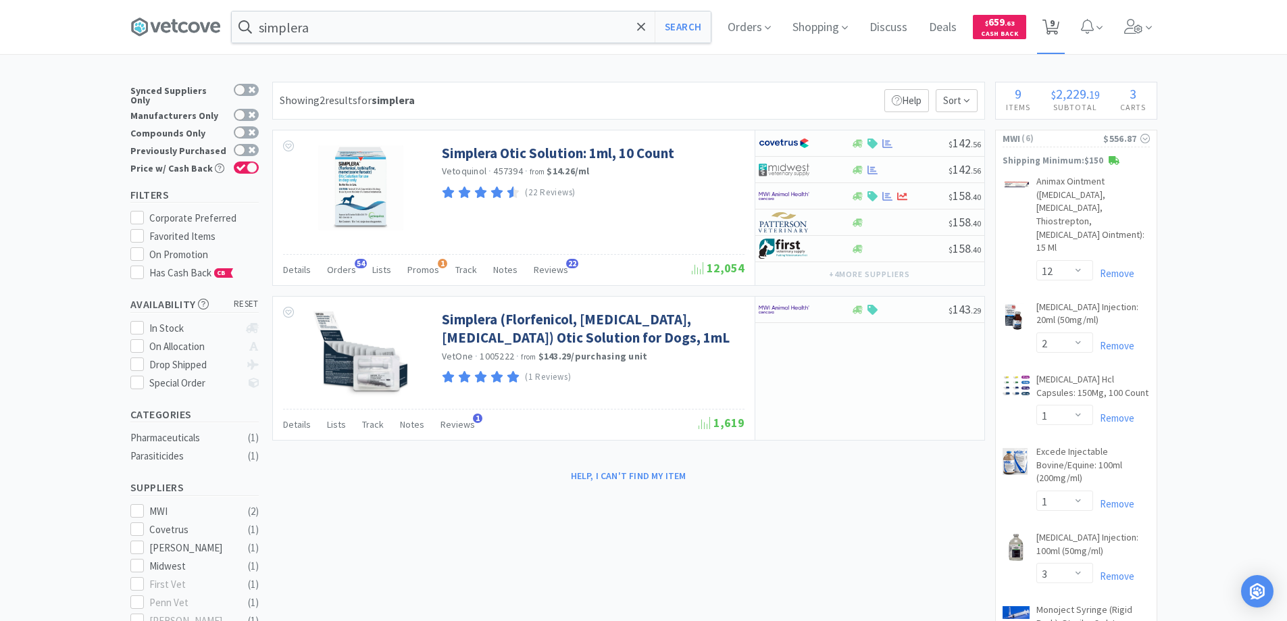
select select "1"
select select "3"
select select "2"
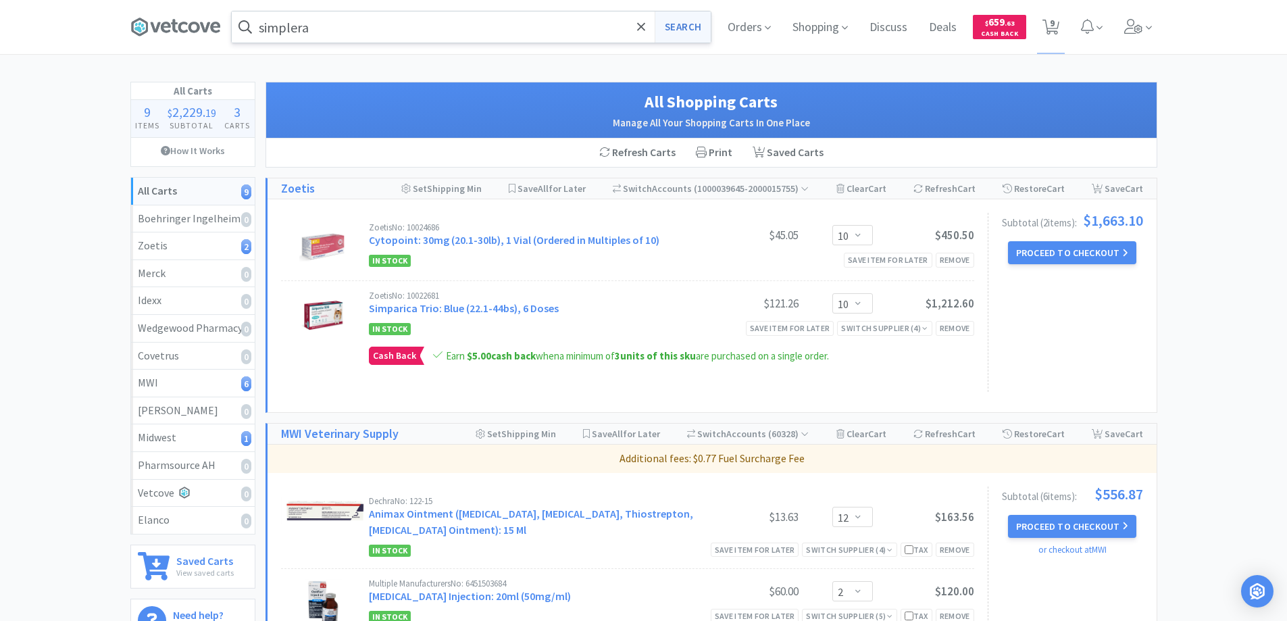
click at [694, 32] on button "Search" at bounding box center [683, 26] width 56 height 31
select select "12"
select select "2"
select select "1"
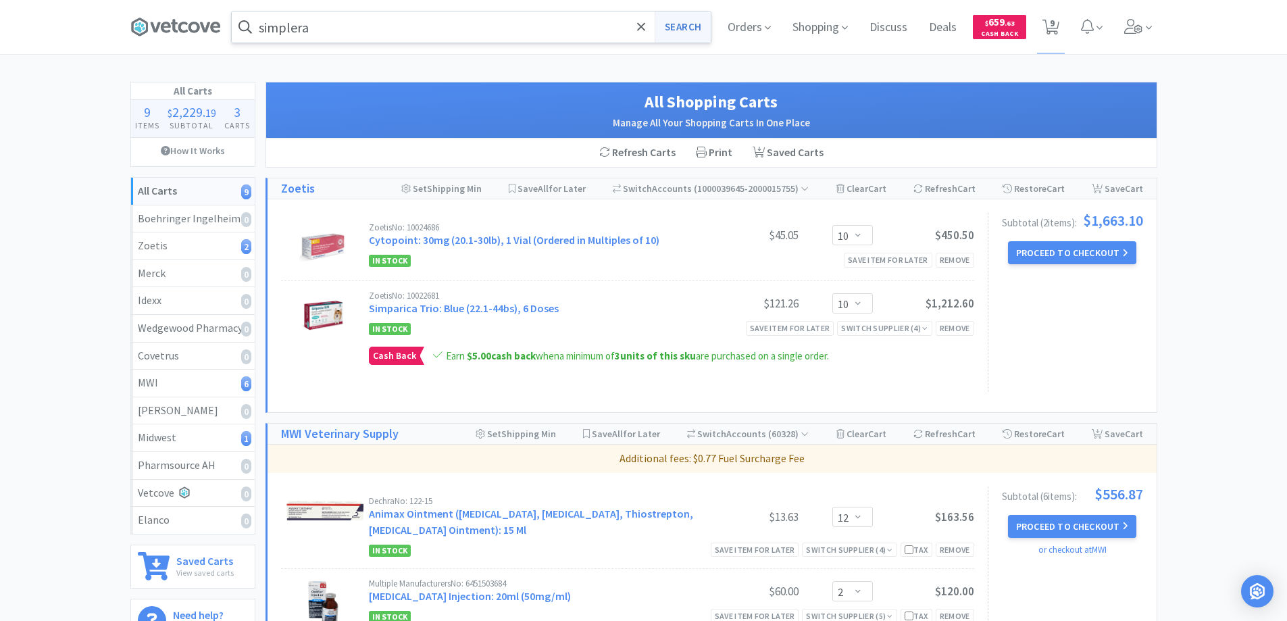
select select "3"
select select "2"
select select "10"
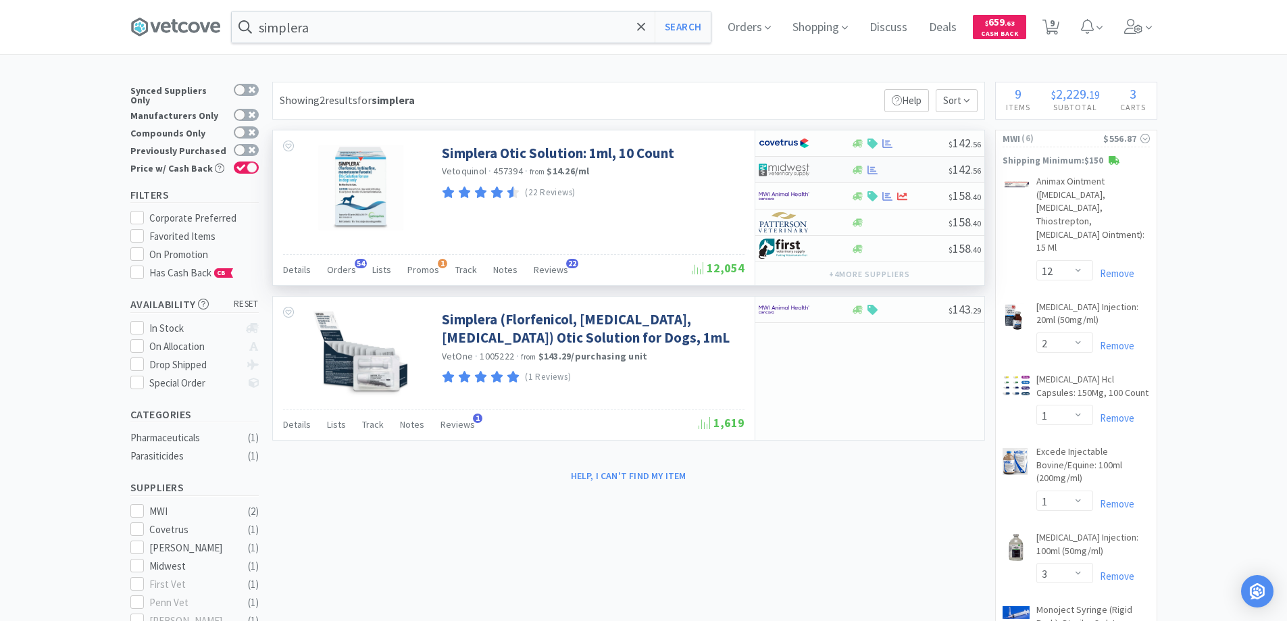
click at [912, 168] on div at bounding box center [899, 170] width 97 height 10
select select "1"
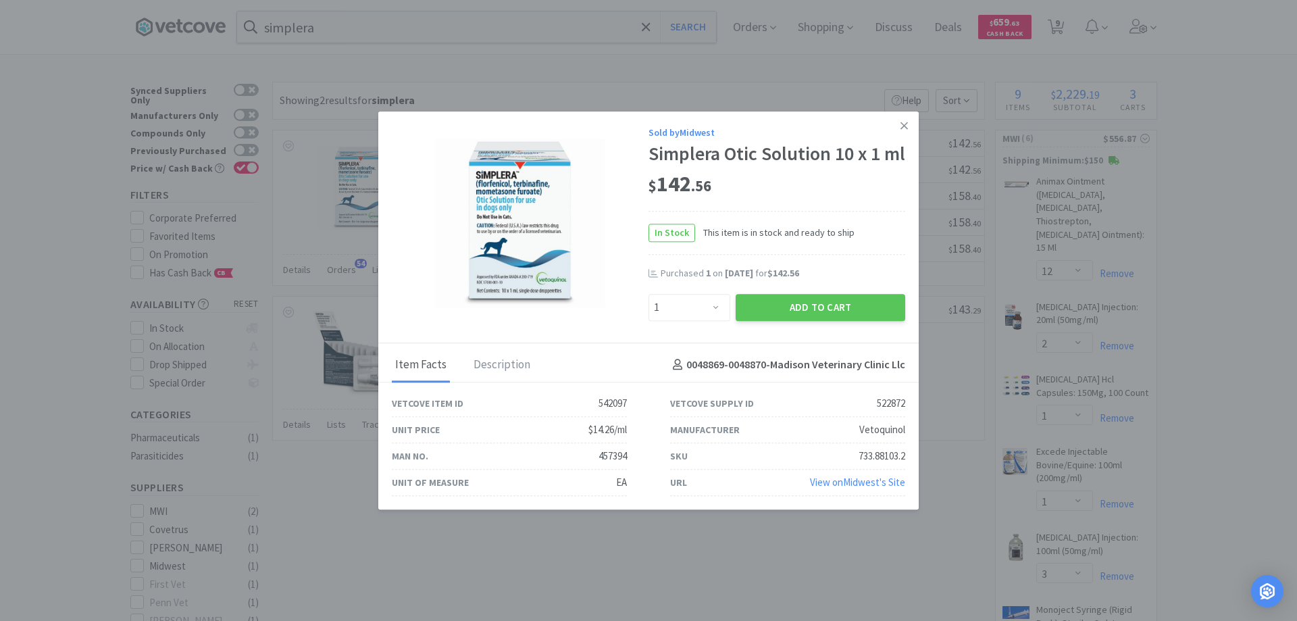
drag, startPoint x: 906, startPoint y: 111, endPoint x: 906, endPoint y: 119, distance: 7.4
click at [905, 120] on icon at bounding box center [903, 126] width 7 height 12
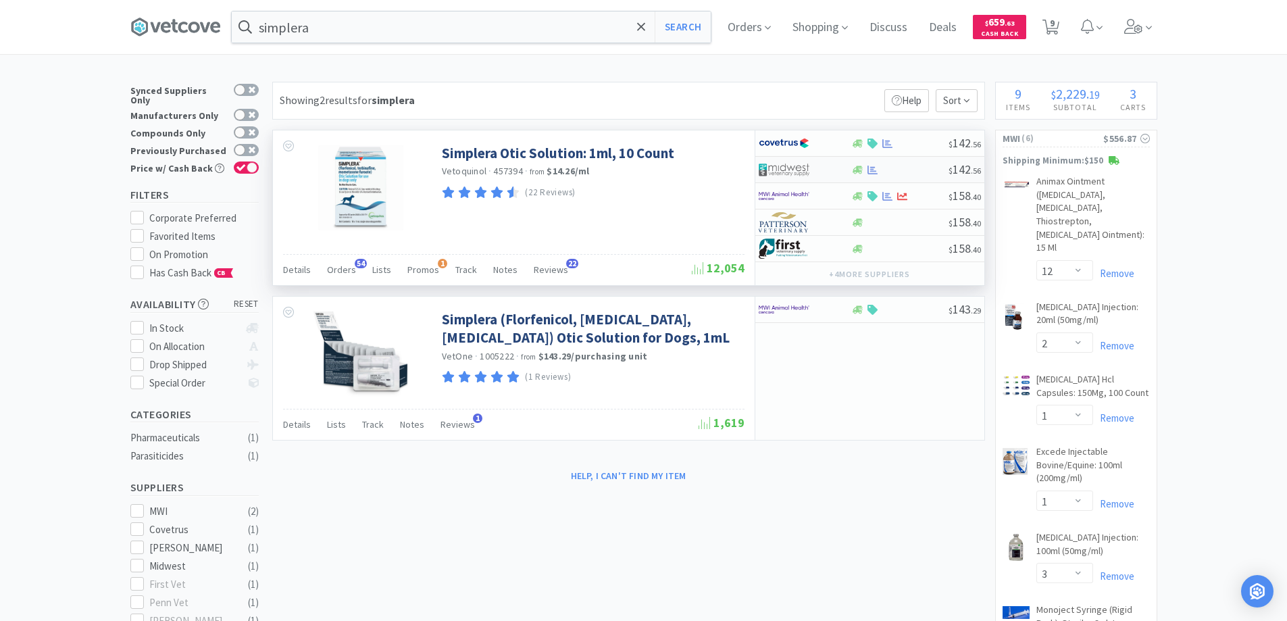
click at [905, 170] on div at bounding box center [899, 170] width 97 height 10
select select "1"
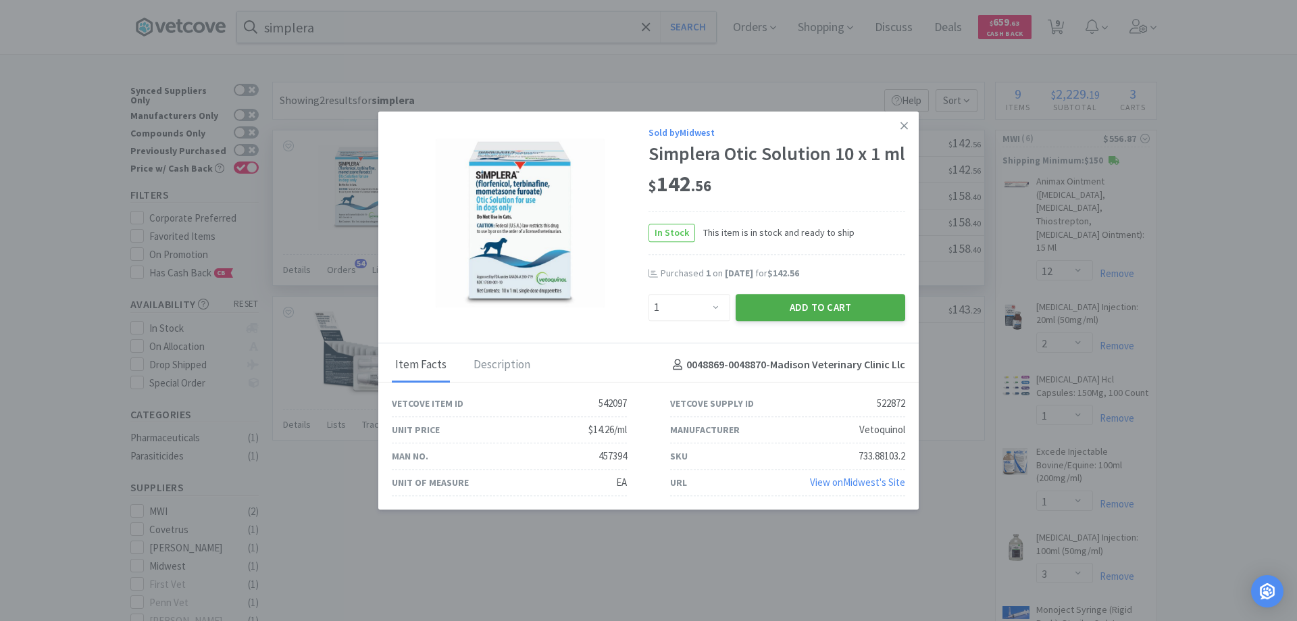
click at [825, 317] on button "Add to Cart" at bounding box center [821, 307] width 170 height 27
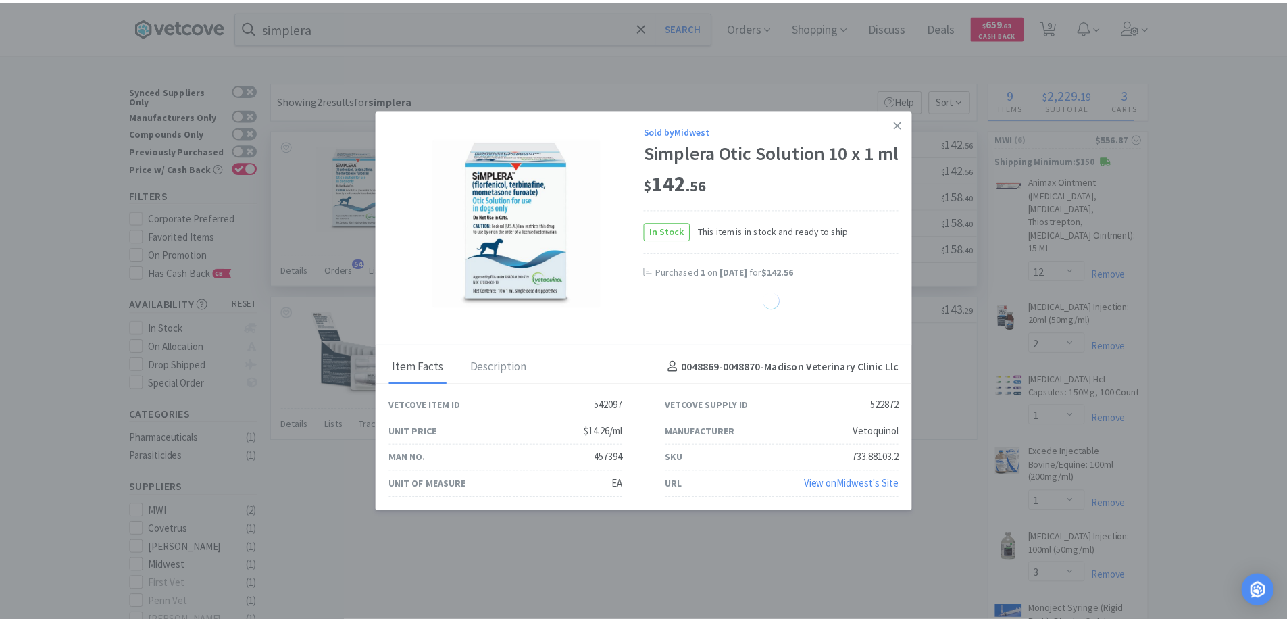
select select "1"
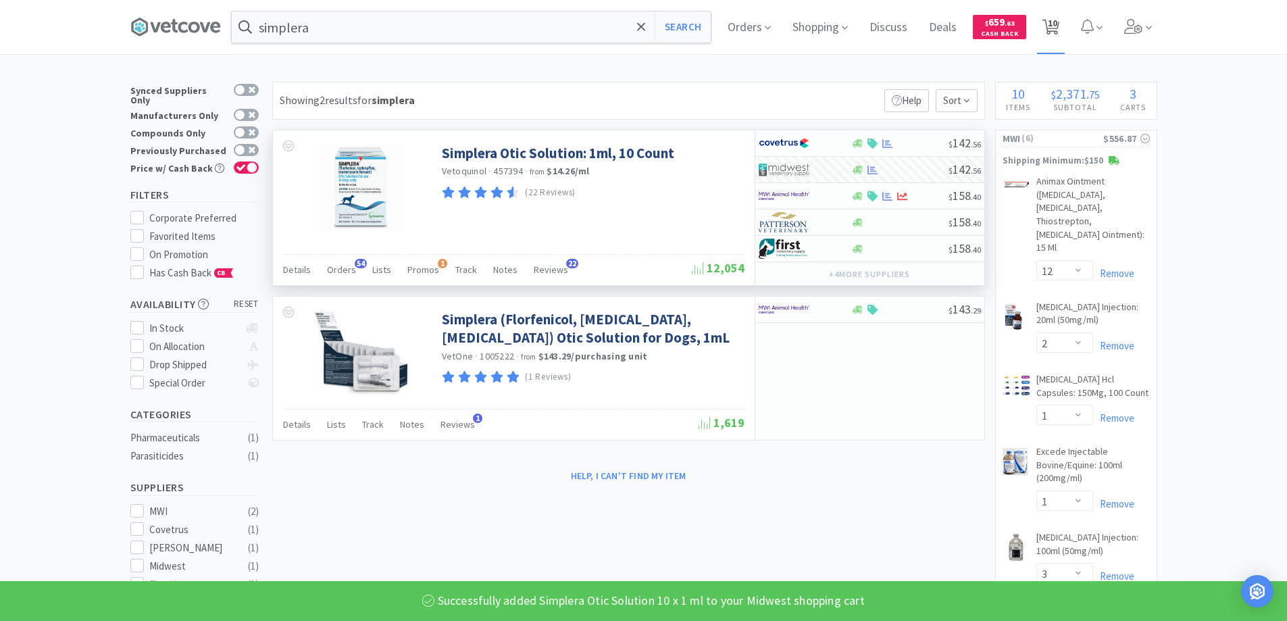
click at [1055, 28] on span "10" at bounding box center [1052, 23] width 9 height 54
select select "10"
select select "12"
select select "2"
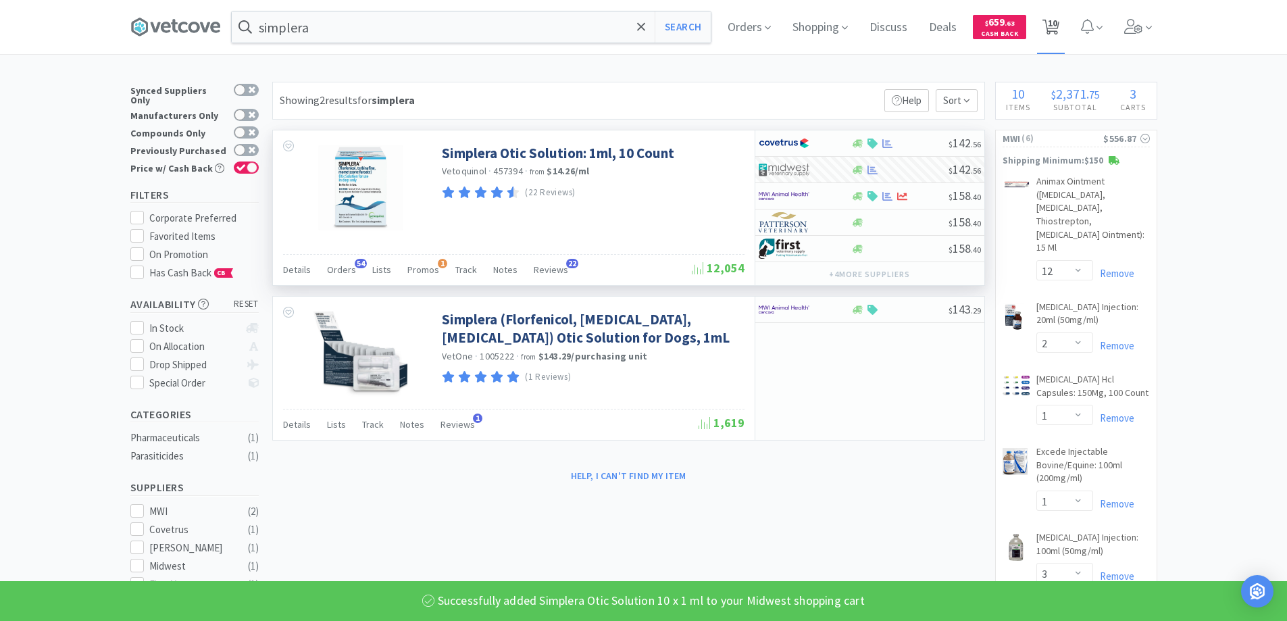
select select "1"
select select "3"
select select "2"
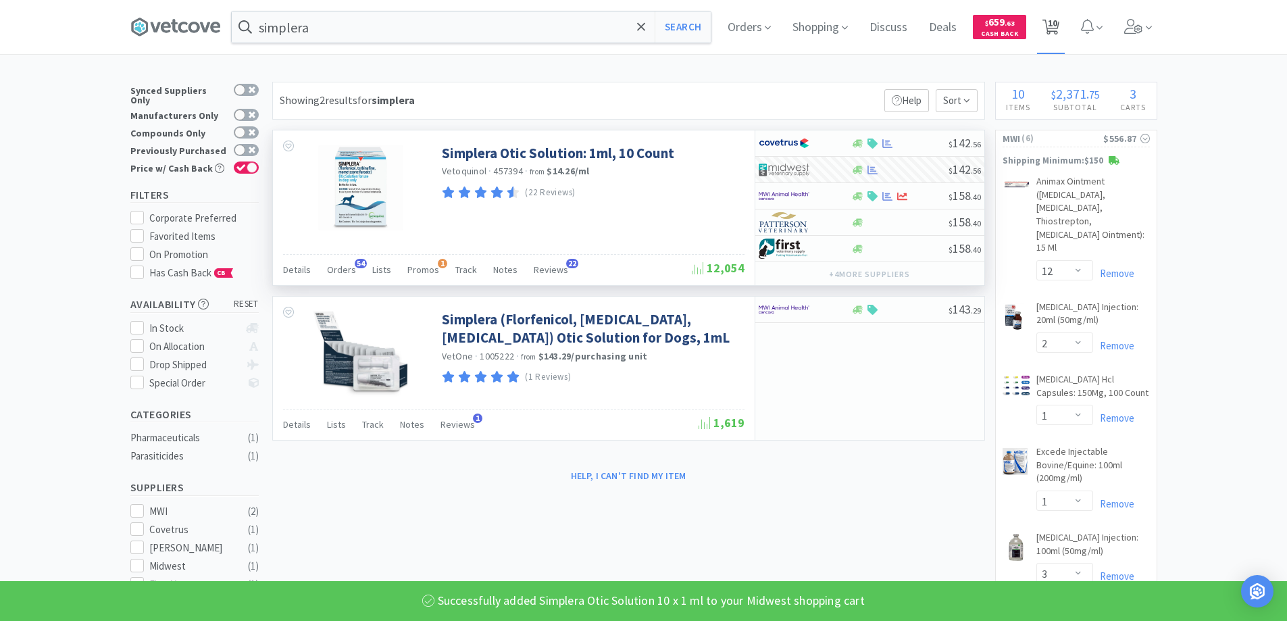
select select "1"
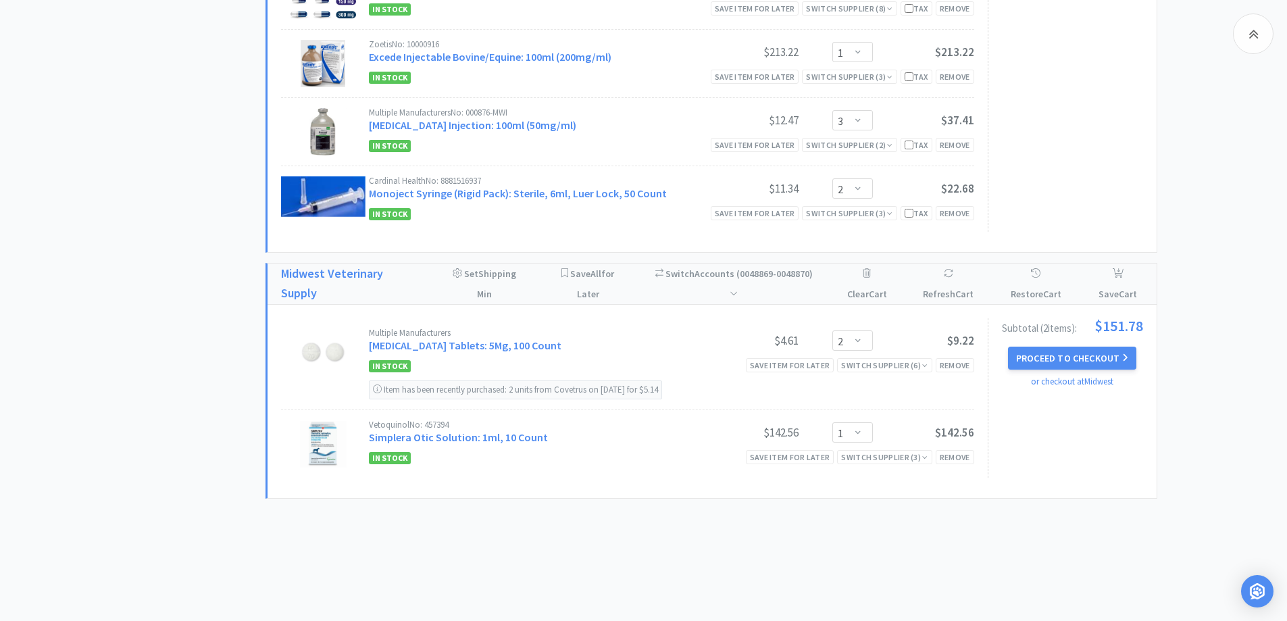
scroll to position [692, 0]
